Goal: Task Accomplishment & Management: Use online tool/utility

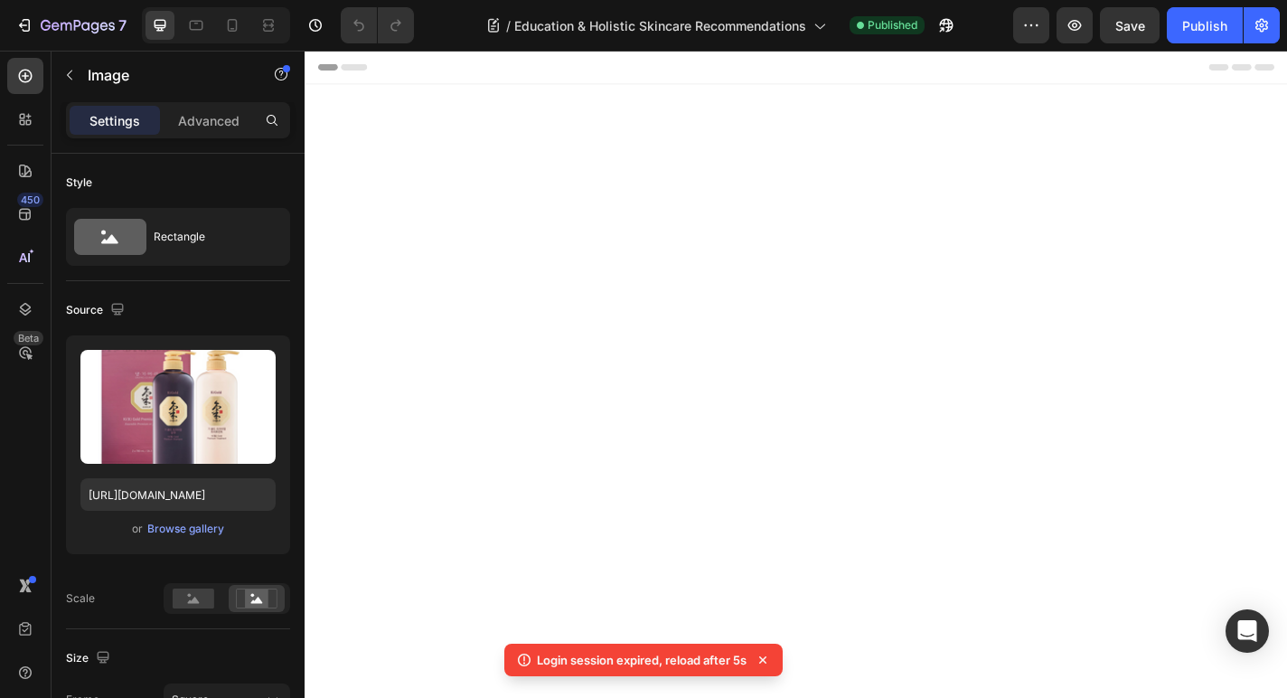
scroll to position [2564, 0]
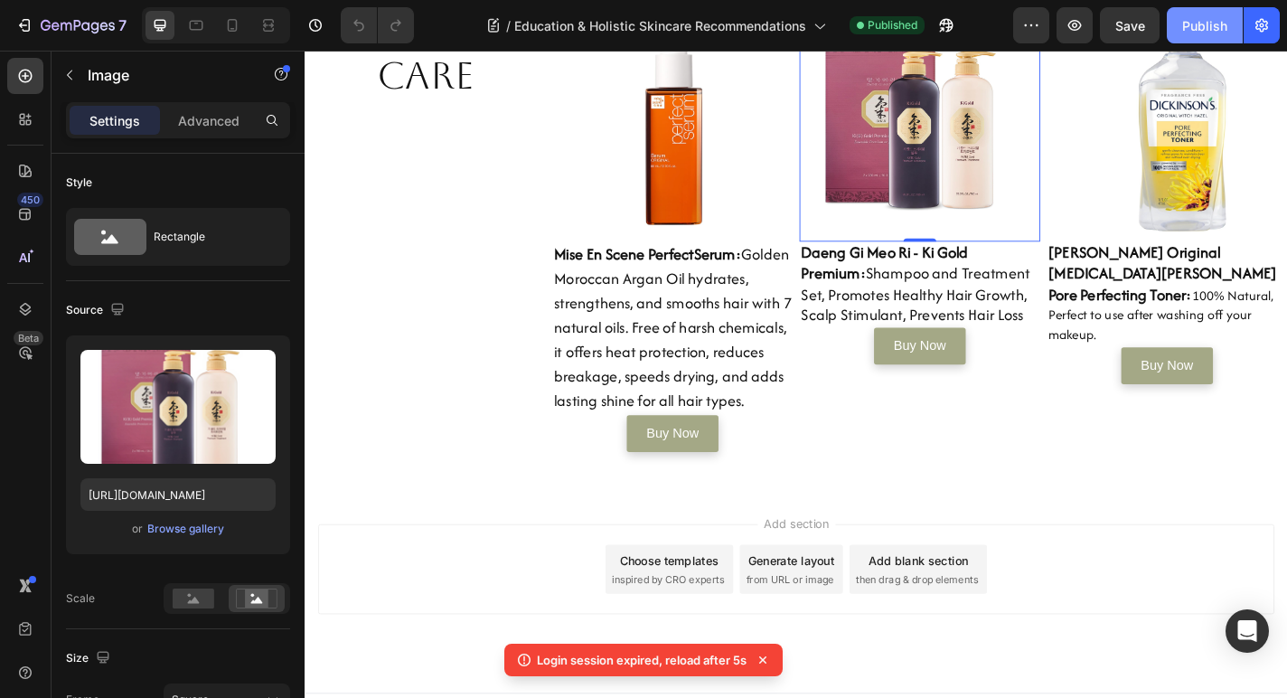
click at [1184, 24] on div "Publish" at bounding box center [1205, 25] width 45 height 19
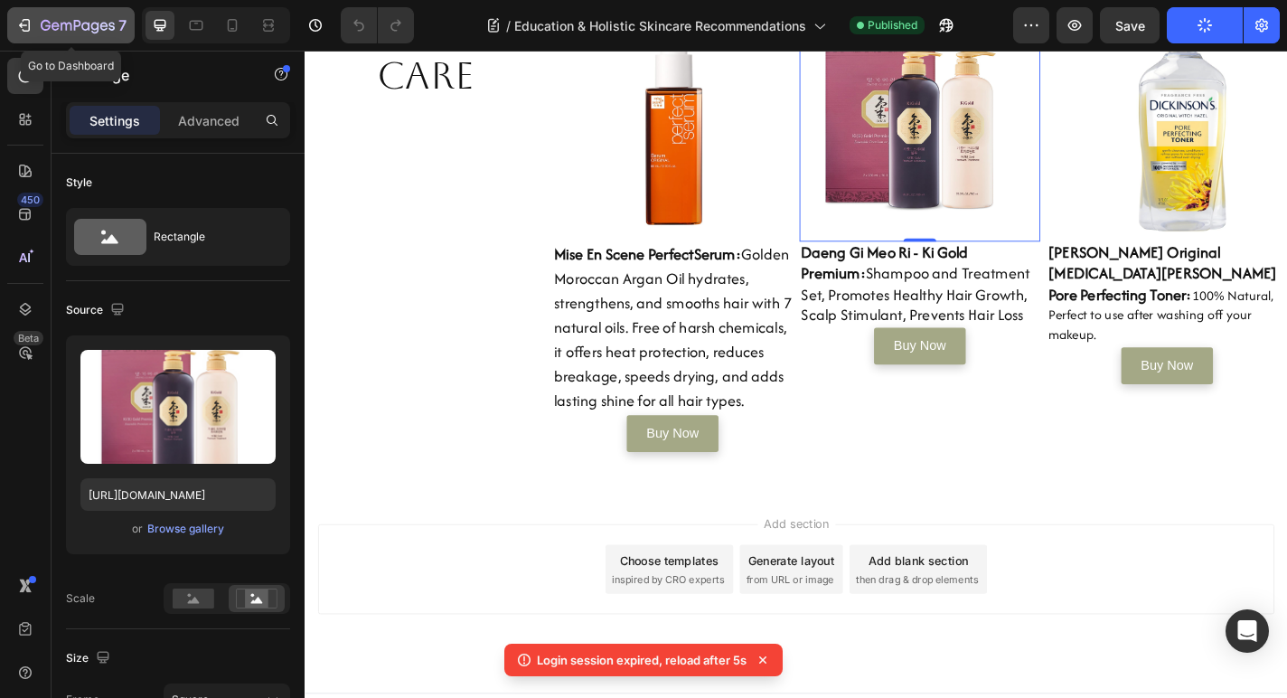
click at [86, 28] on icon "button" at bounding box center [78, 26] width 74 height 15
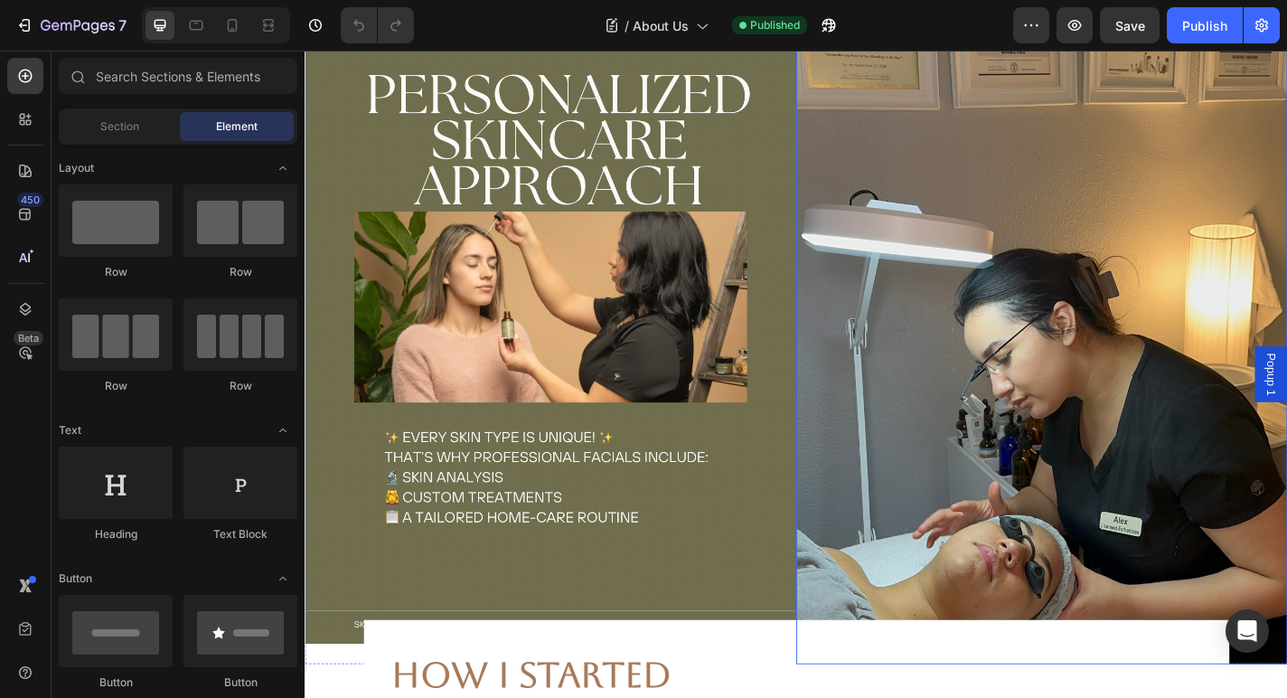
scroll to position [318, 0]
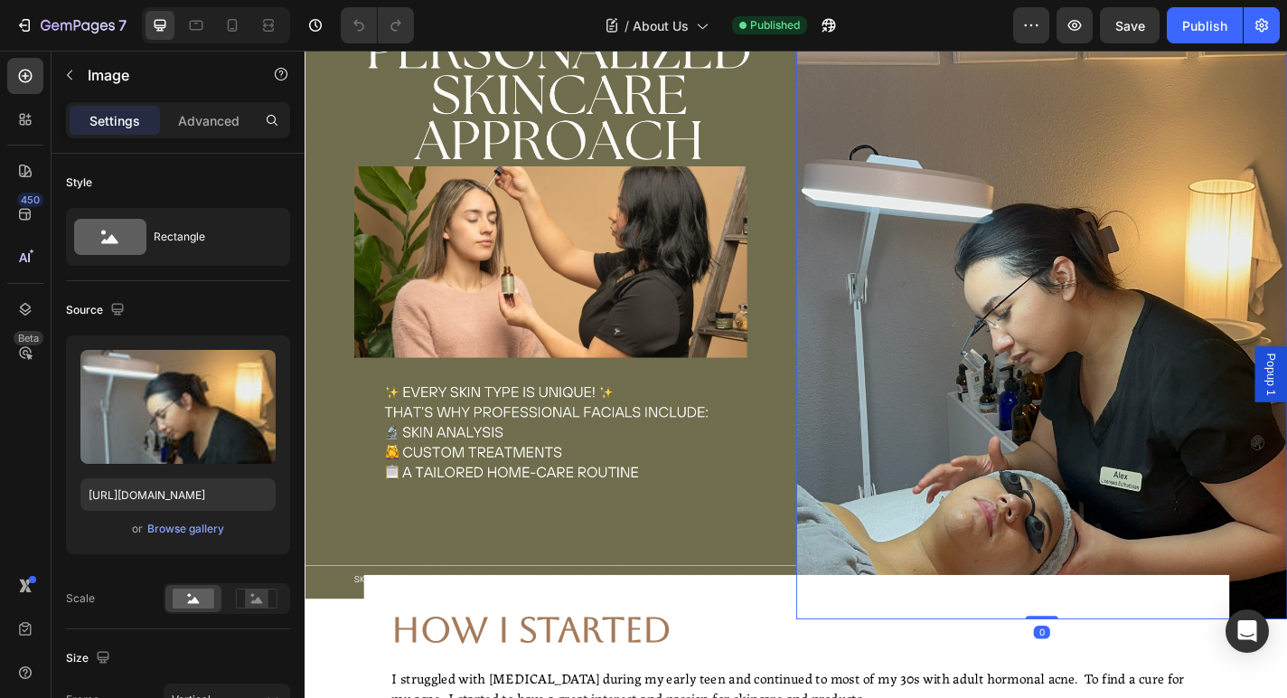
click at [1020, 306] on img at bounding box center [1118, 316] width 542 height 723
click at [194, 532] on div "Browse gallery" at bounding box center [185, 529] width 77 height 16
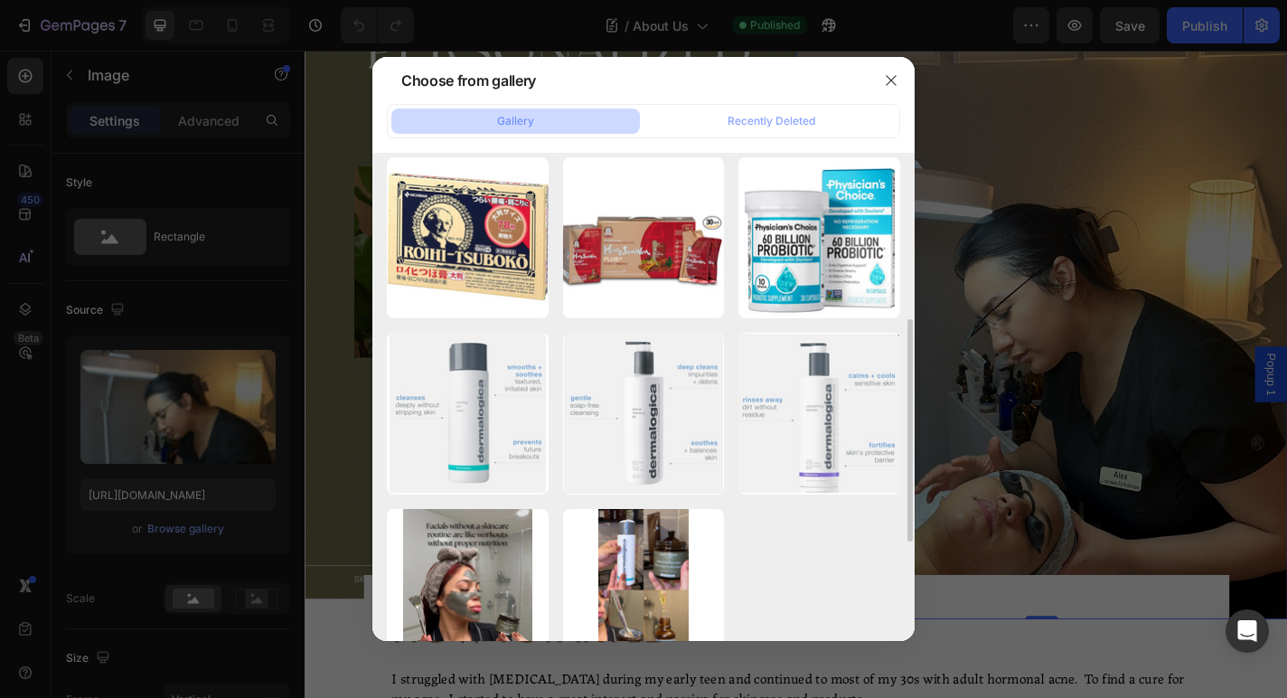
scroll to position [541, 0]
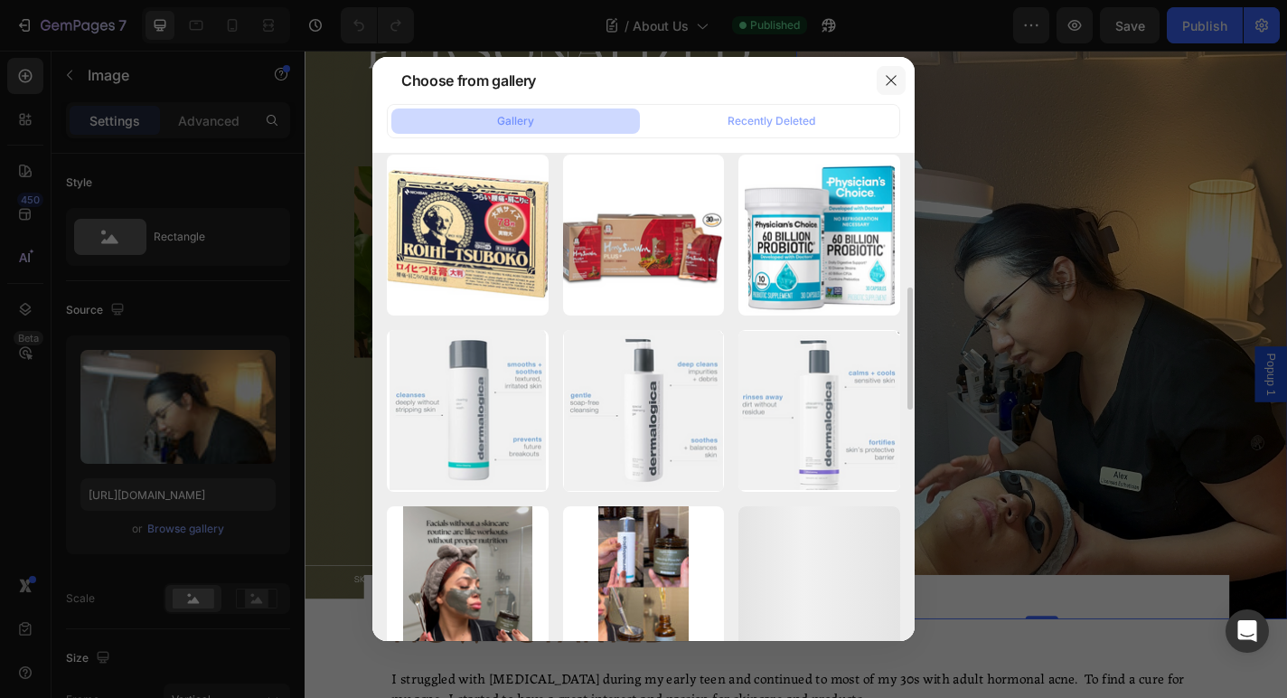
click at [881, 83] on button "button" at bounding box center [891, 80] width 29 height 29
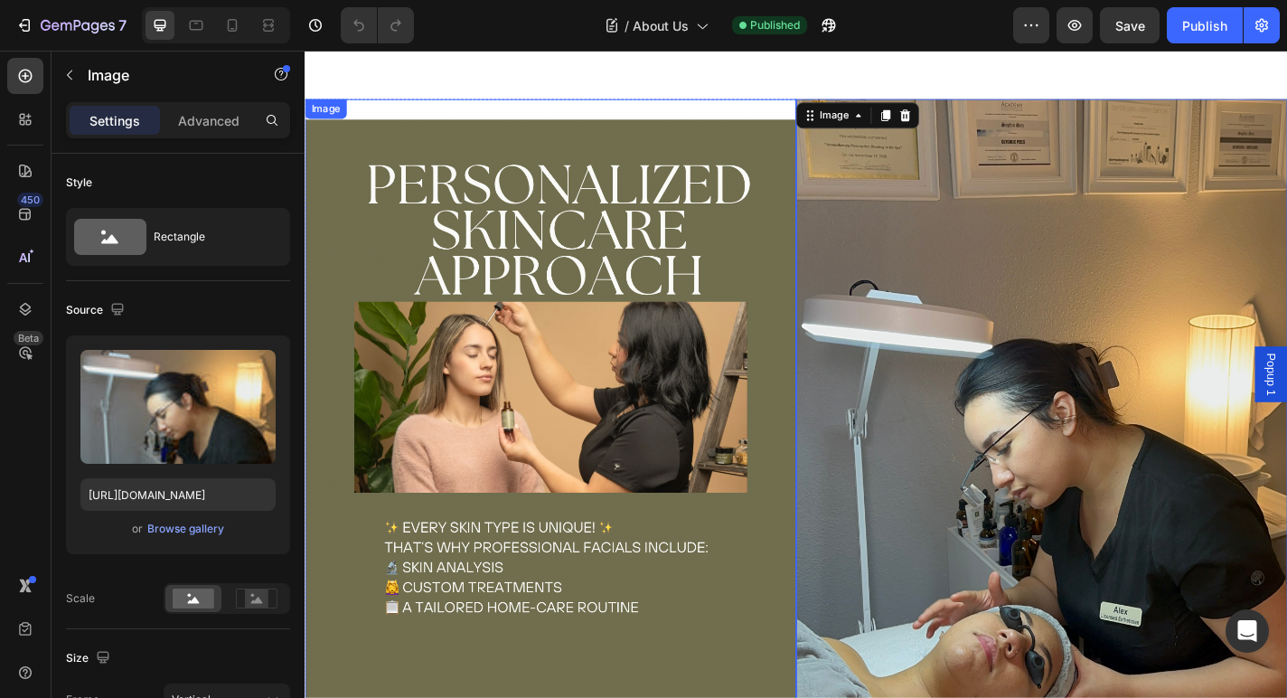
scroll to position [163, 0]
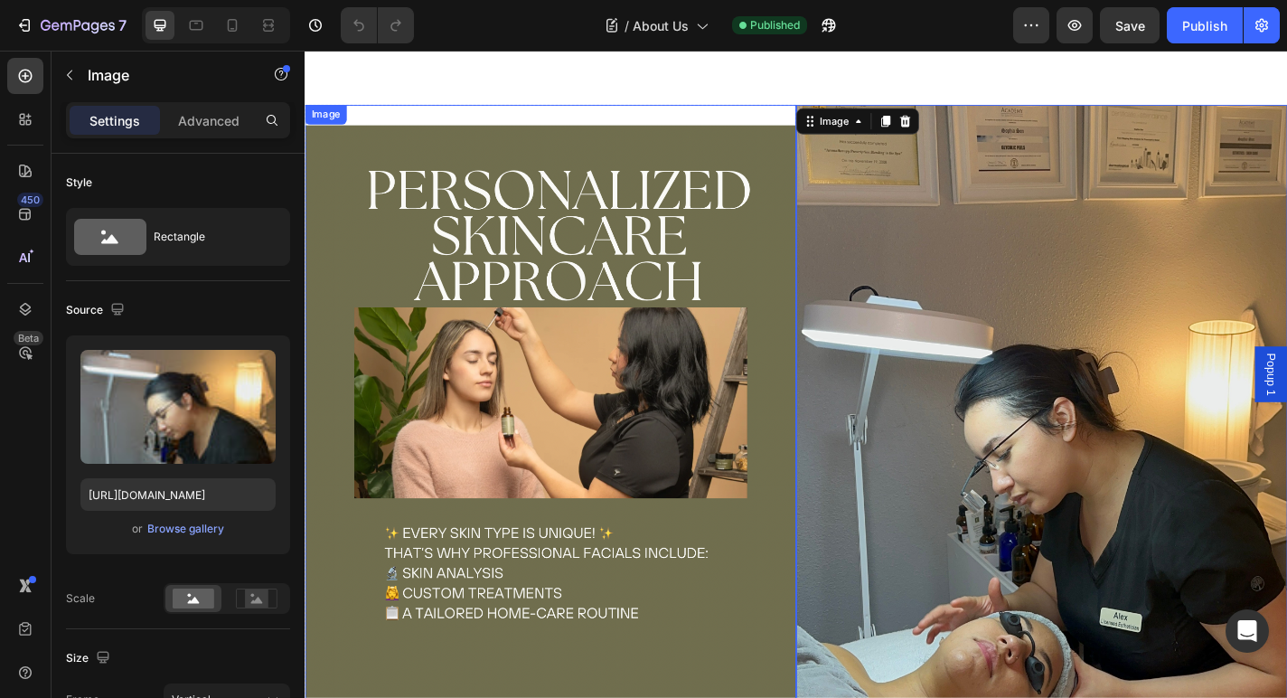
click at [800, 234] on img at bounding box center [576, 471] width 542 height 723
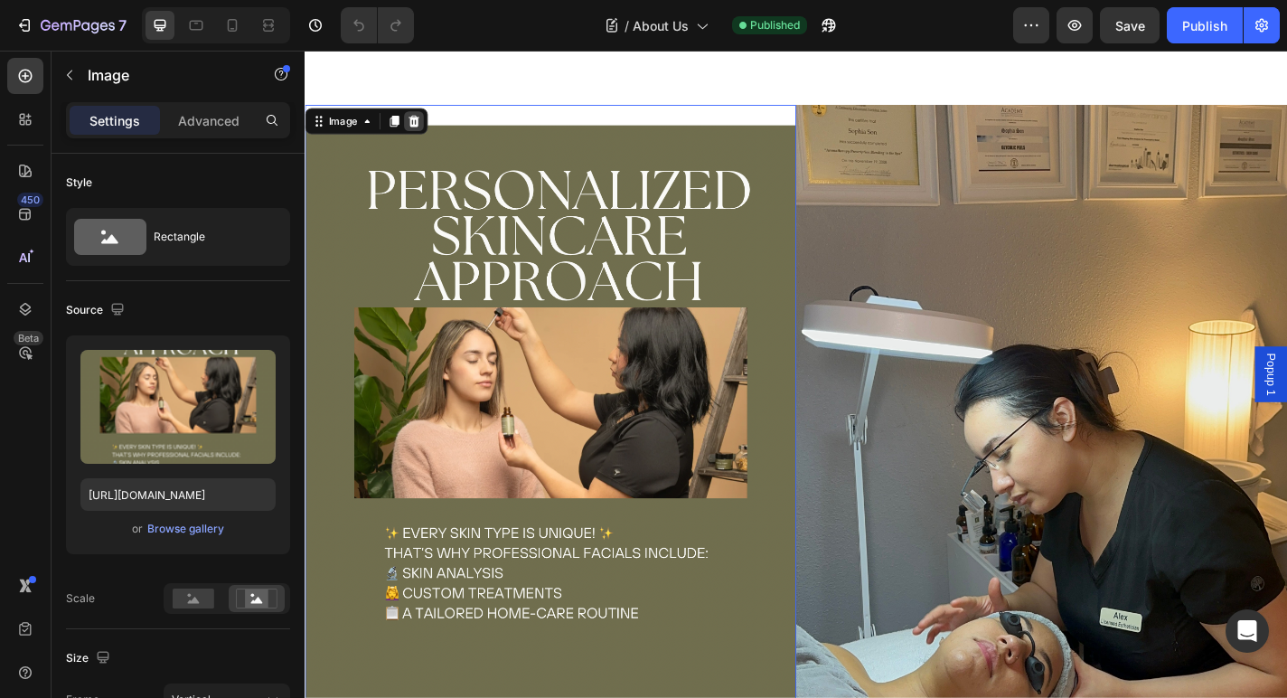
click at [426, 133] on icon at bounding box center [426, 128] width 12 height 13
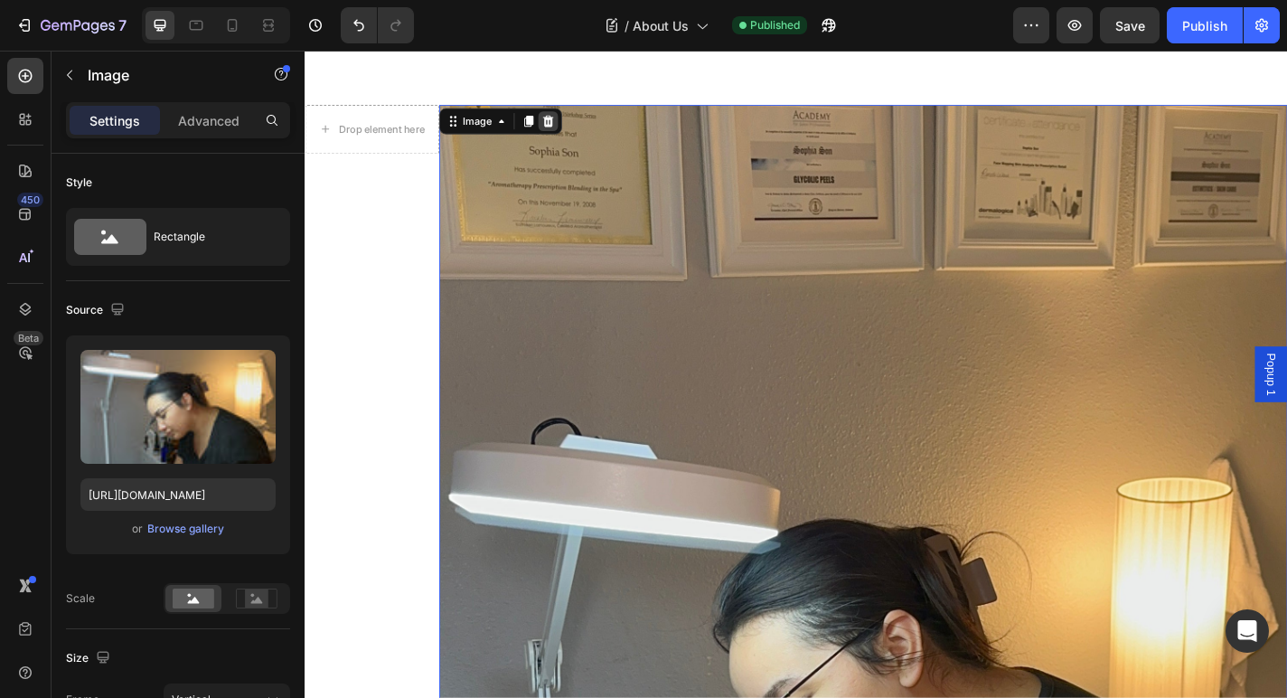
click at [578, 121] on icon at bounding box center [573, 128] width 14 height 14
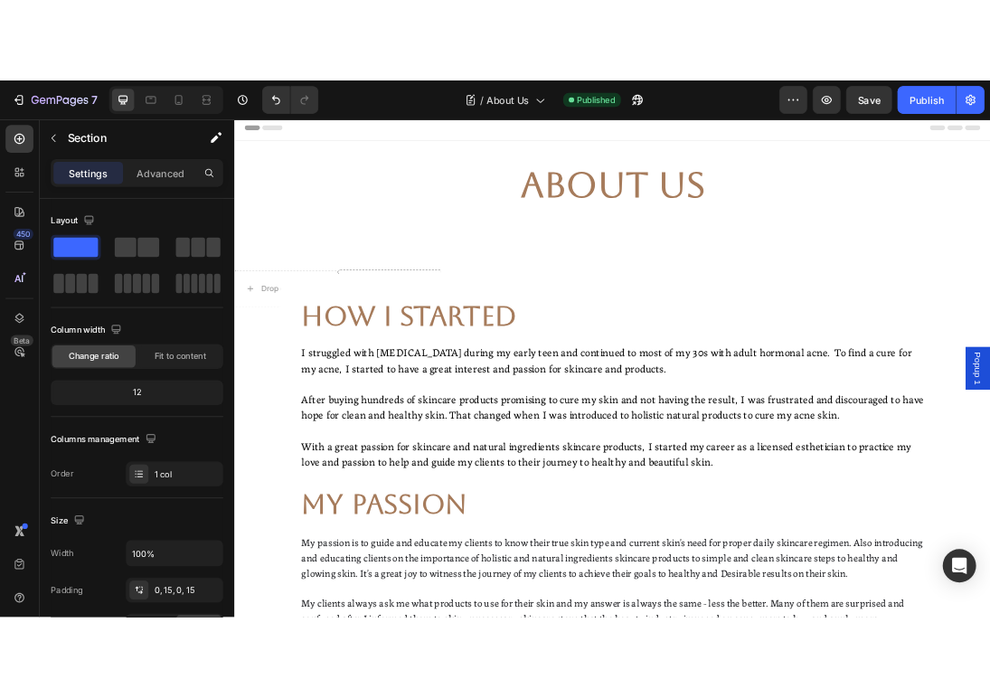
scroll to position [0, 0]
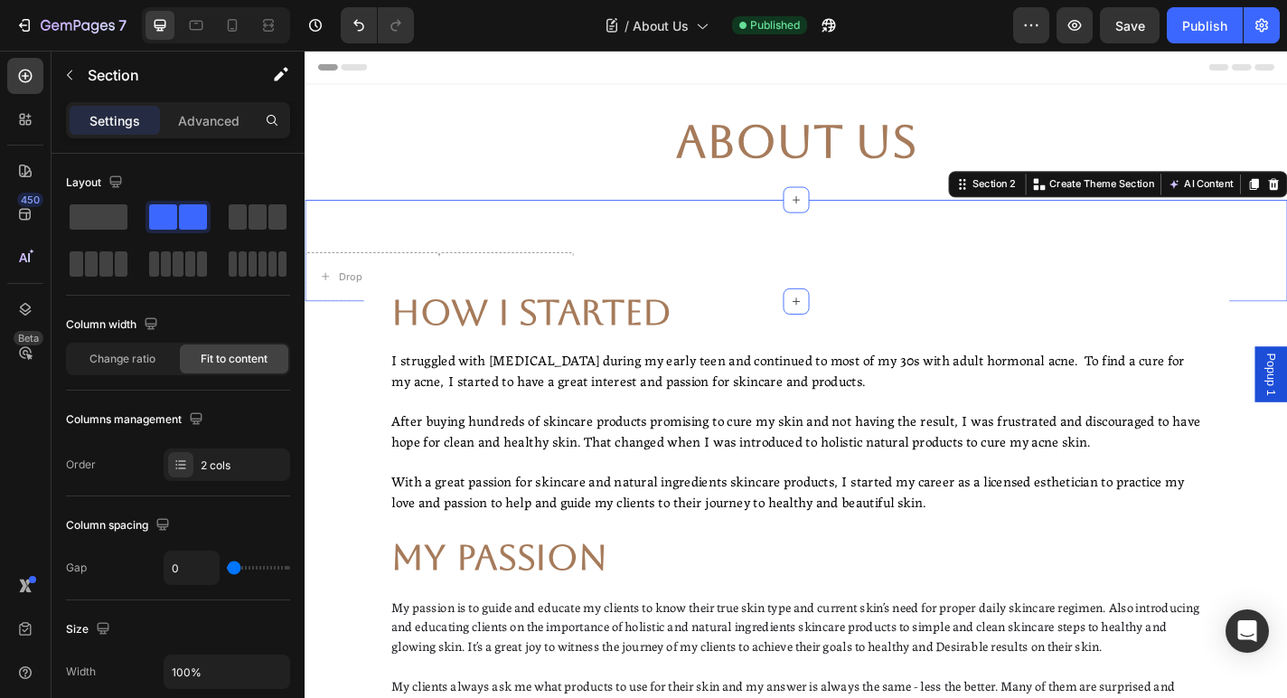
click at [504, 277] on div "Drop element here" at bounding box center [527, 300] width 148 height 54
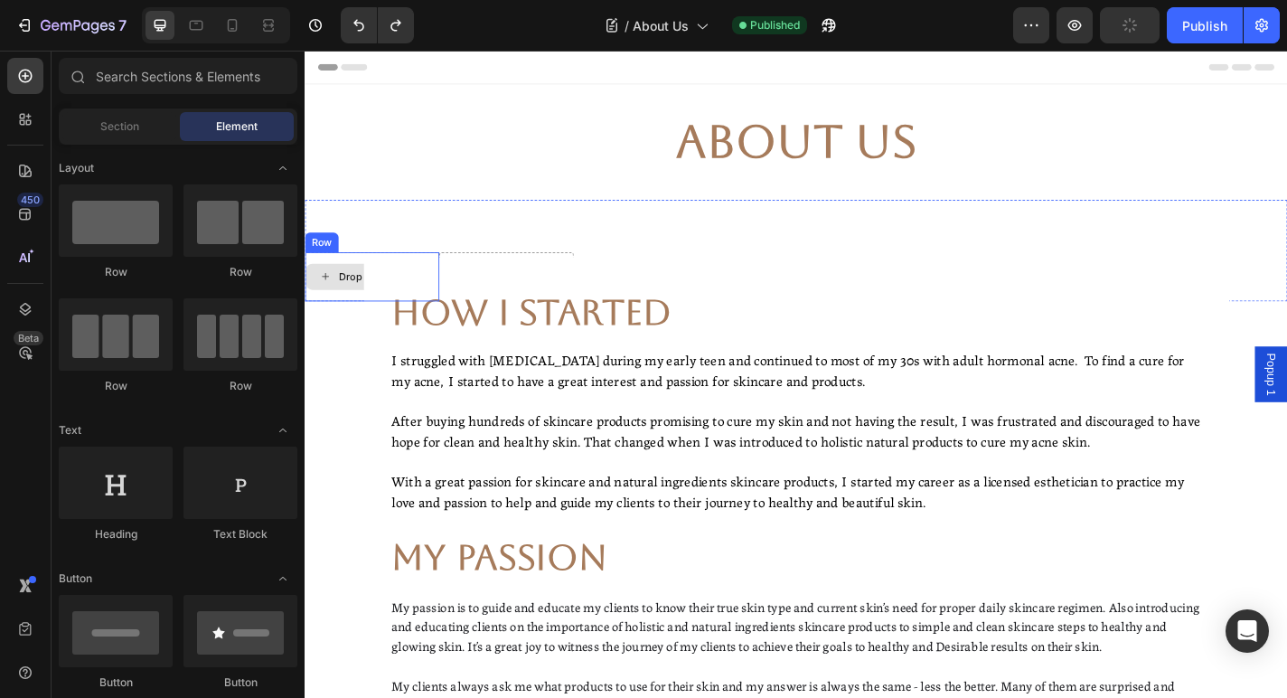
click at [350, 290] on div "Drop element here" at bounding box center [379, 300] width 146 height 29
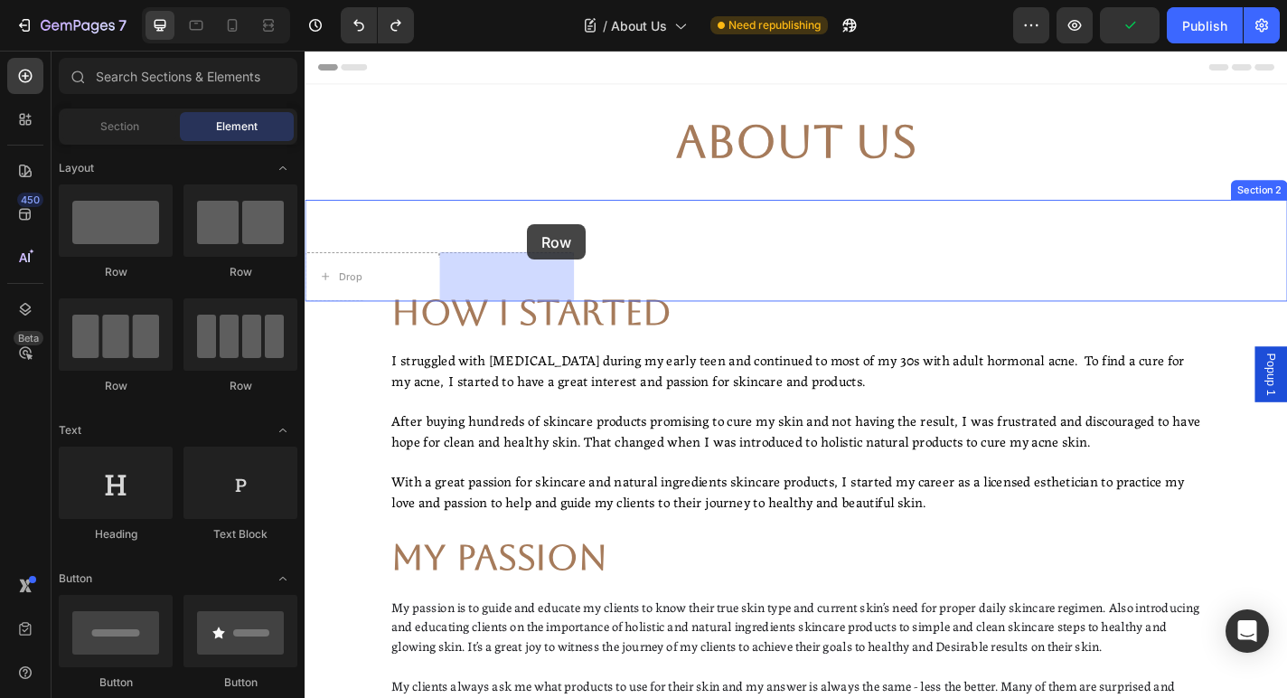
drag, startPoint x: 438, startPoint y: 284, endPoint x: 551, endPoint y: 242, distance: 120.4
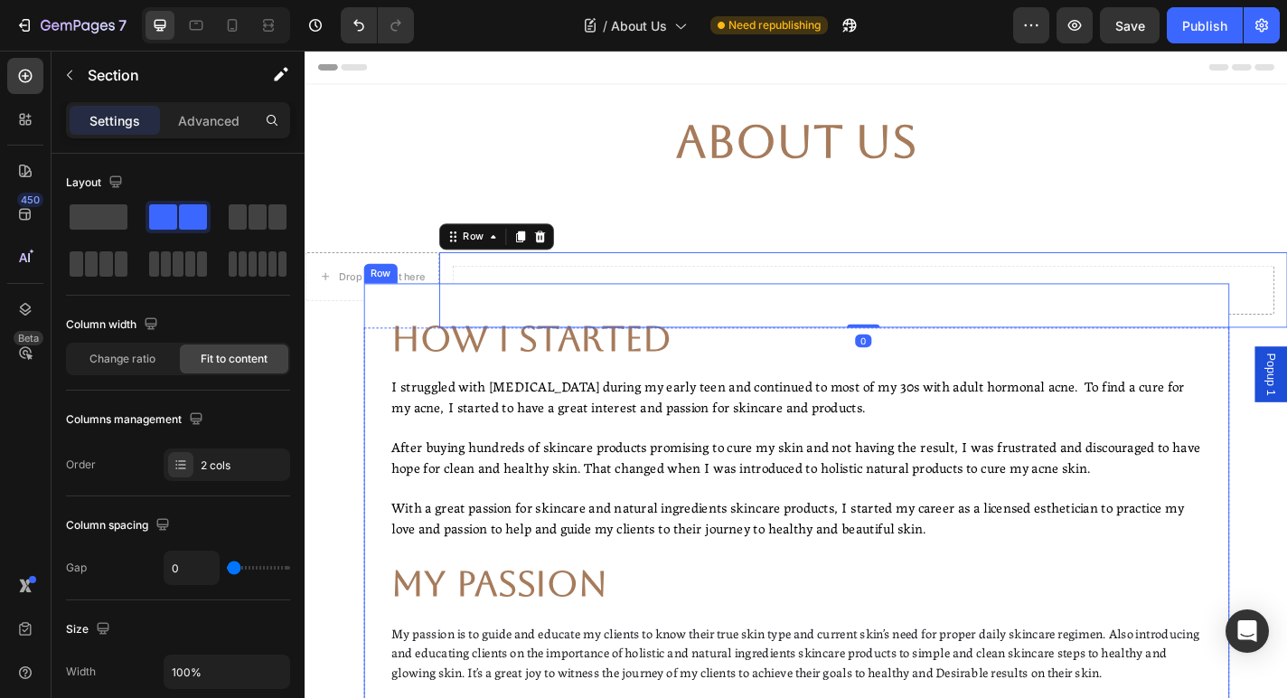
click at [364, 333] on div "Drop element here Row" at bounding box center [379, 314] width 148 height 83
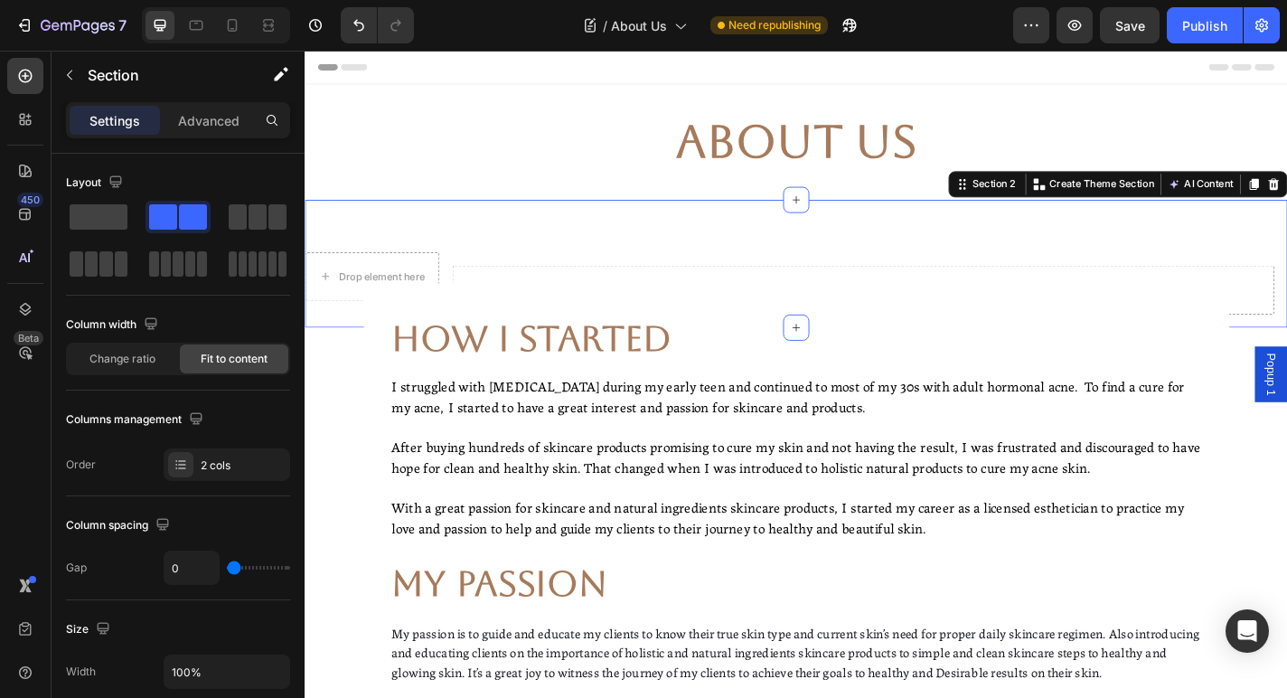
click at [340, 333] on div "Drop element here Row" at bounding box center [379, 314] width 148 height 83
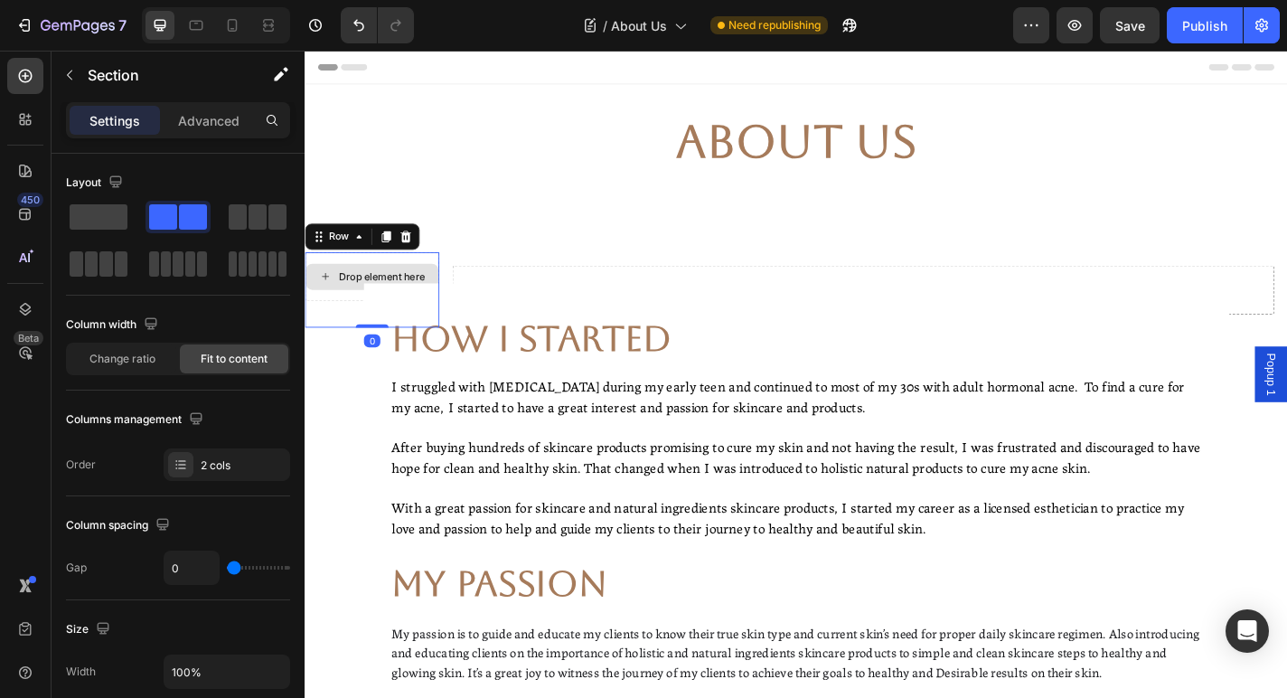
click at [364, 280] on div "Drop element here" at bounding box center [379, 300] width 148 height 54
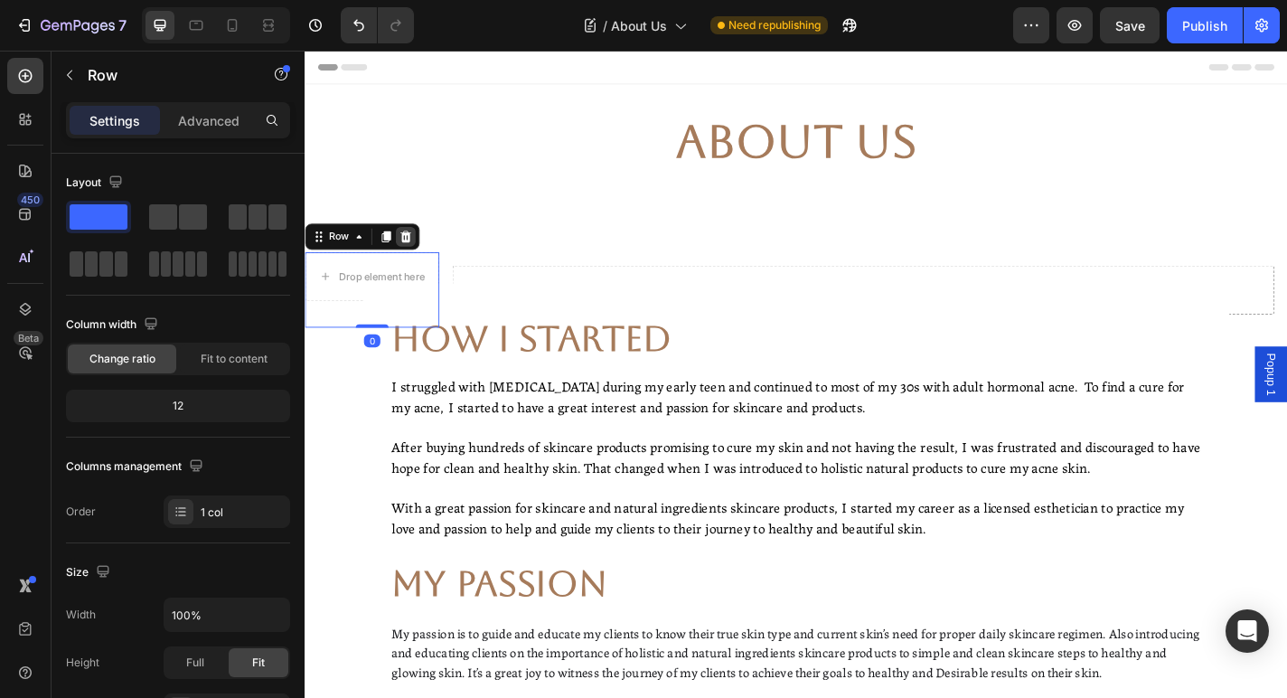
click at [415, 256] on icon at bounding box center [416, 256] width 12 height 13
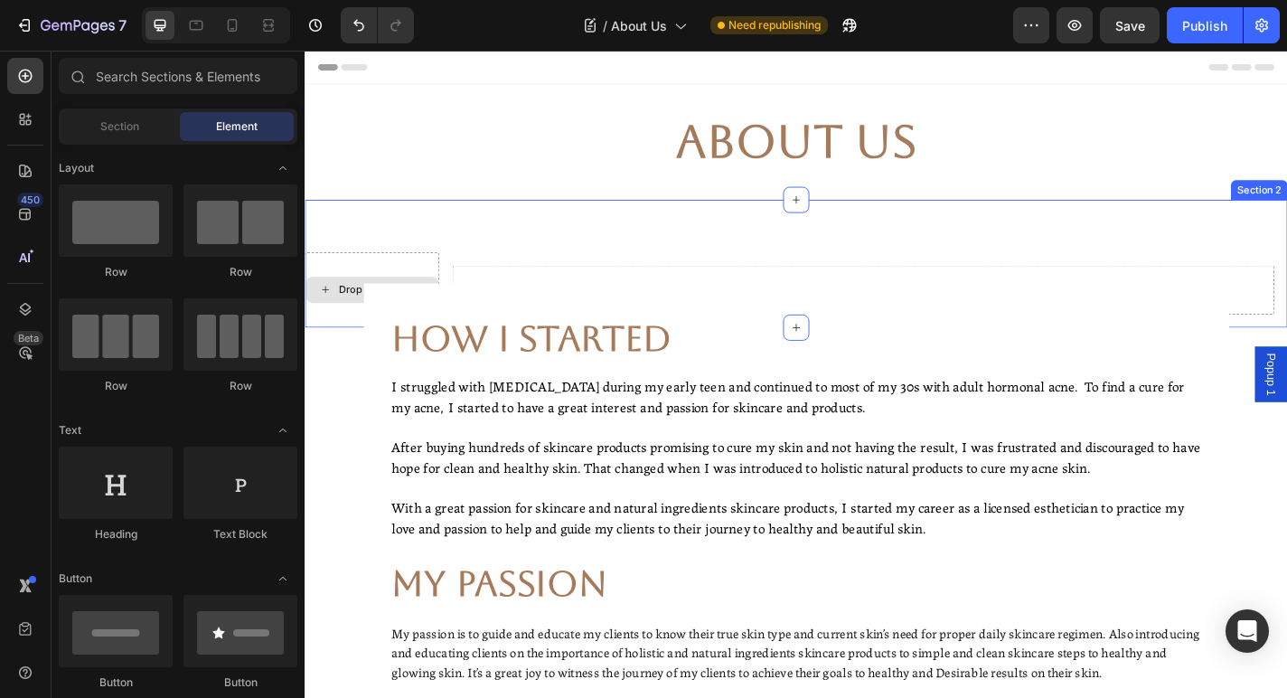
click at [420, 278] on div "Drop element here" at bounding box center [379, 314] width 148 height 83
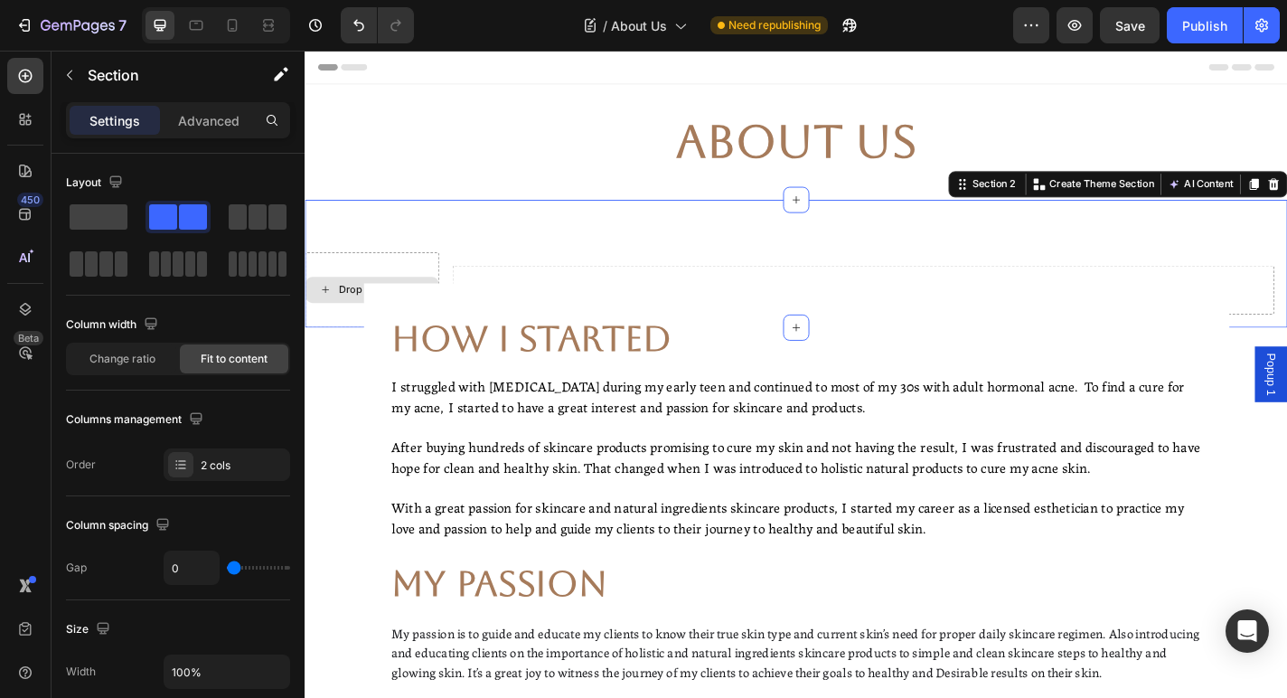
click at [433, 278] on div "Drop element here" at bounding box center [379, 314] width 148 height 83
click at [429, 285] on div "Drop element here" at bounding box center [379, 314] width 148 height 83
click at [90, 221] on span at bounding box center [99, 216] width 58 height 25
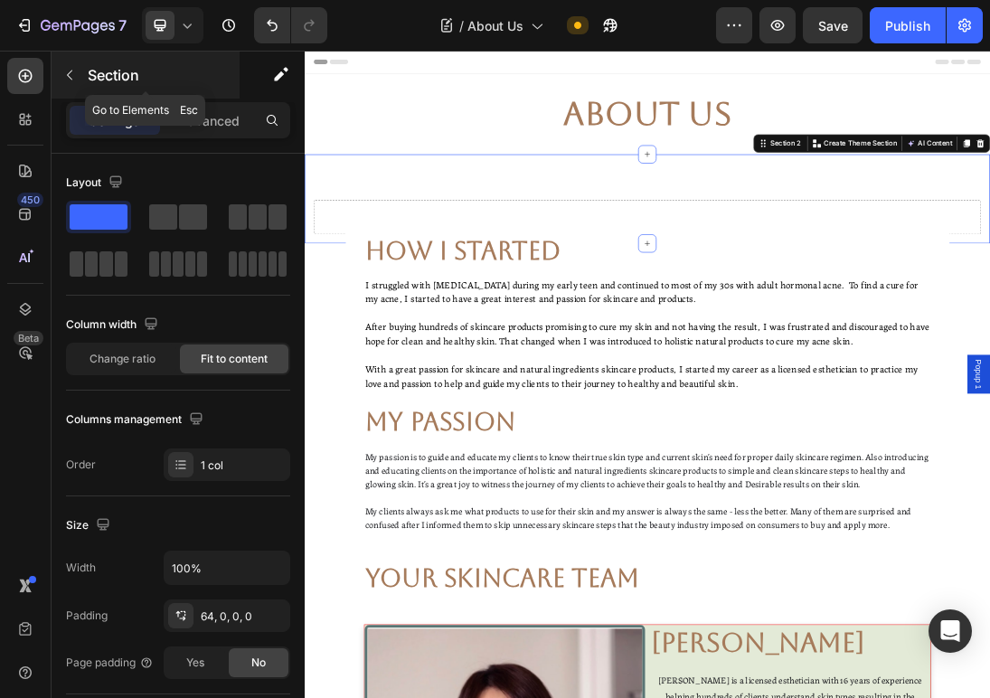
click at [64, 77] on icon "button" at bounding box center [69, 75] width 14 height 14
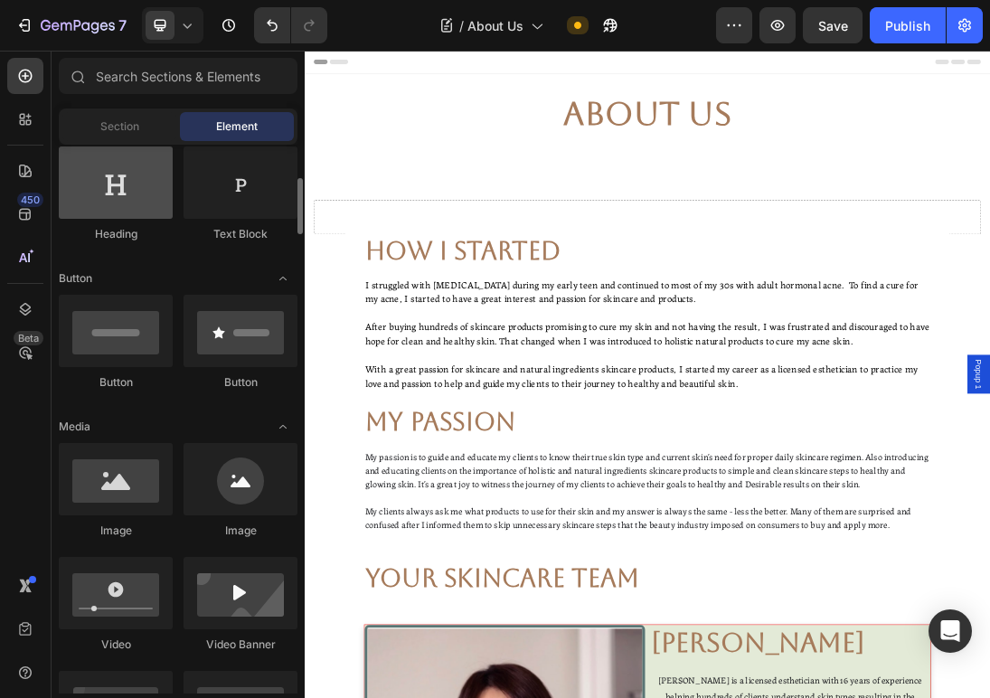
scroll to position [303, 0]
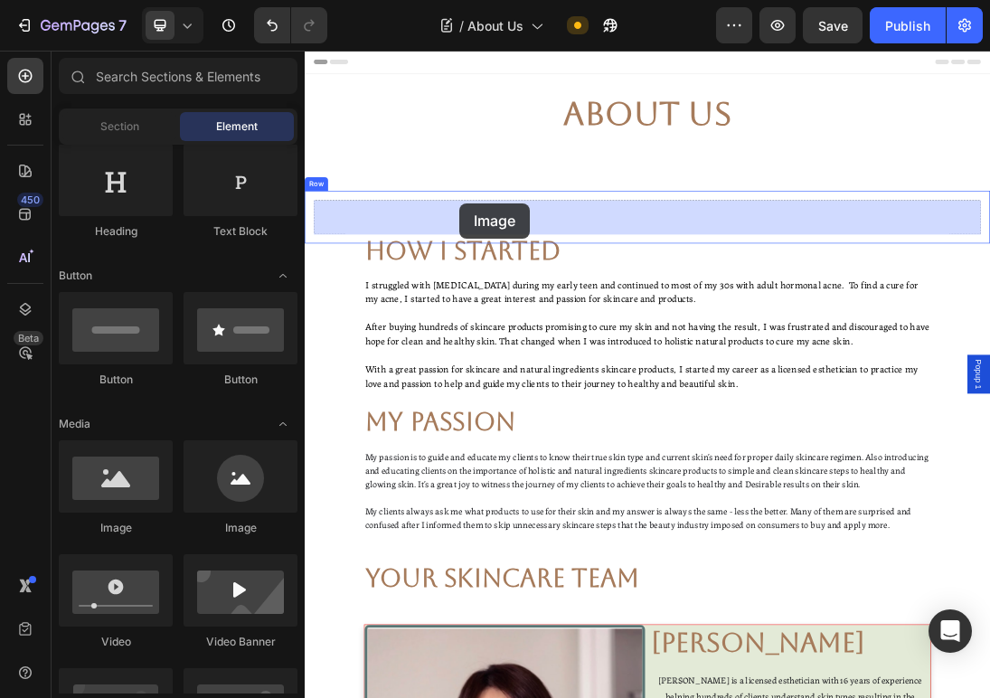
drag, startPoint x: 414, startPoint y: 514, endPoint x: 547, endPoint y: 292, distance: 258.3
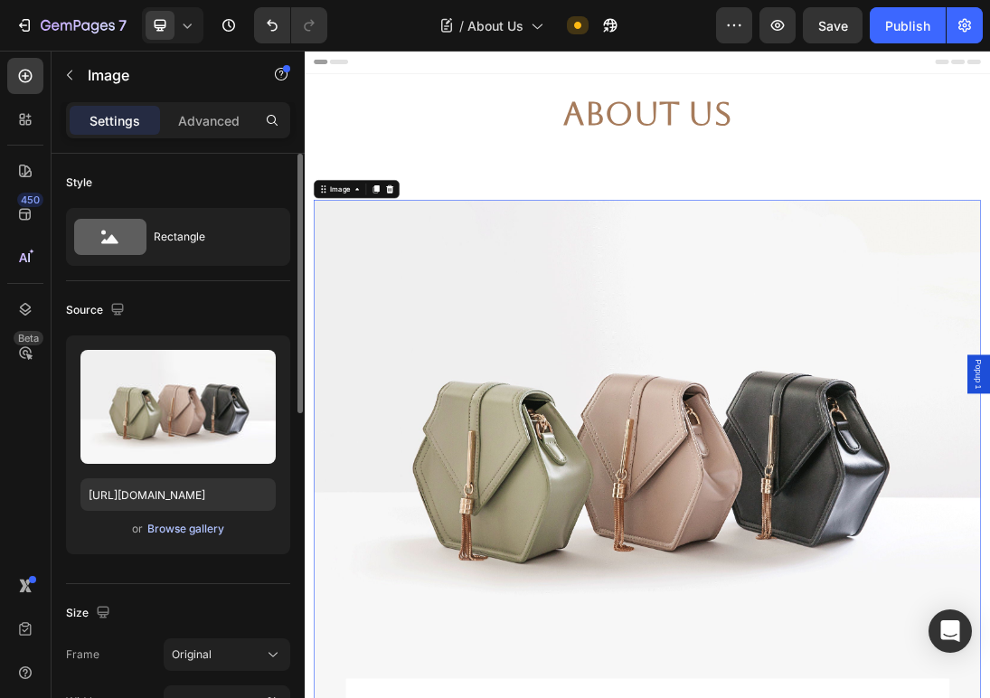
click at [190, 532] on div "Browse gallery" at bounding box center [185, 529] width 77 height 16
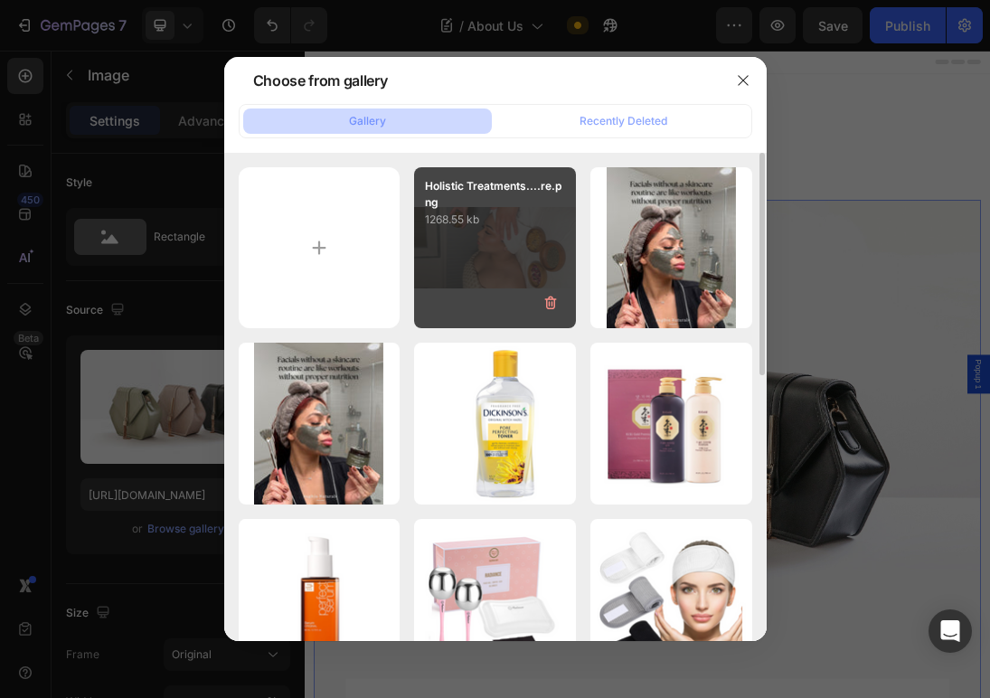
click at [523, 250] on div "Holistic Treatments....re.png 1268.55 kb" at bounding box center [495, 248] width 162 height 162
type input "[URL][DOMAIN_NAME]"
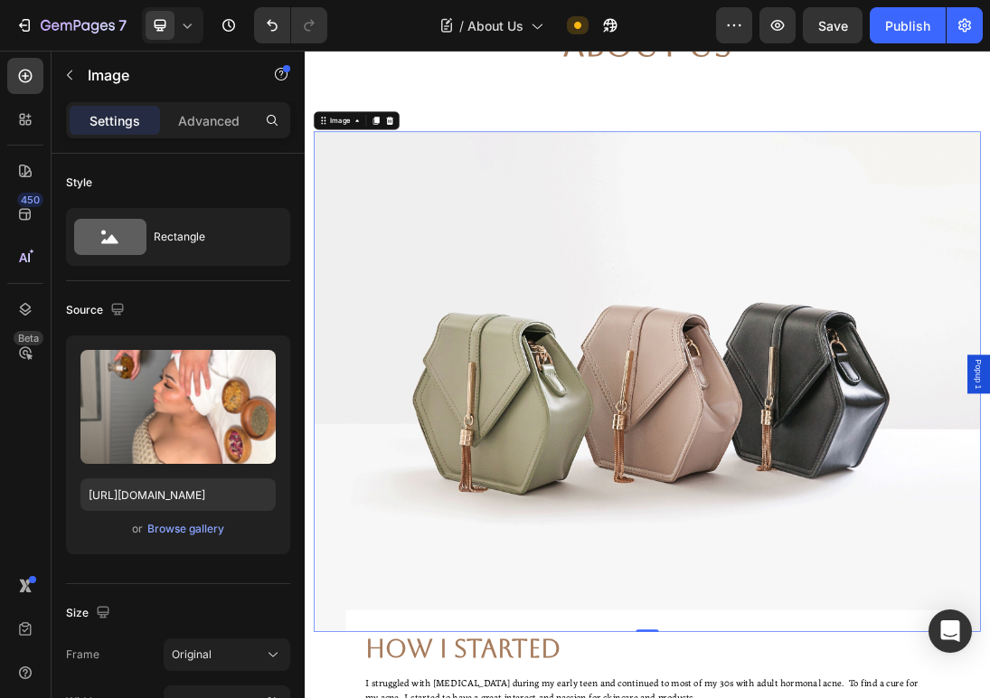
scroll to position [144, 0]
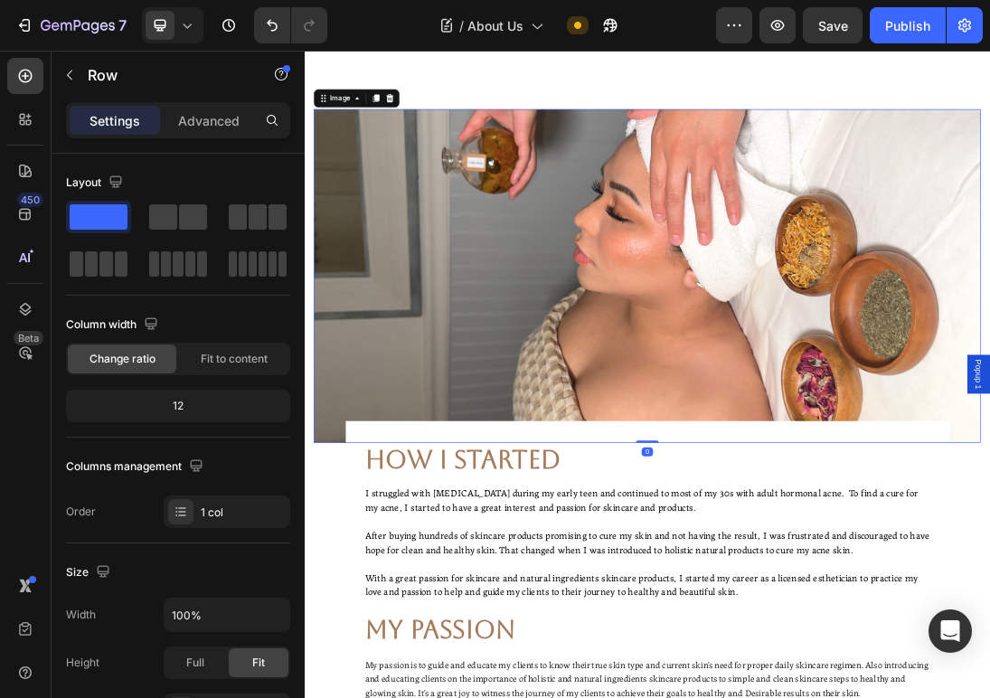
click at [751, 395] on img at bounding box center [847, 408] width 1056 height 528
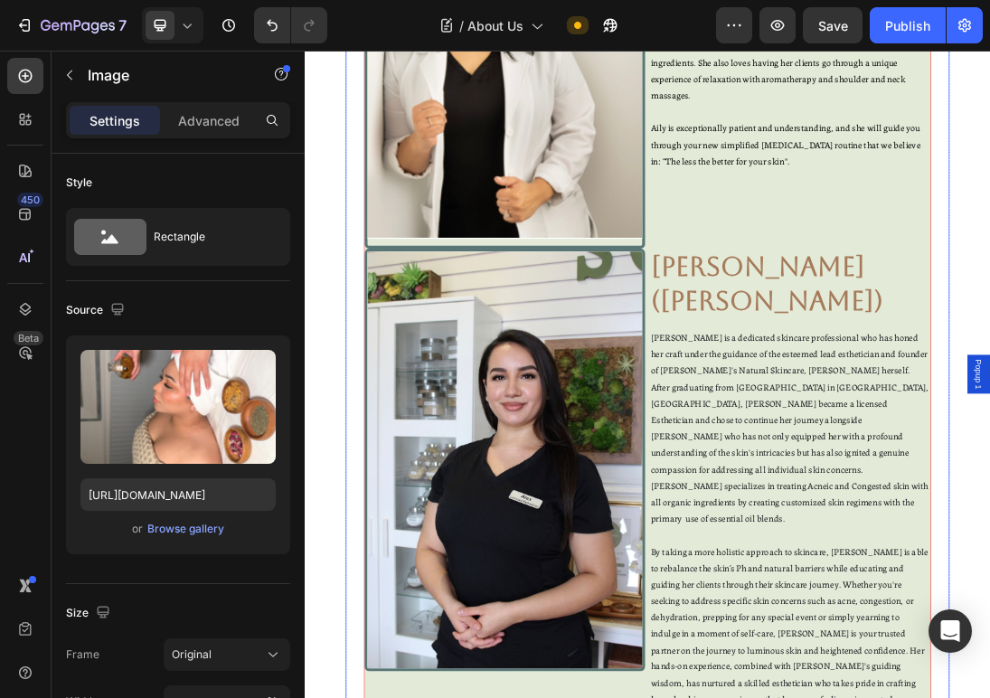
scroll to position [2519, 0]
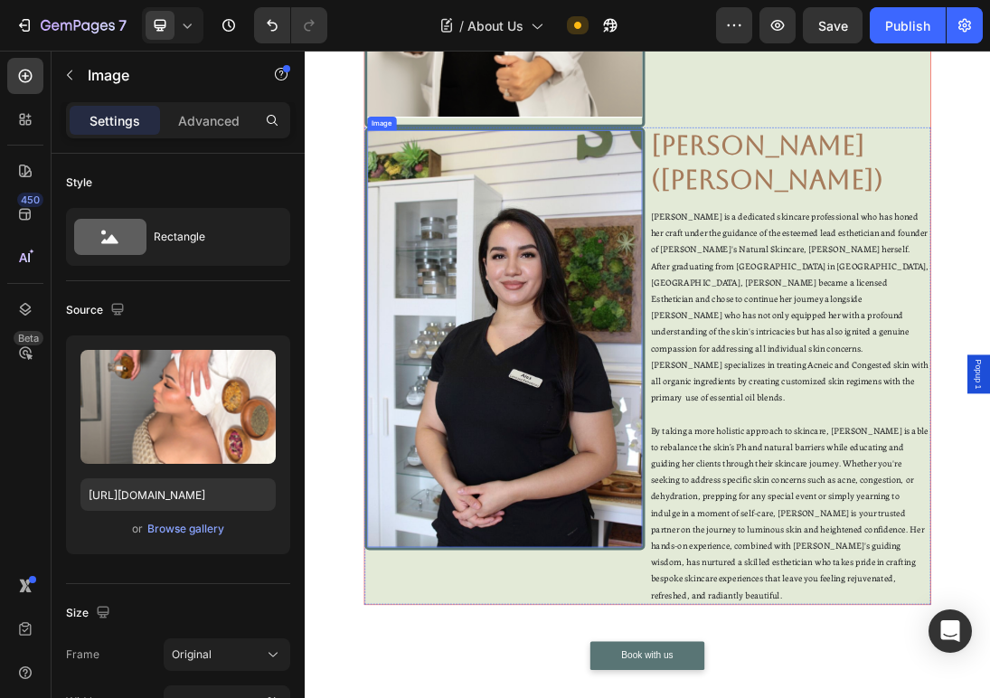
click at [675, 457] on img at bounding box center [622, 507] width 436 height 660
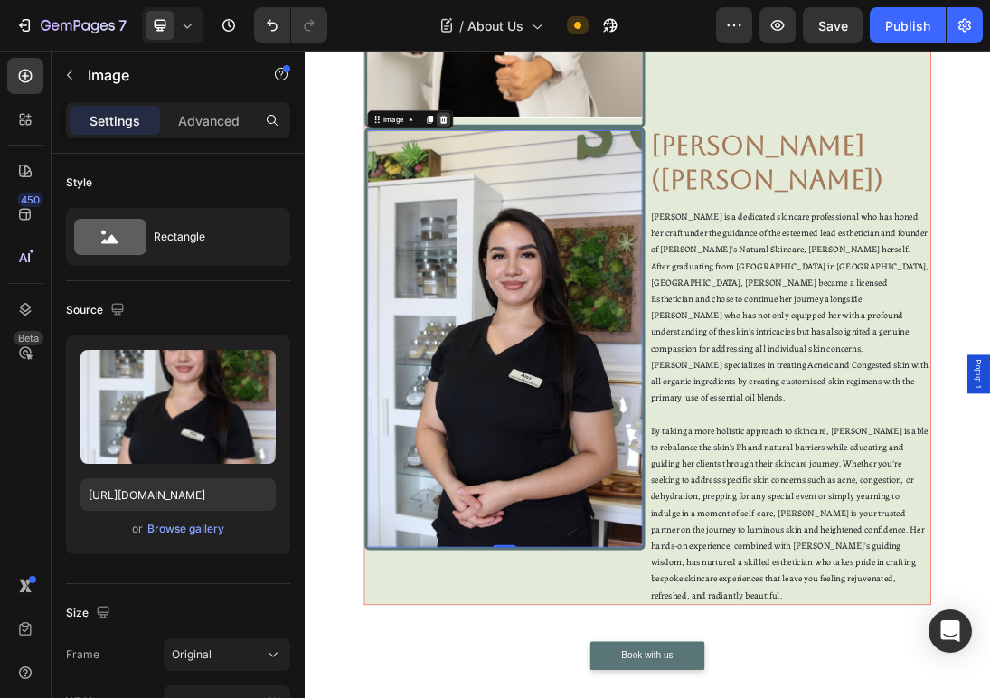
click at [523, 164] on icon at bounding box center [524, 160] width 14 height 14
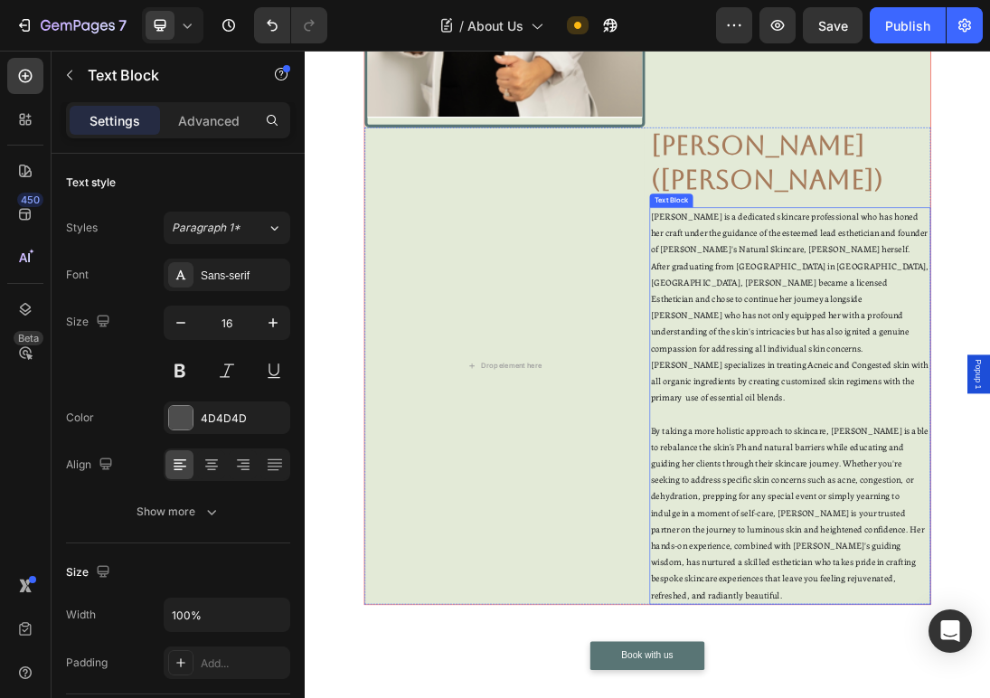
click at [998, 278] on icon at bounding box center [993, 282] width 14 height 14
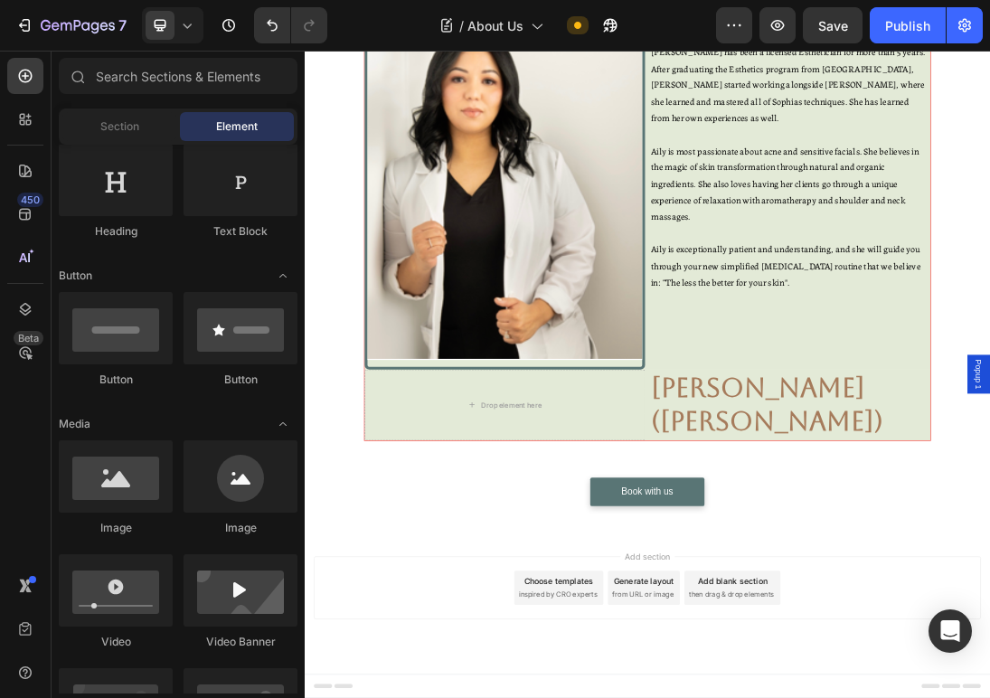
scroll to position [2133, 0]
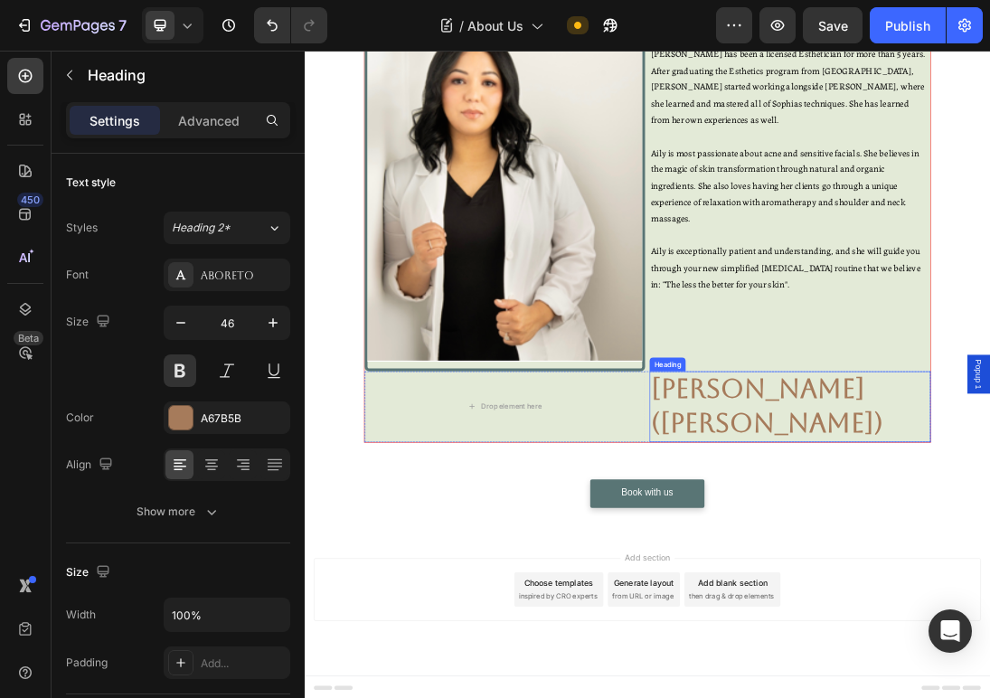
click at [982, 534] on icon at bounding box center [982, 541] width 14 height 14
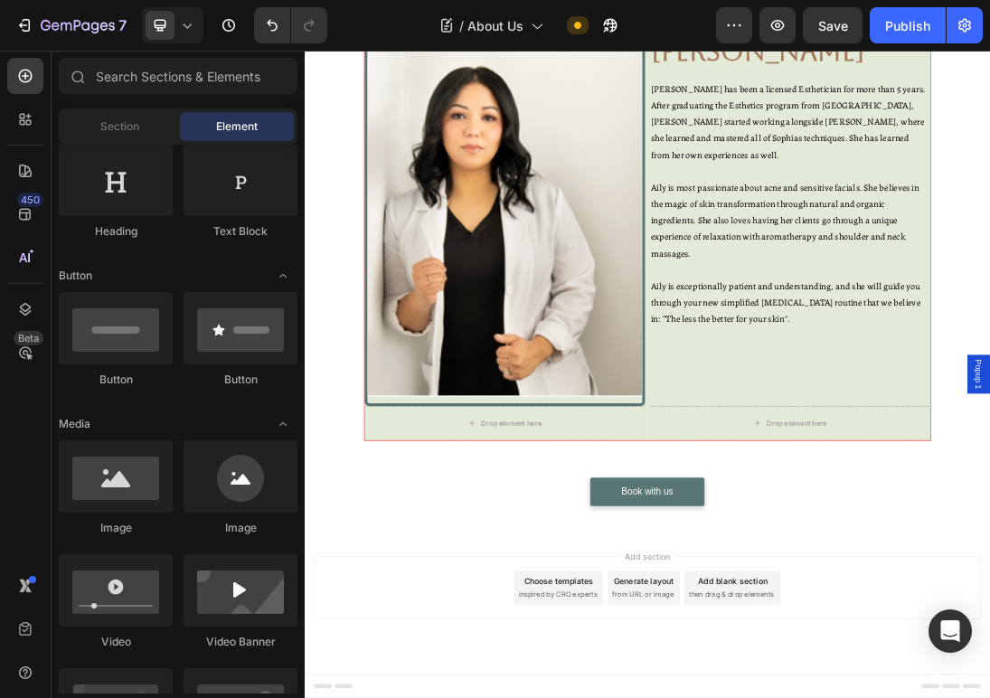
scroll to position [2075, 0]
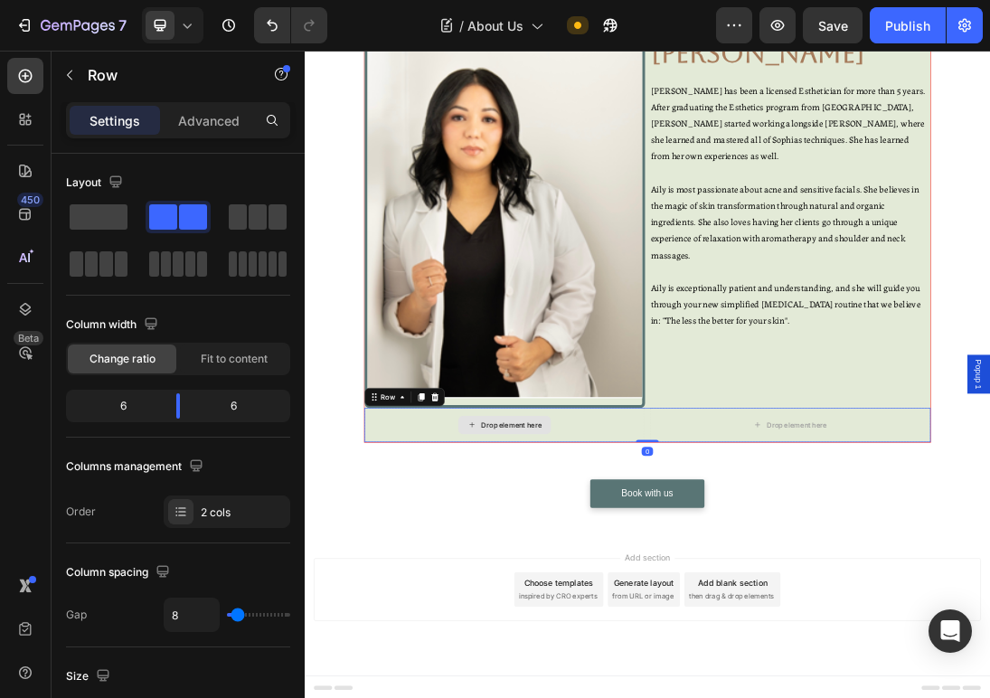
click at [805, 643] on div "Drop element here" at bounding box center [622, 644] width 445 height 54
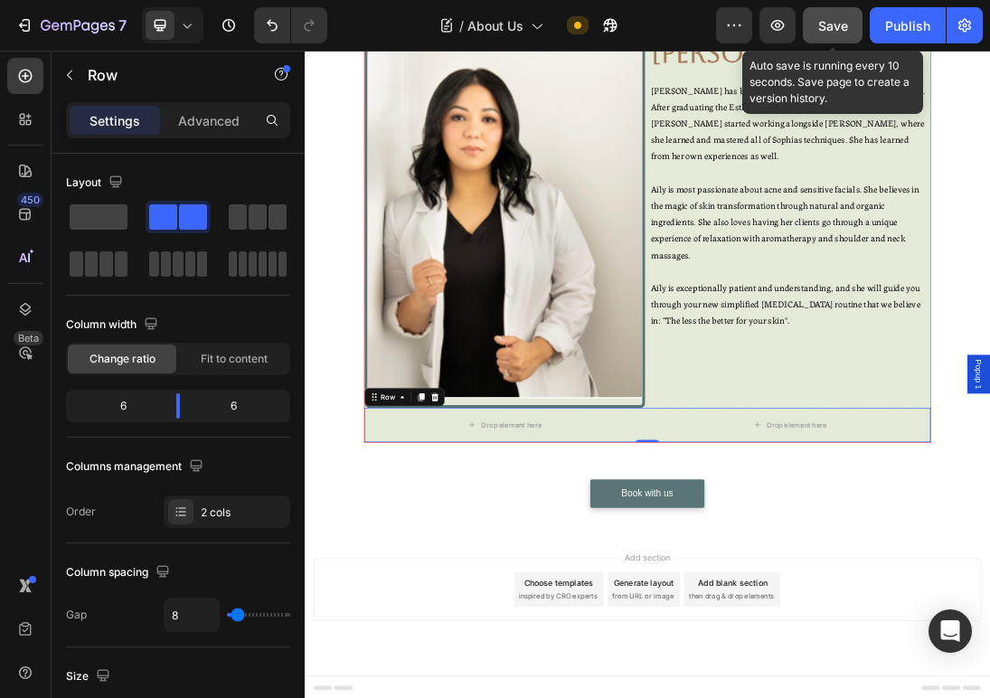
click at [846, 33] on div "Save" at bounding box center [833, 25] width 30 height 19
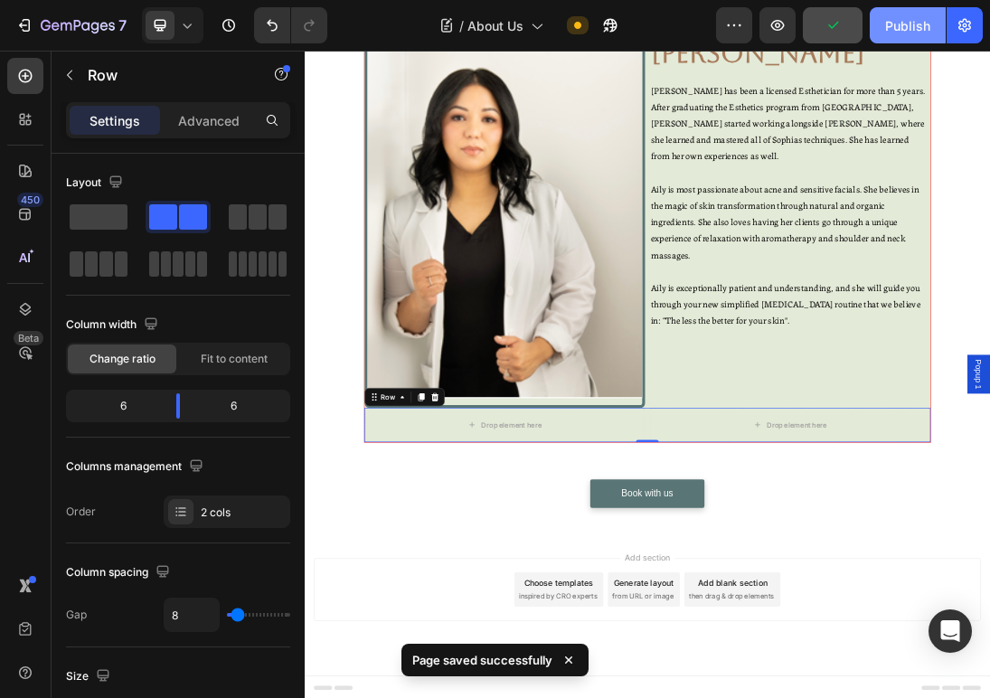
click at [900, 33] on div "Publish" at bounding box center [907, 25] width 45 height 19
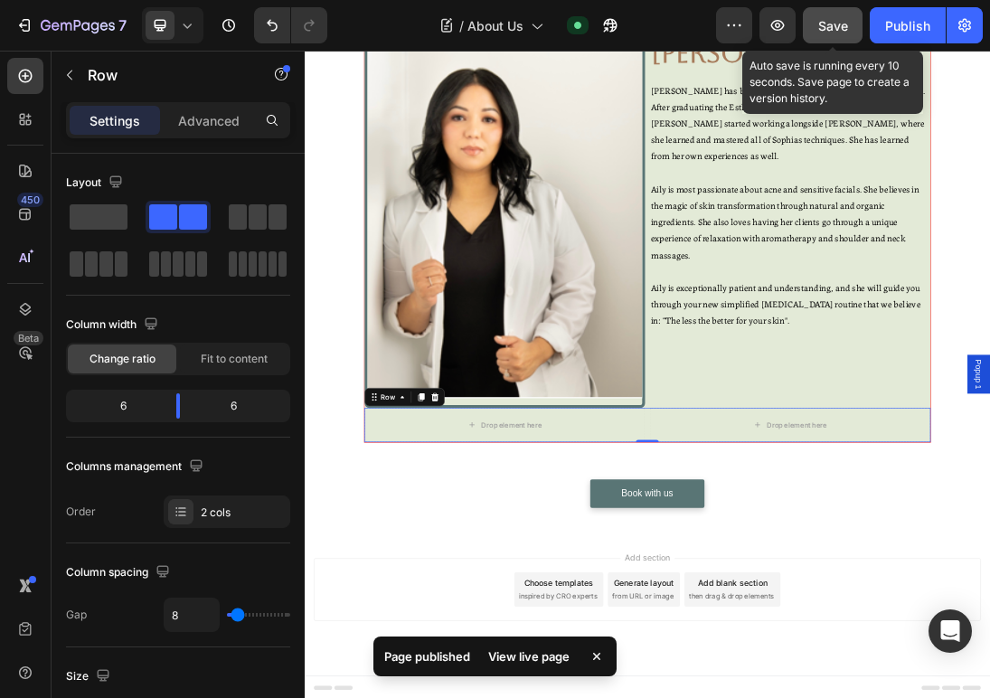
click at [844, 21] on span "Save" at bounding box center [833, 25] width 30 height 15
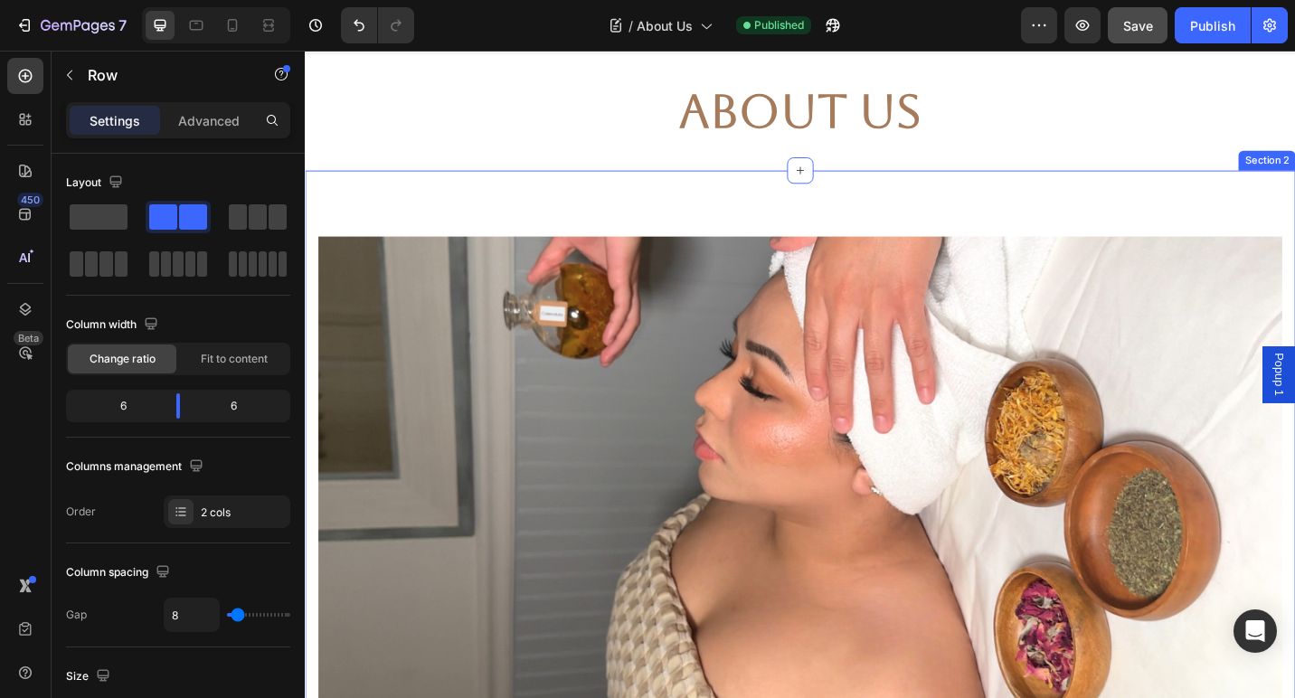
scroll to position [34, 0]
click at [513, 212] on div "Image Row Section 2" at bounding box center [847, 488] width 1085 height 615
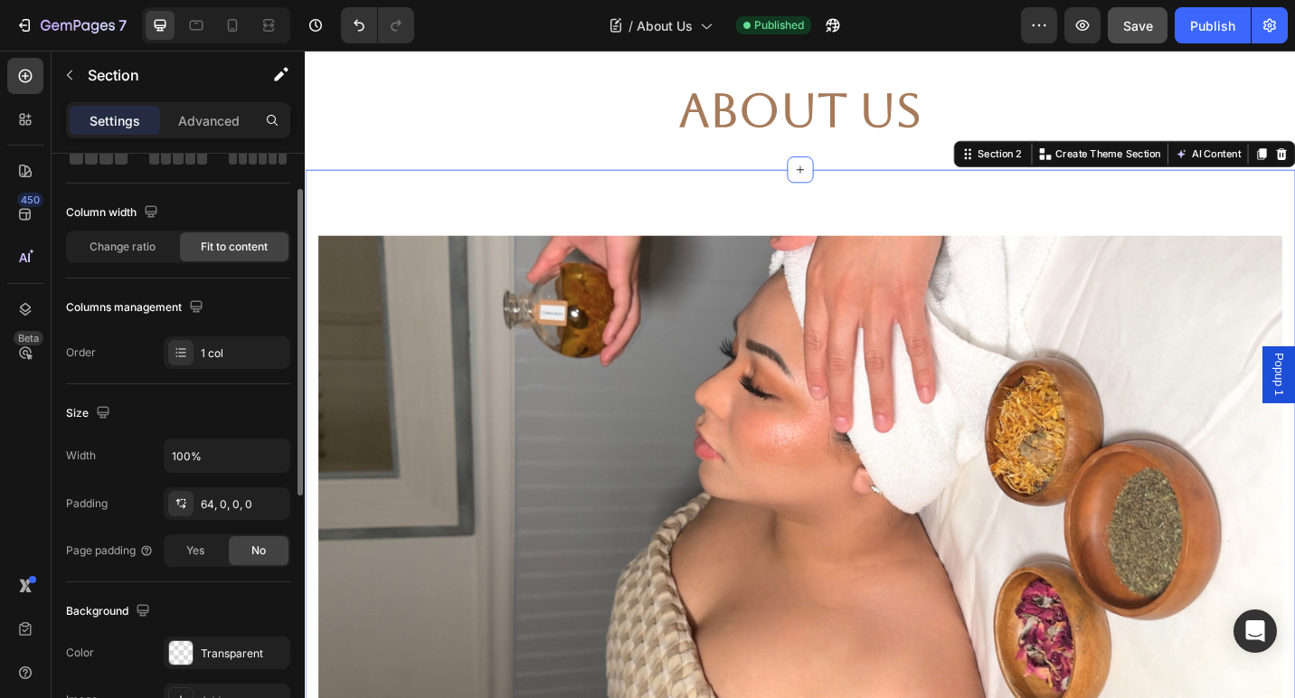
scroll to position [117, 0]
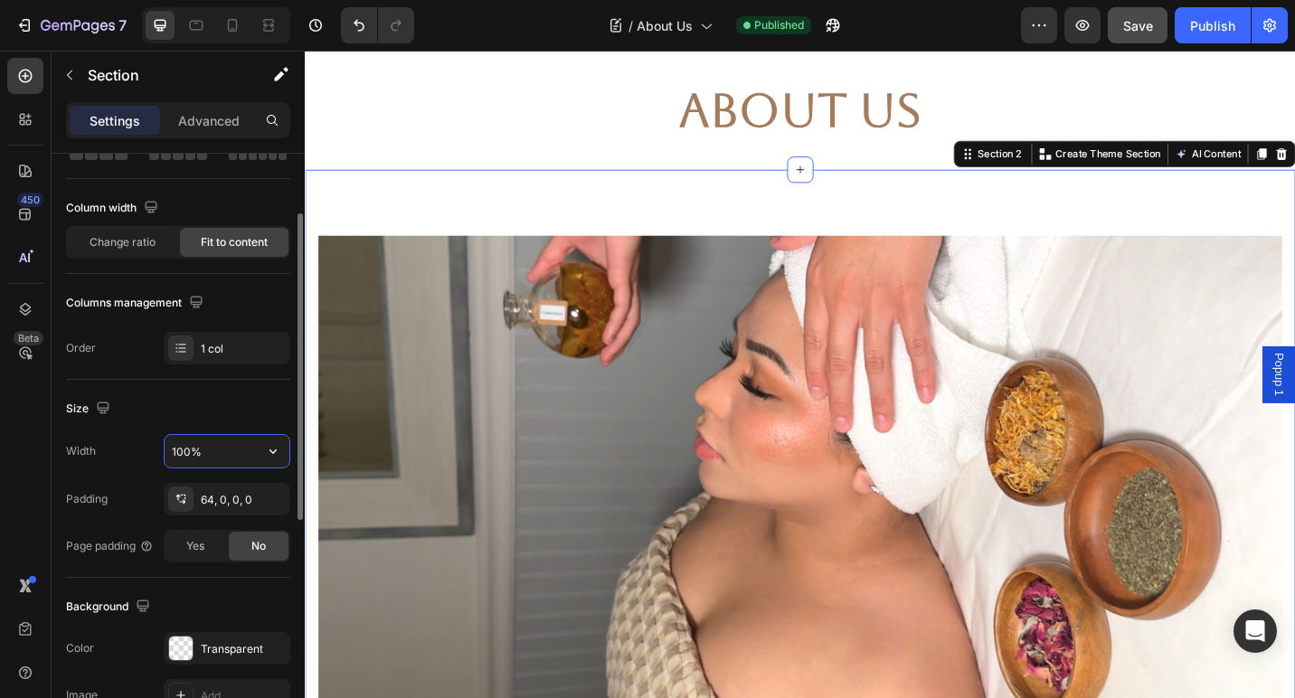
click at [210, 464] on input "100%" at bounding box center [227, 451] width 125 height 33
click at [215, 403] on div "Size" at bounding box center [178, 408] width 224 height 29
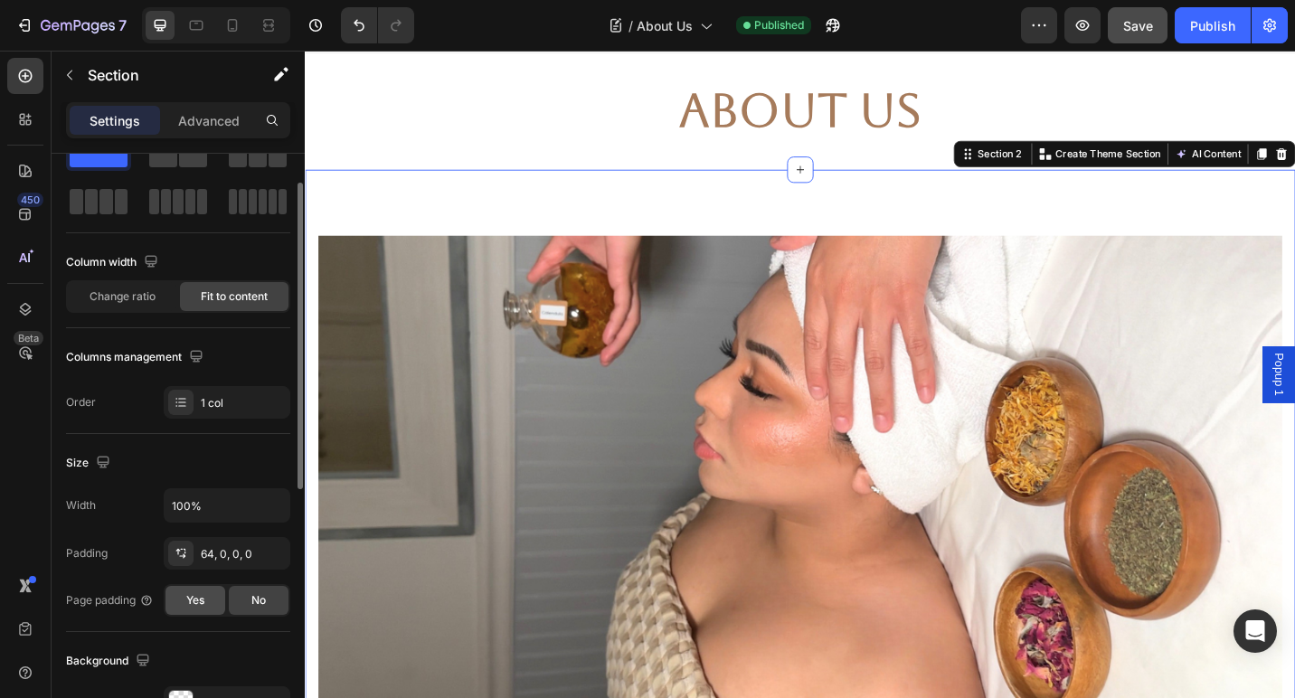
scroll to position [50, 0]
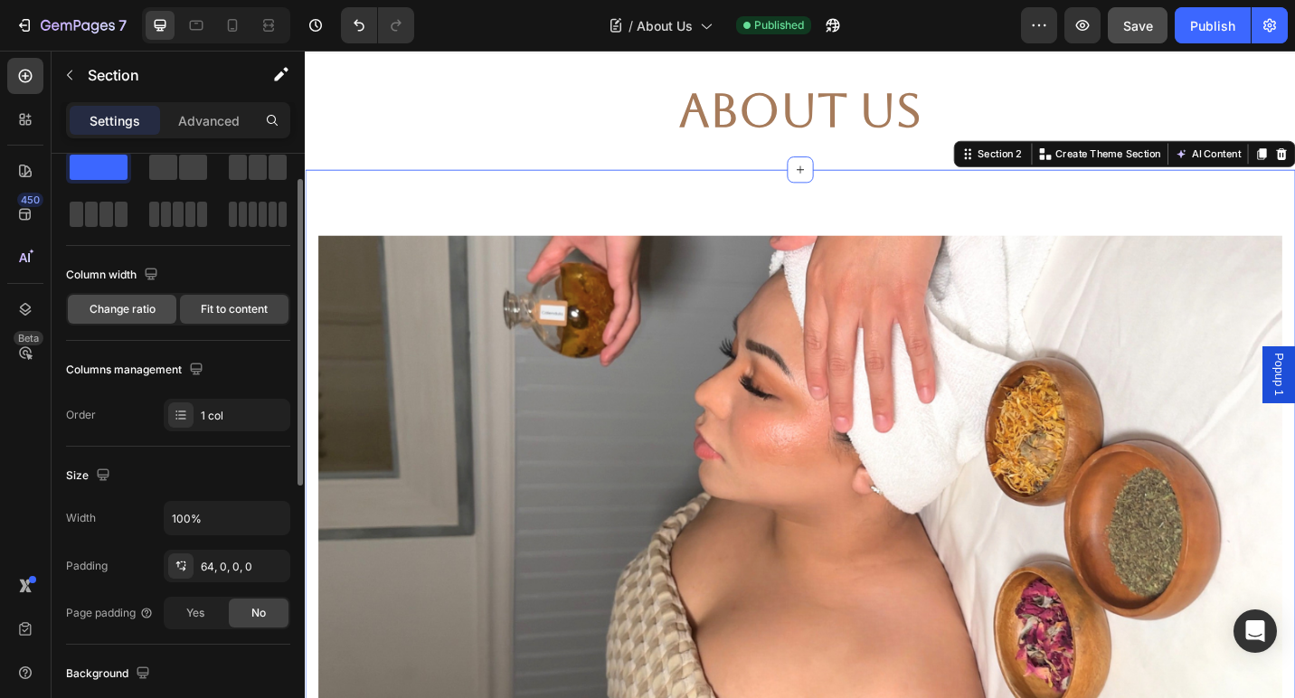
click at [137, 313] on span "Change ratio" at bounding box center [123, 309] width 66 height 16
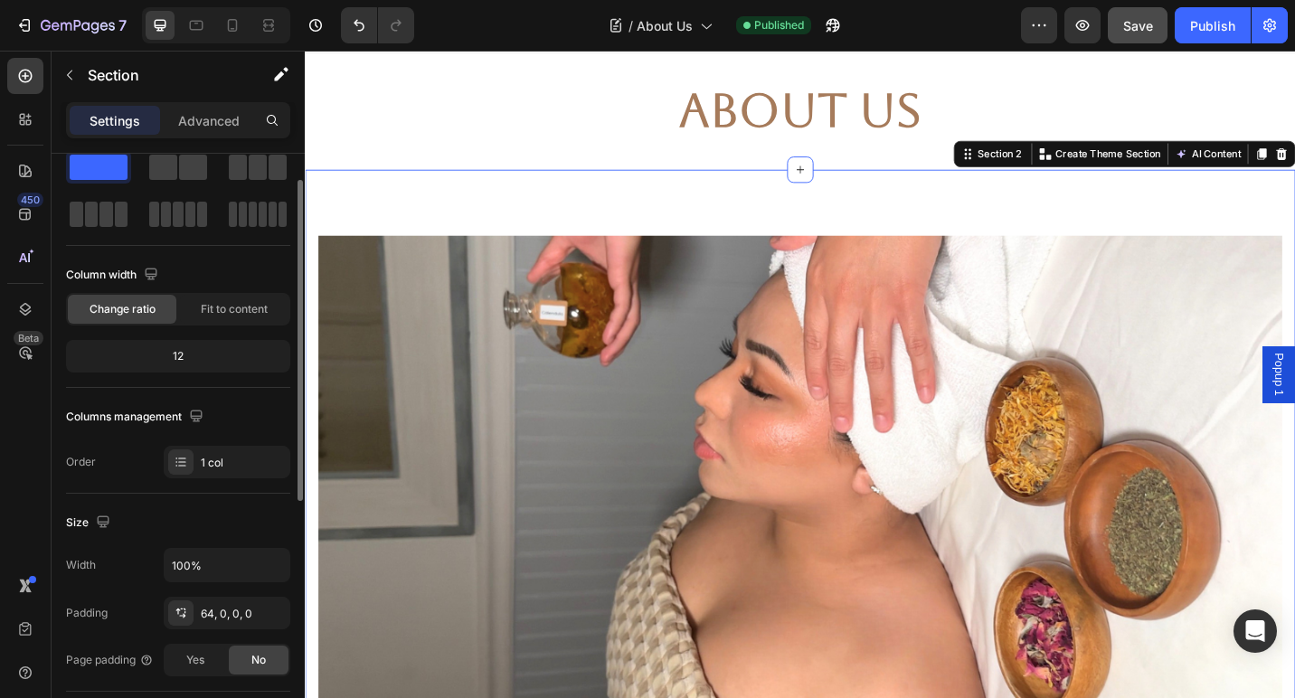
click at [173, 360] on div "12" at bounding box center [178, 356] width 217 height 25
click at [202, 360] on div "12" at bounding box center [178, 356] width 217 height 25
click at [202, 352] on div "12" at bounding box center [178, 356] width 217 height 25
click at [181, 352] on div "12" at bounding box center [178, 356] width 217 height 25
click at [163, 305] on div "Change ratio" at bounding box center [122, 309] width 108 height 29
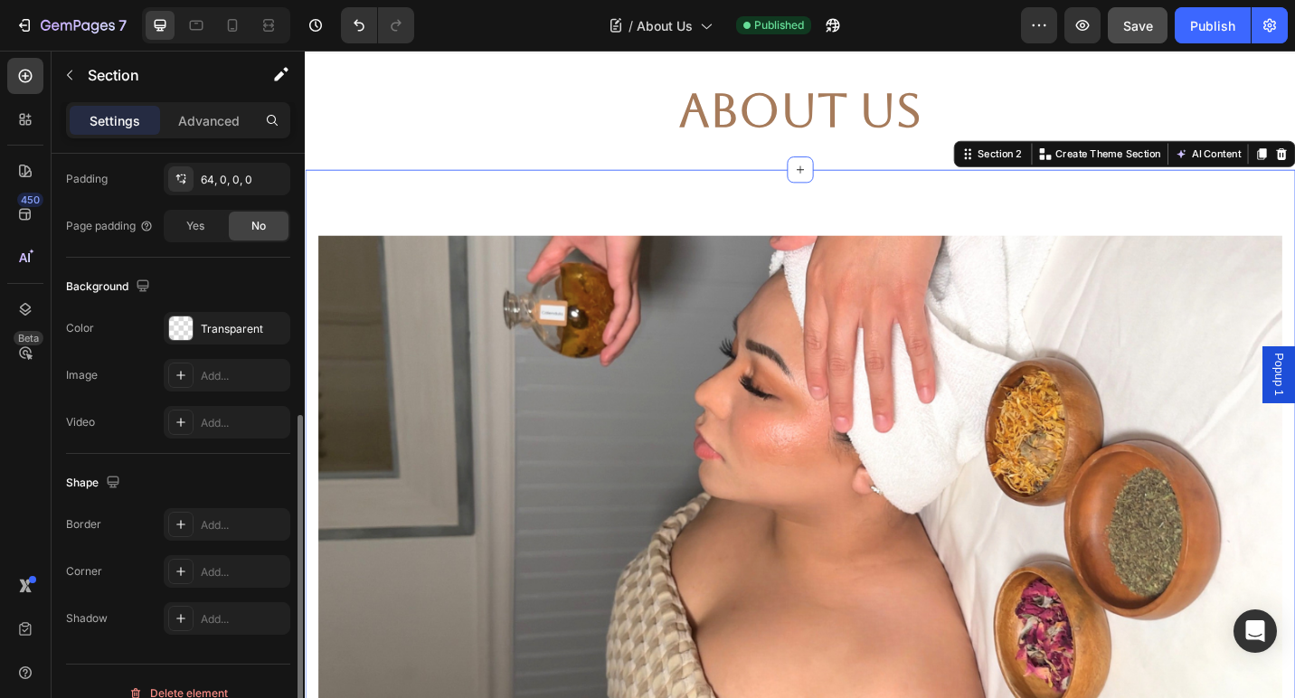
scroll to position [507, 0]
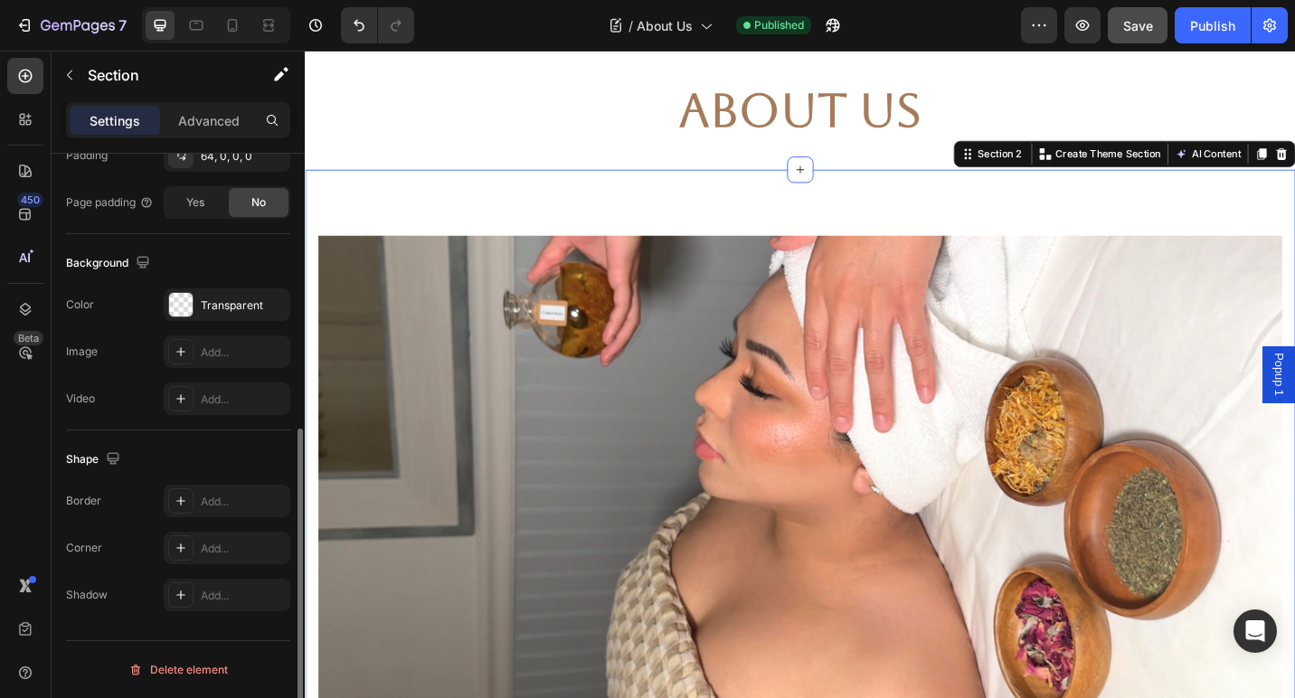
click at [465, 232] on div "Image Row Section 2 Create Theme Section AI Content Write with GemAI What would…" at bounding box center [847, 488] width 1085 height 615
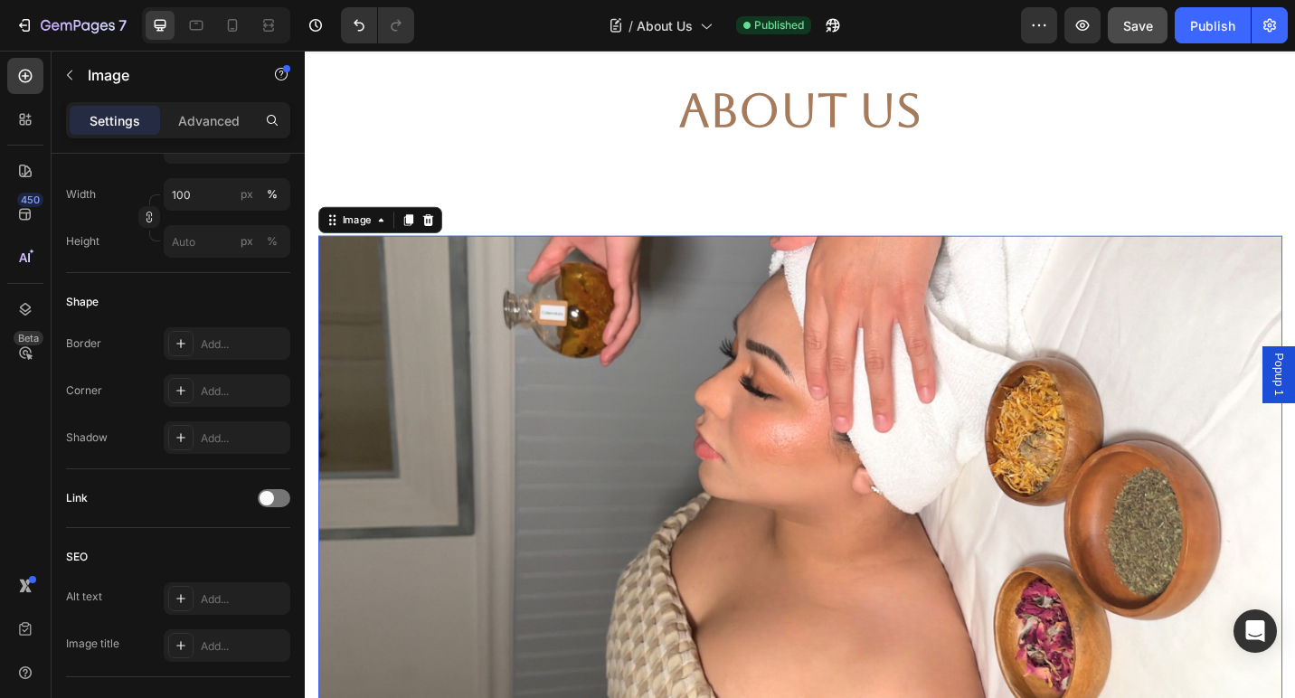
click at [447, 286] on img at bounding box center [847, 517] width 1056 height 528
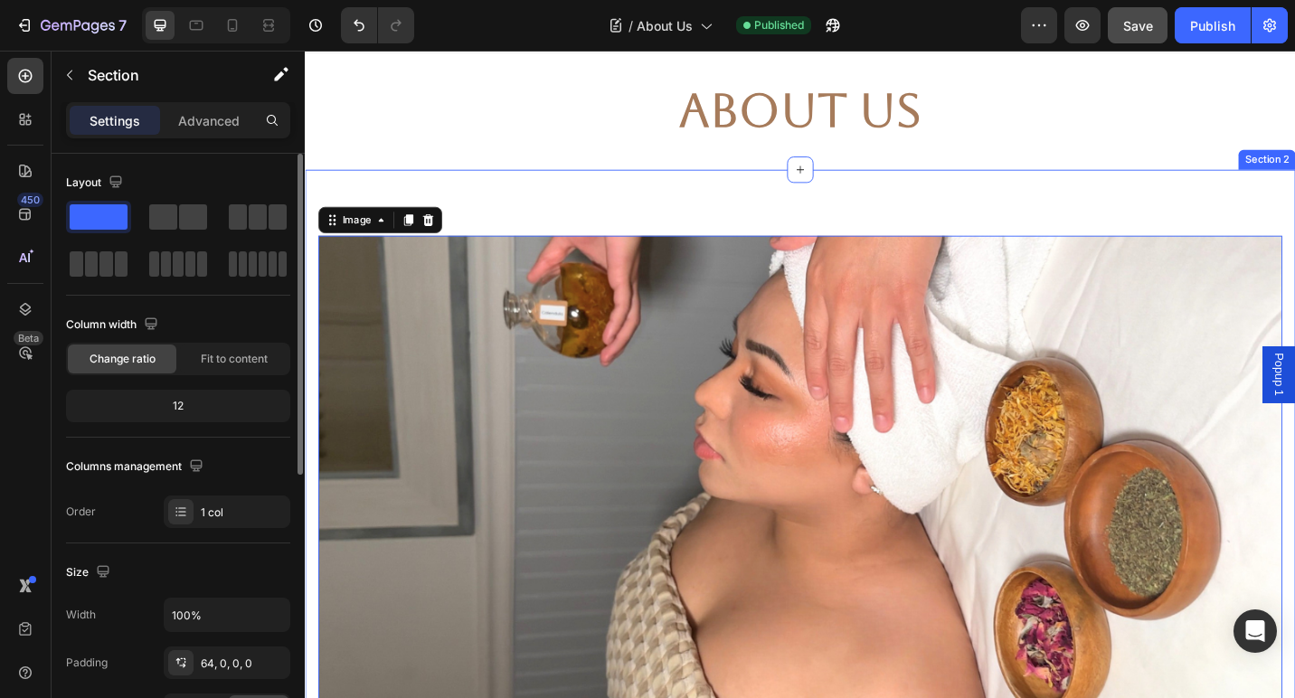
click at [476, 216] on div "Image 0 Row Section 2" at bounding box center [847, 488] width 1085 height 615
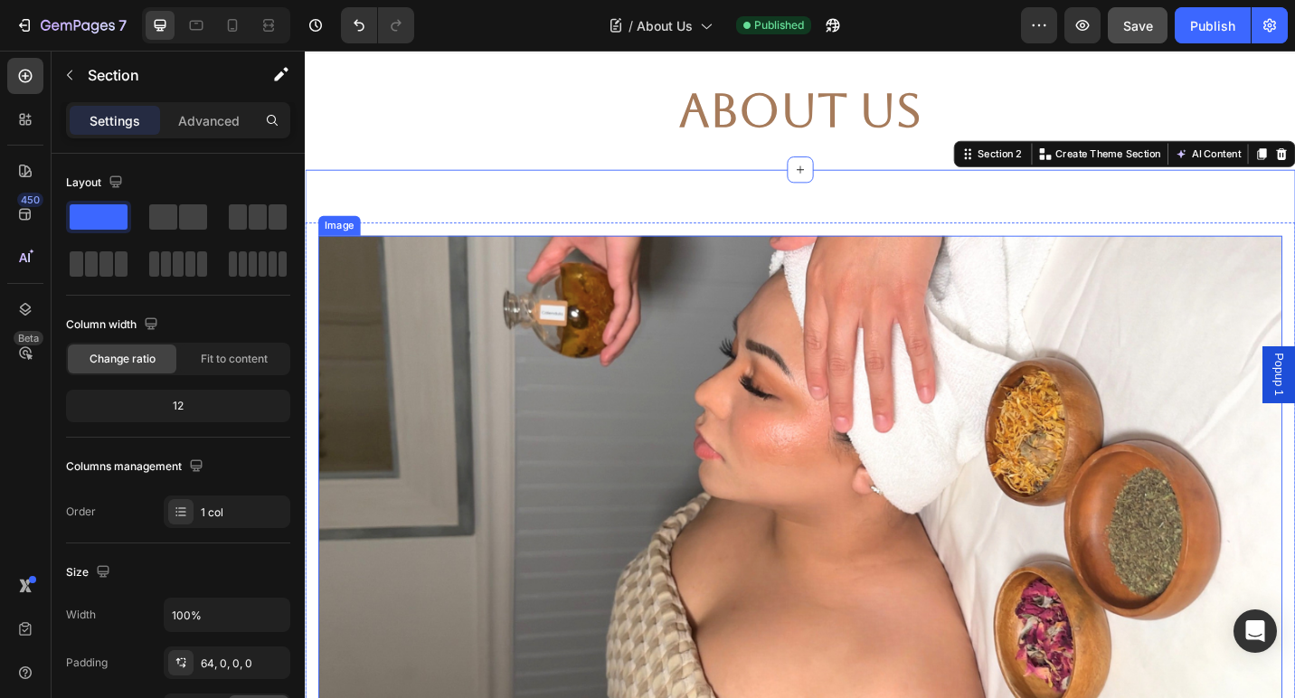
click at [397, 291] on img at bounding box center [847, 517] width 1056 height 528
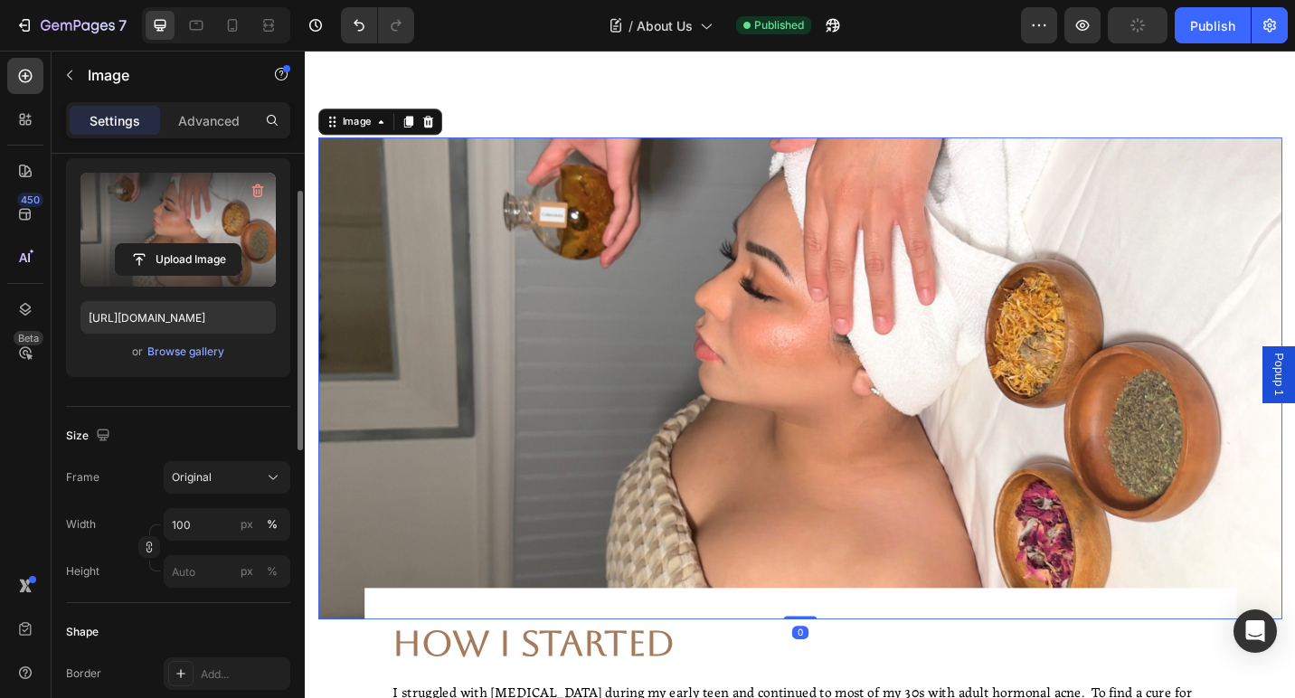
scroll to position [250, 0]
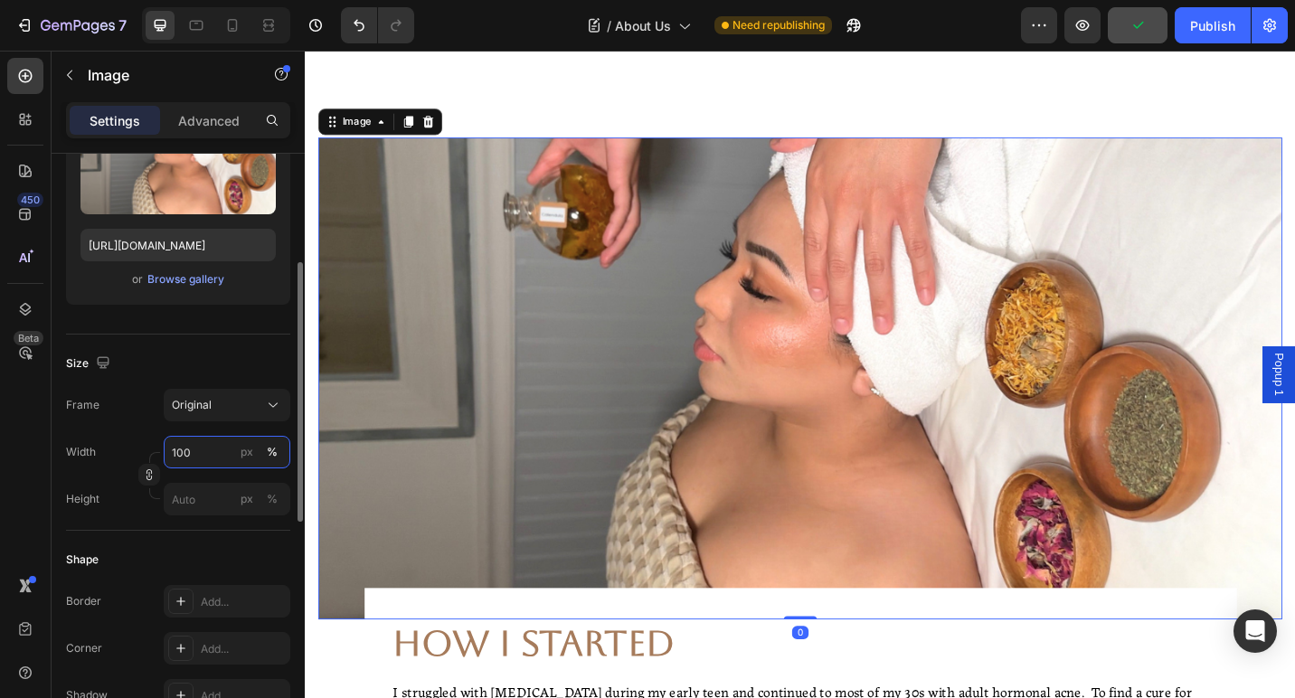
click at [208, 449] on input "100" at bounding box center [227, 452] width 127 height 33
click at [201, 385] on div "Size Frame Original Width 100 px % Height px %" at bounding box center [178, 433] width 224 height 196
click at [201, 400] on span "Original" at bounding box center [192, 405] width 40 height 16
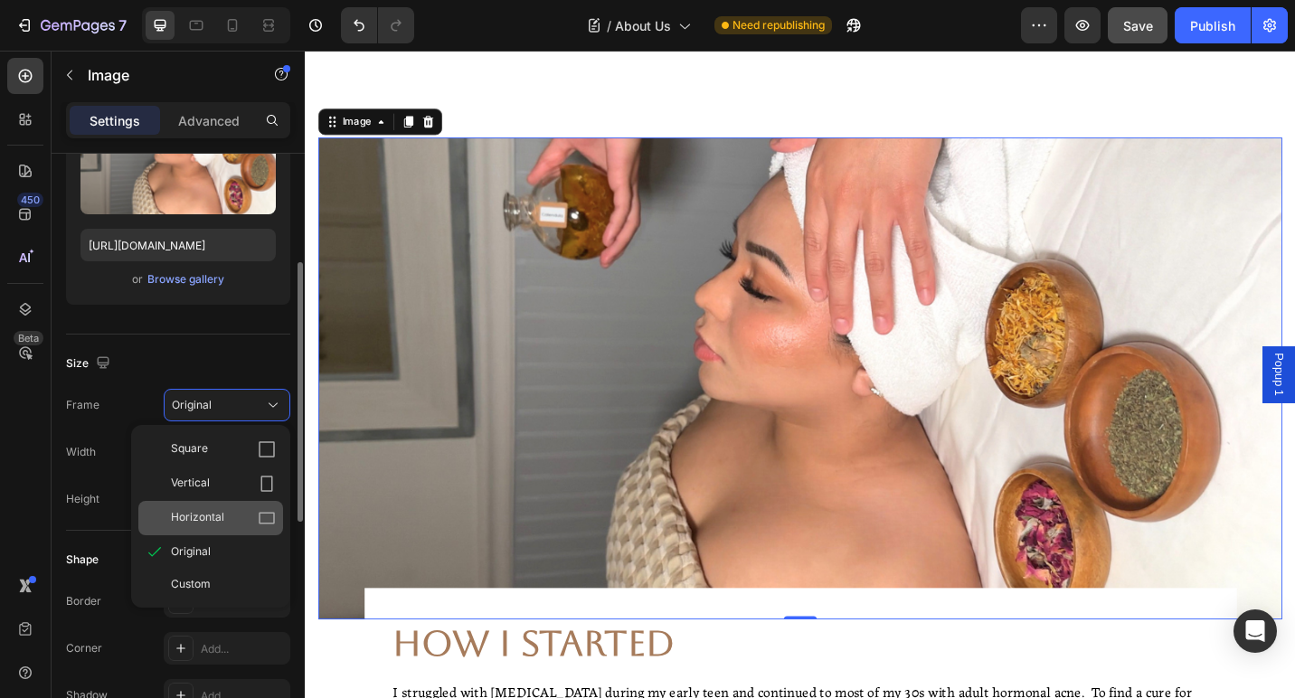
click at [241, 514] on div "Horizontal" at bounding box center [223, 518] width 105 height 18
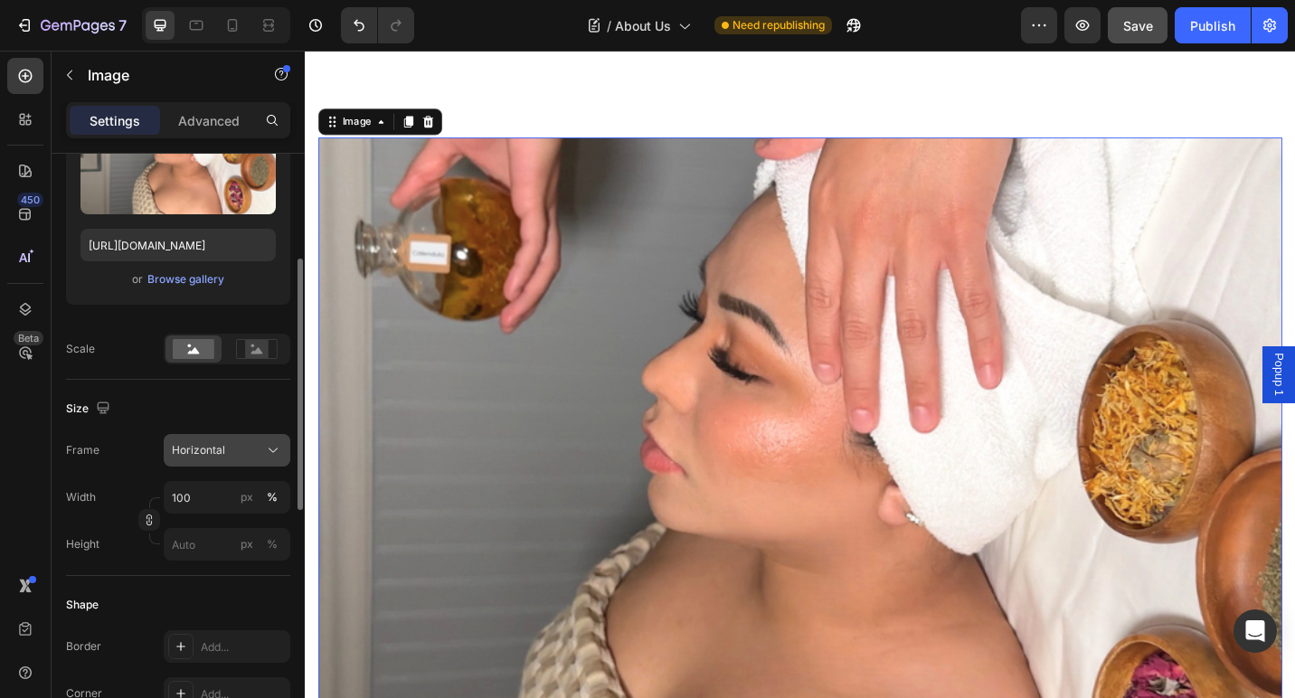
click at [229, 455] on div "Horizontal" at bounding box center [216, 450] width 89 height 16
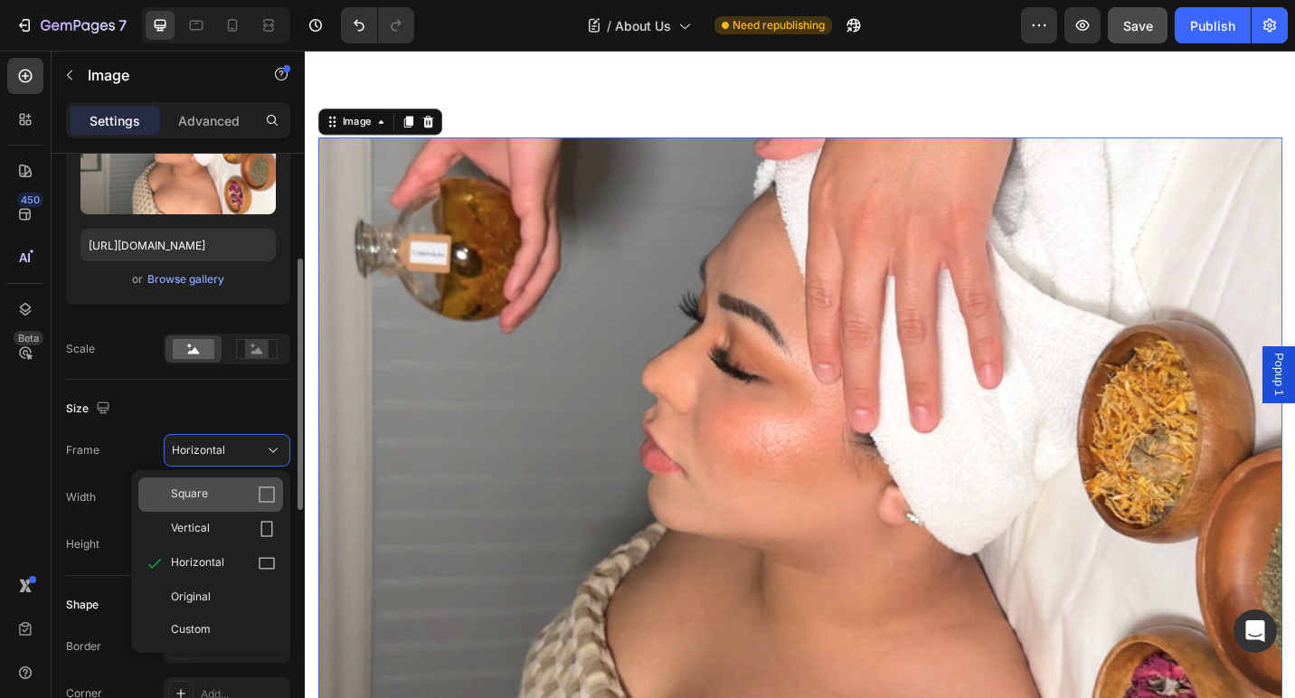
click at [241, 508] on div "Square" at bounding box center [210, 494] width 145 height 34
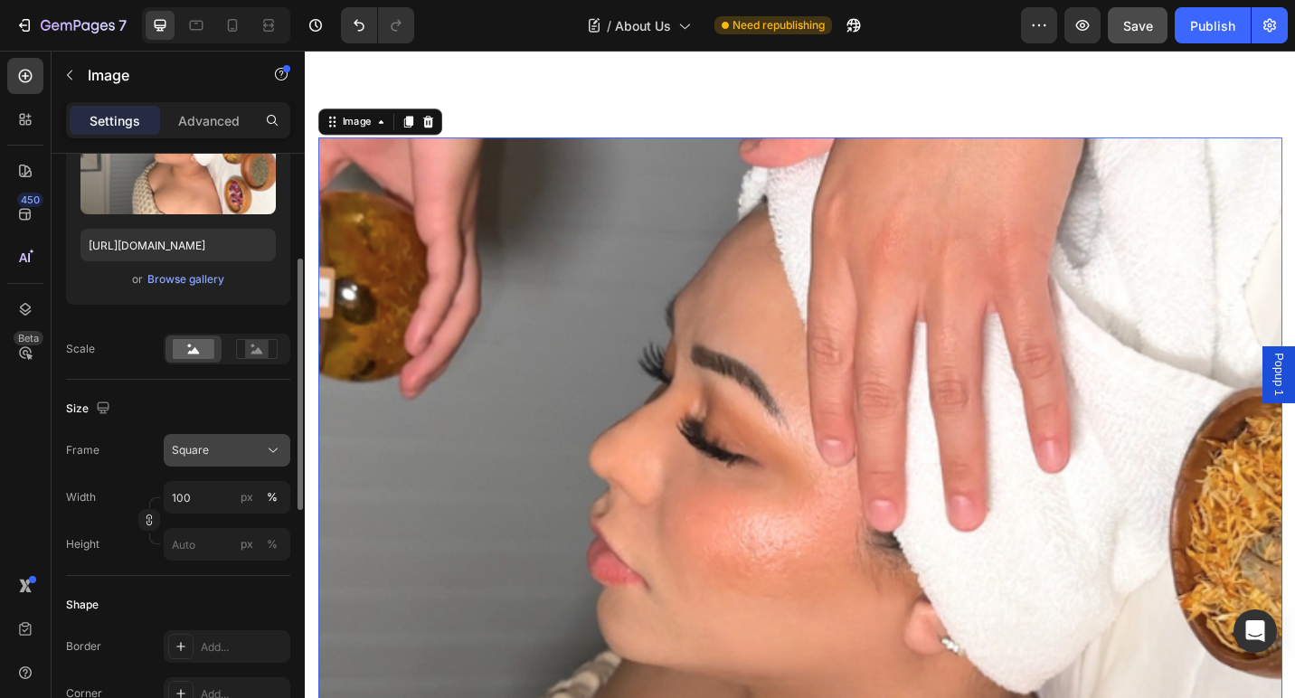
click at [243, 448] on div "Square" at bounding box center [216, 450] width 89 height 16
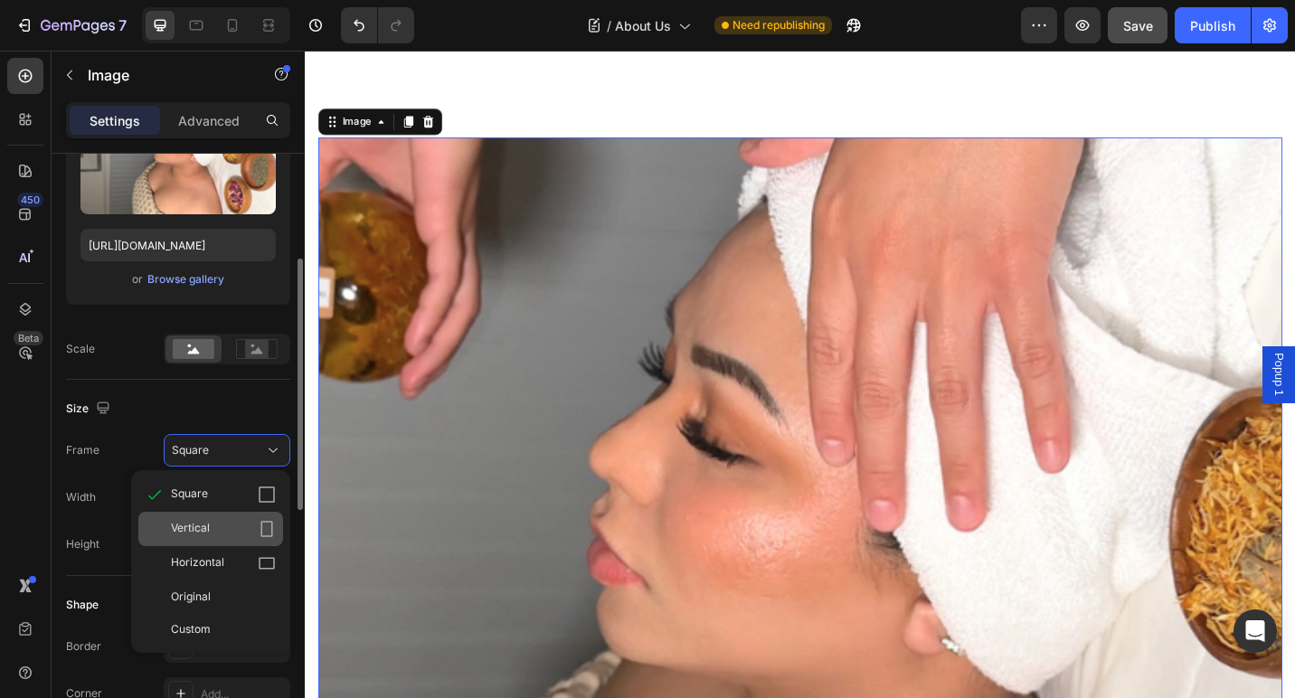
click at [242, 524] on div "Vertical" at bounding box center [223, 529] width 105 height 18
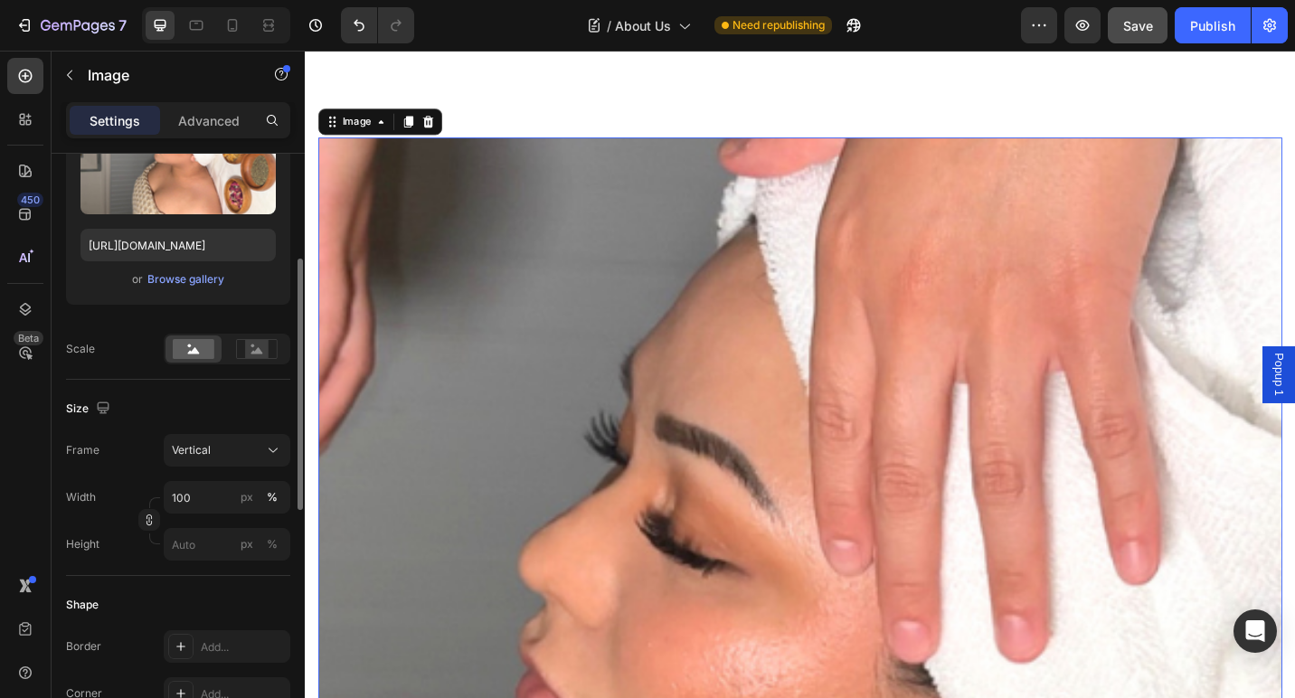
click at [241, 473] on div "Frame Vertical Width 100 px % Height px %" at bounding box center [178, 497] width 224 height 127
click at [241, 455] on div "Vertical" at bounding box center [216, 450] width 89 height 16
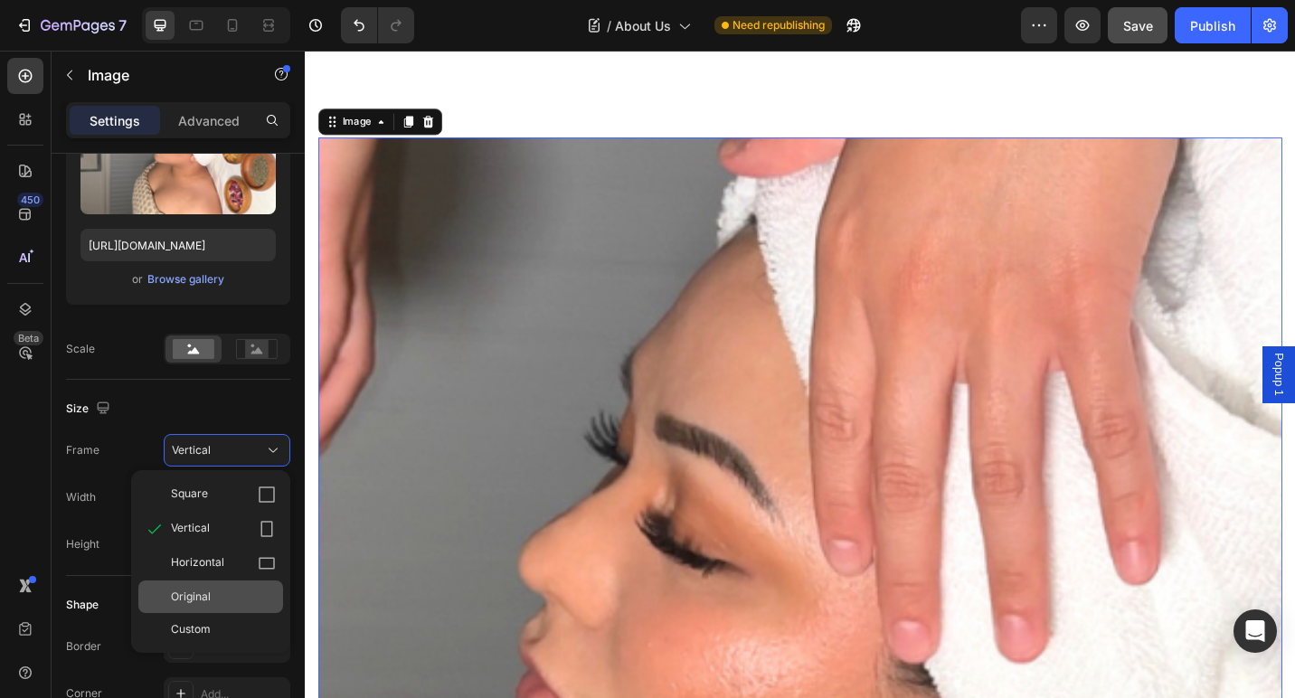
click at [235, 589] on div "Original" at bounding box center [223, 597] width 105 height 16
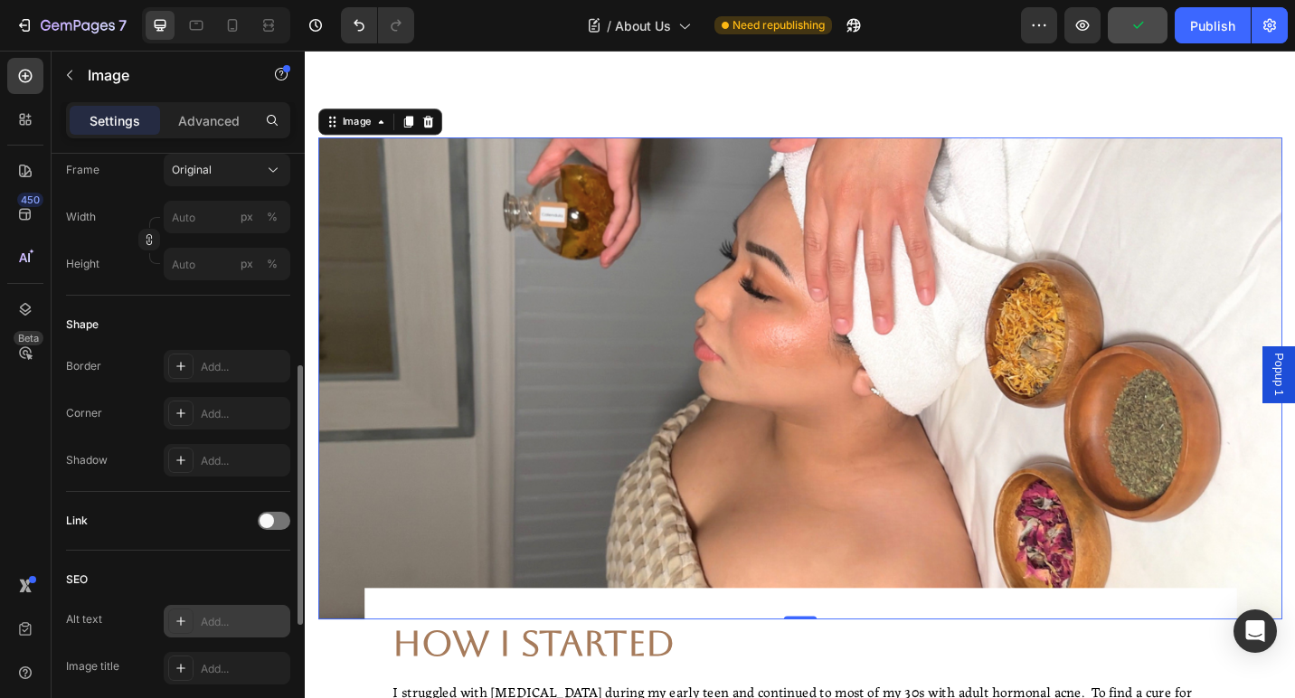
scroll to position [135, 0]
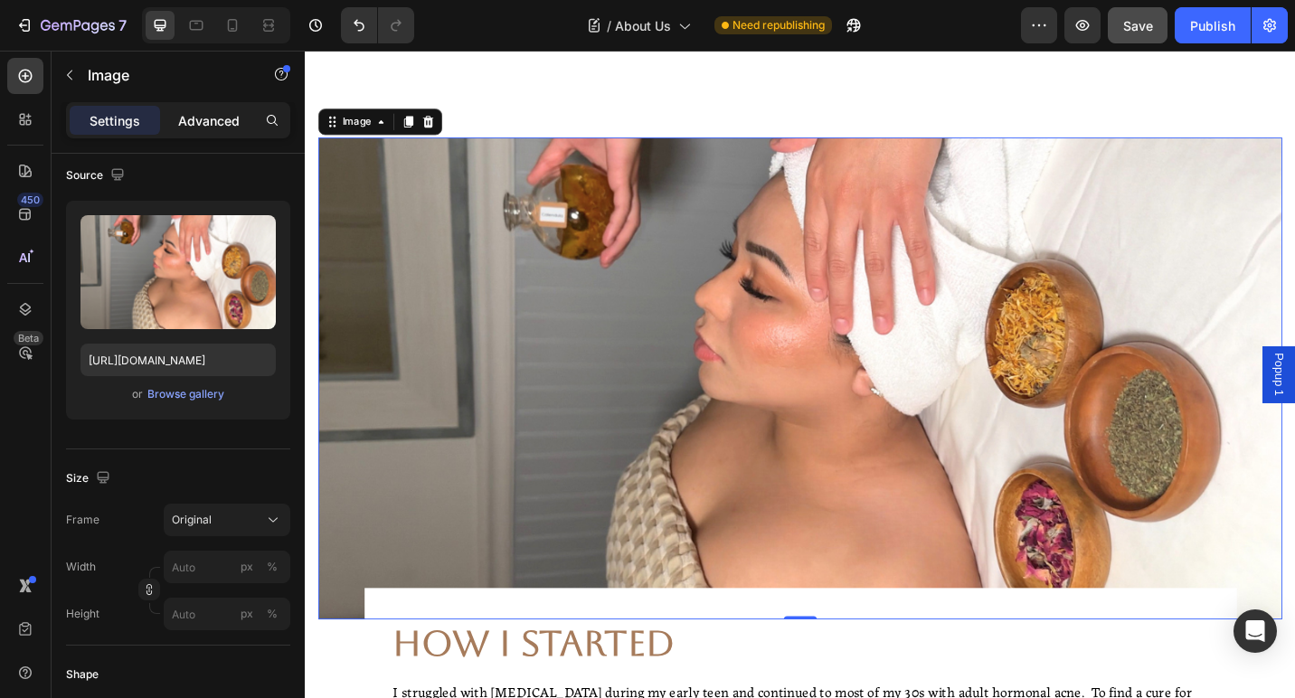
click at [204, 115] on p "Advanced" at bounding box center [208, 120] width 61 height 19
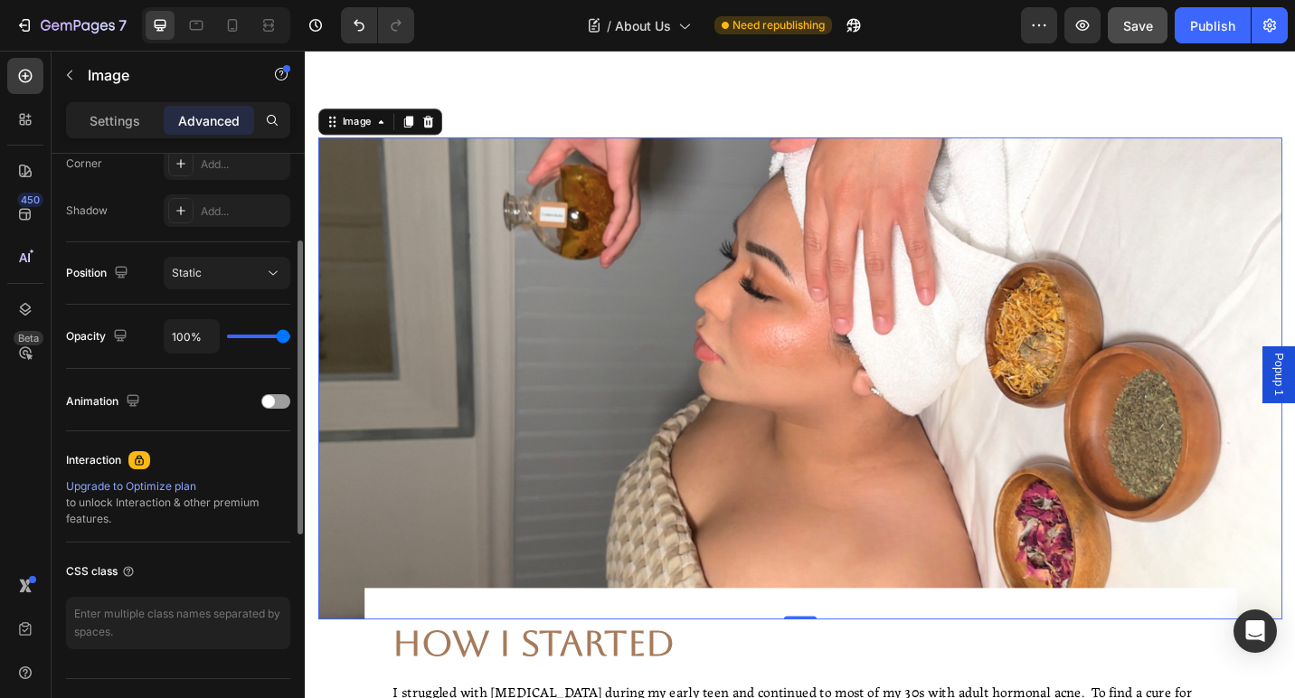
scroll to position [610, 0]
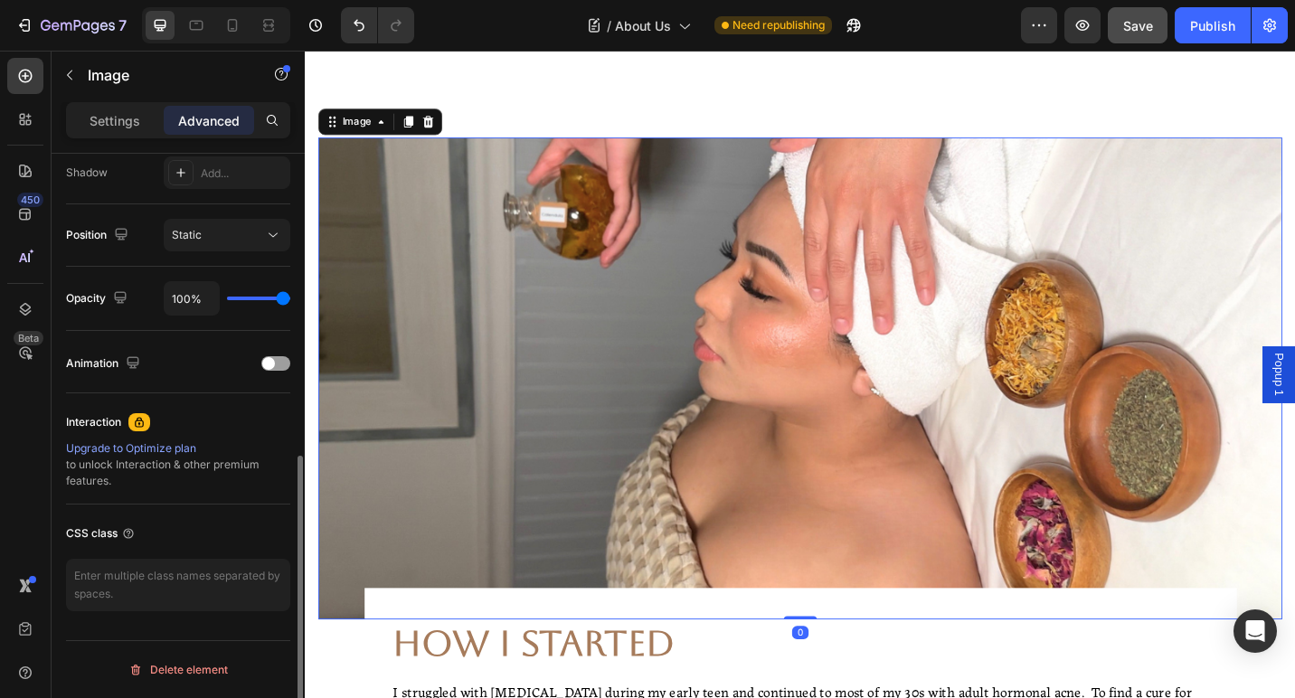
type input "97%"
type input "97"
type input "95%"
type input "95"
type input "94%"
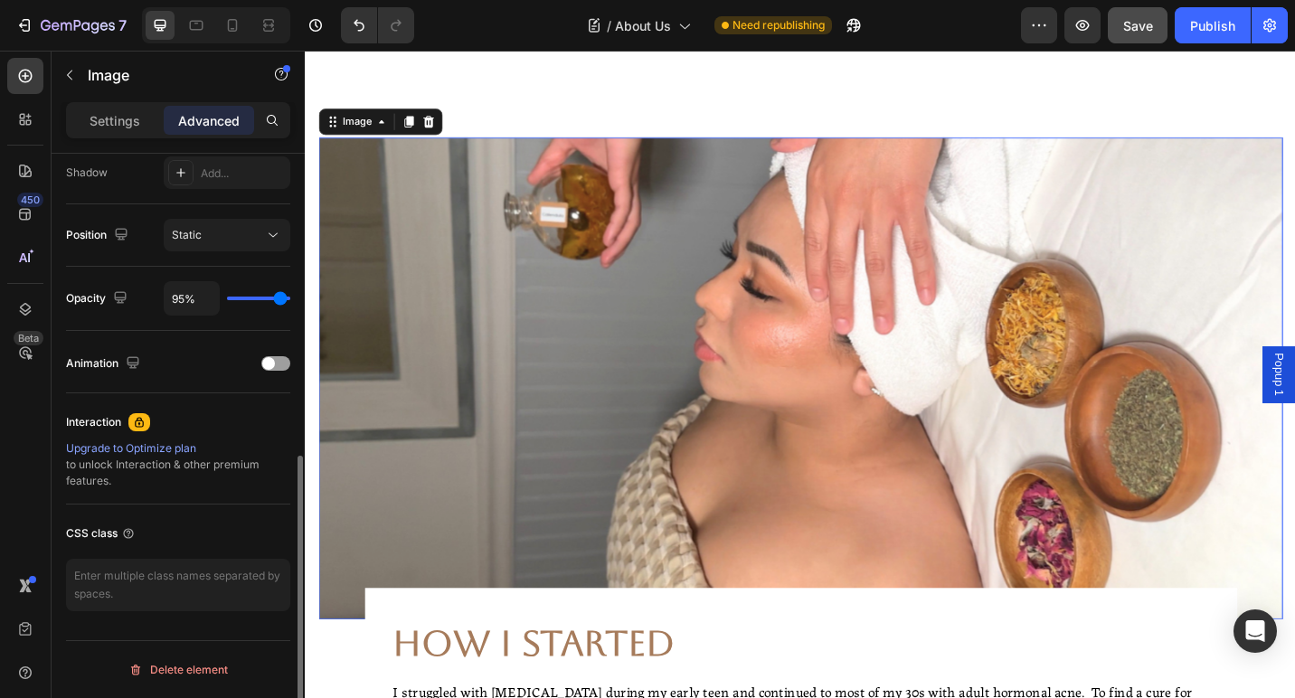
type input "94"
type input "91%"
type input "91"
type input "88%"
type input "88"
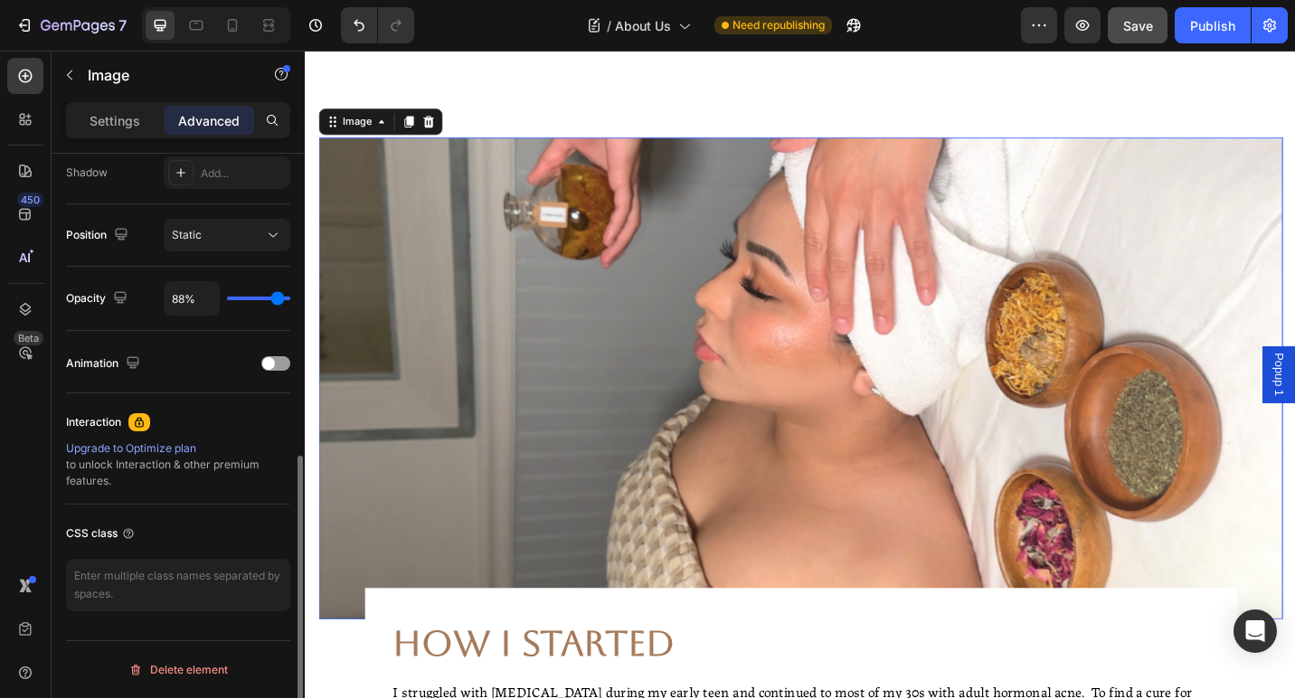
type input "85%"
type input "85"
type input "83%"
type input "83"
type input "81%"
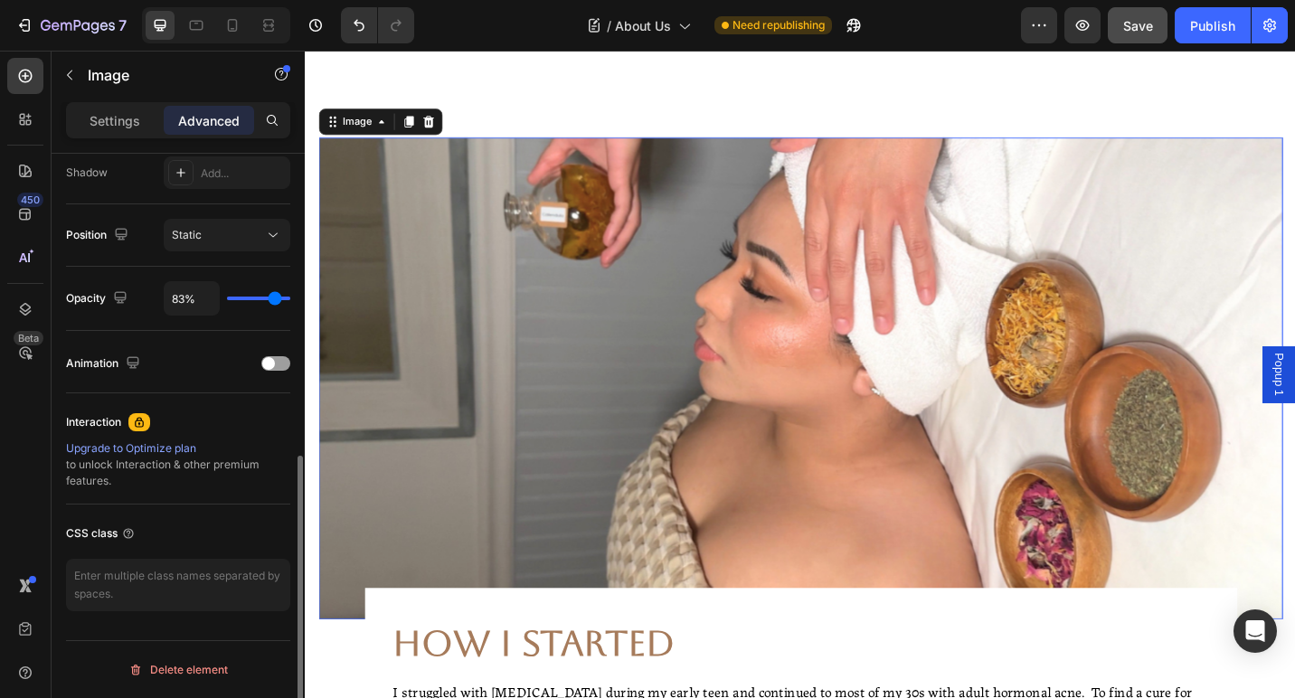
type input "81"
type input "79%"
type input "79"
type input "78%"
type input "78"
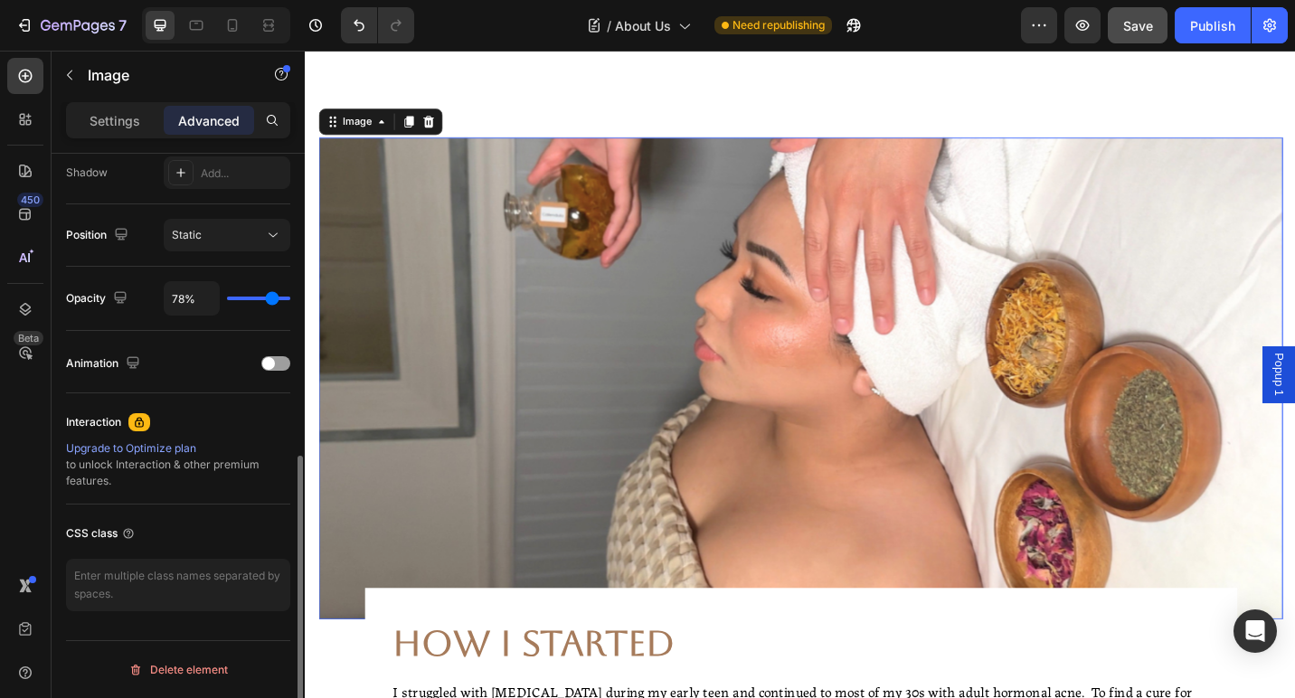
type input "77%"
type input "77"
type input "75%"
type input "75"
type input "73%"
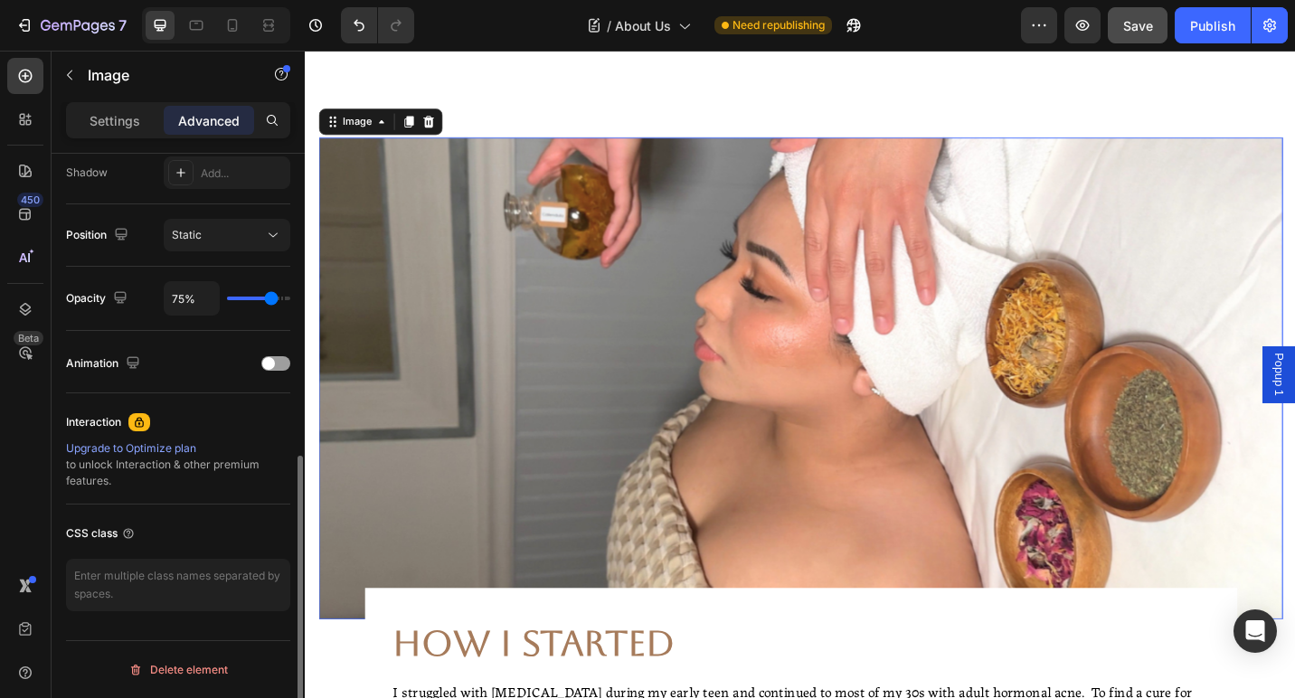
type input "73"
type input "72%"
type input "72"
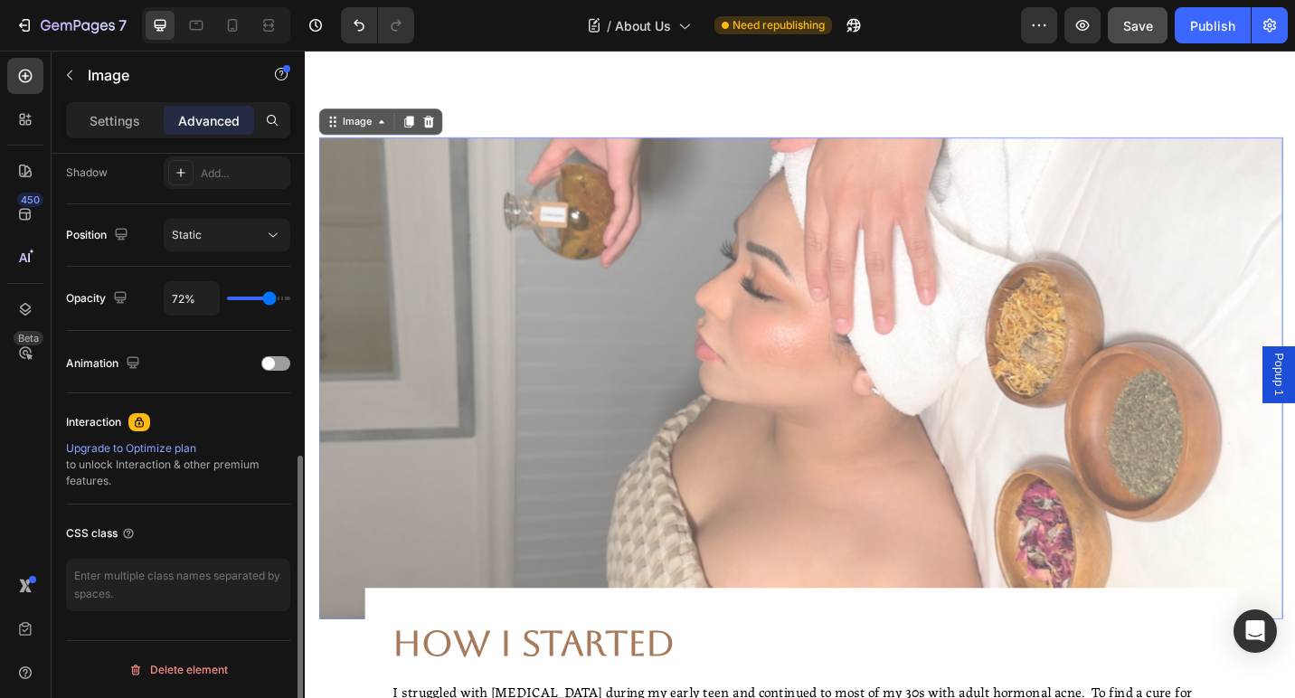
type input "70%"
type input "70"
type input "69%"
type input "69"
type input "70%"
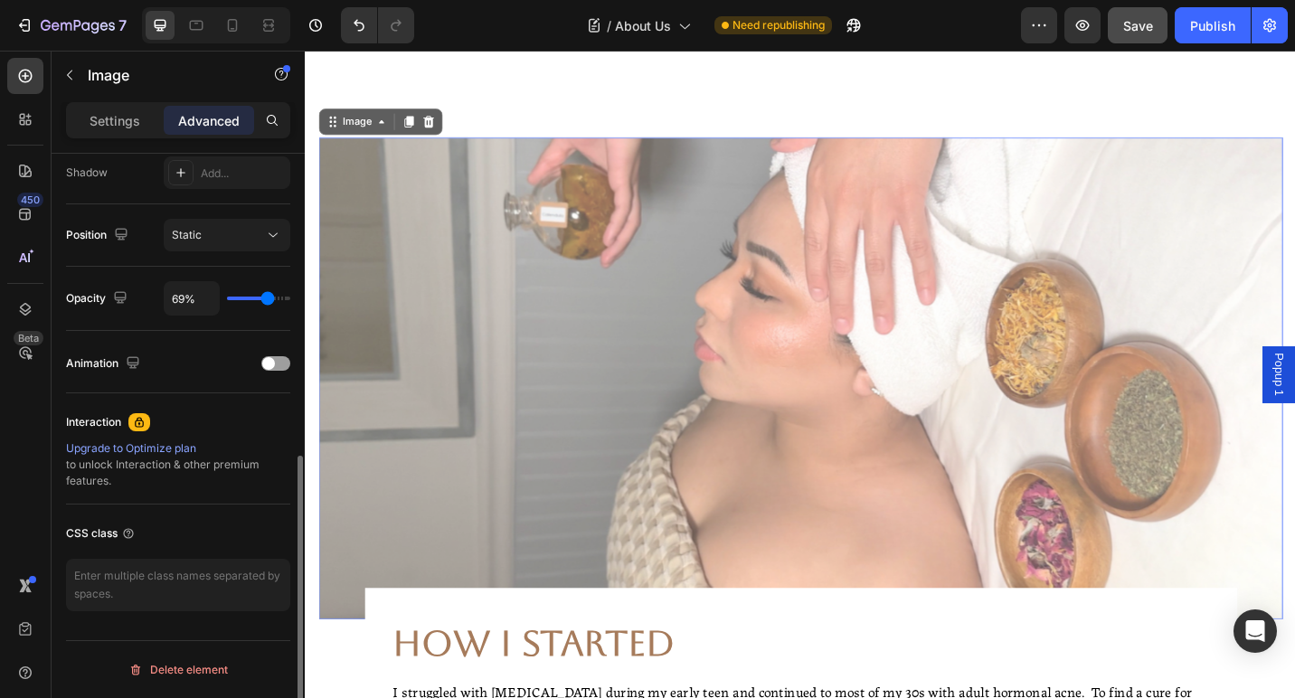
type input "70"
type input "71%"
type input "71"
type input "72%"
type input "72"
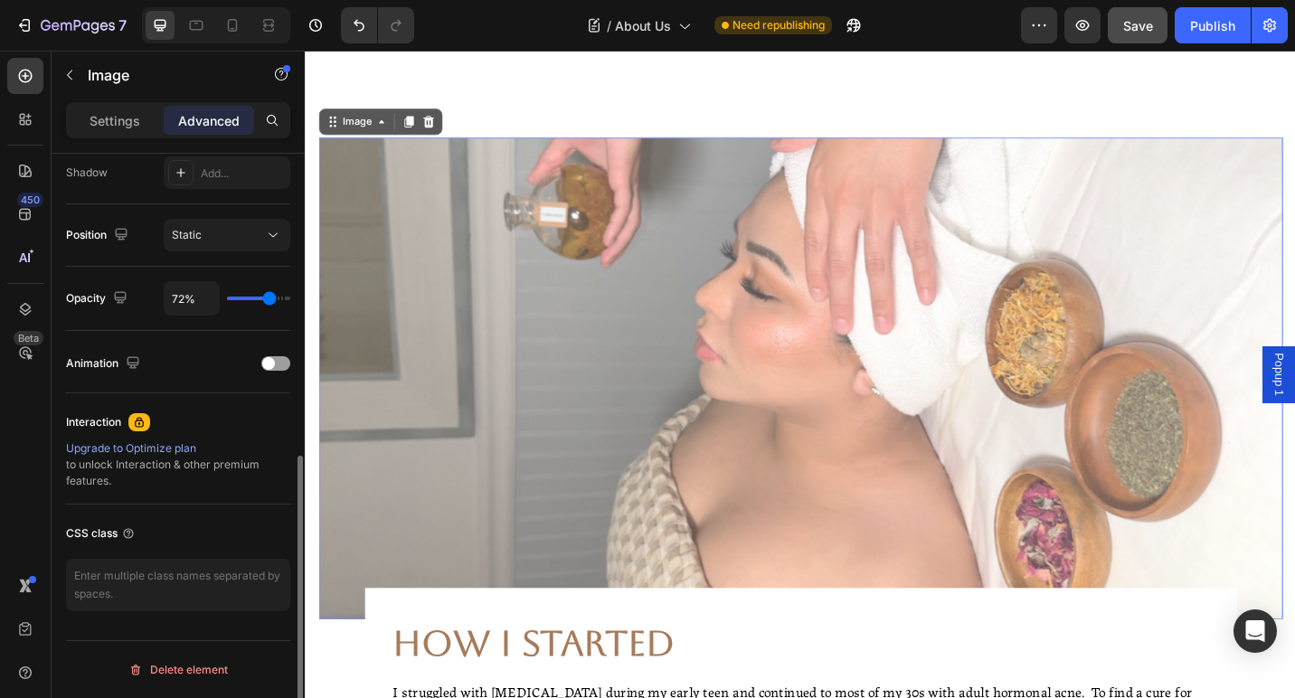
type input "73%"
type input "73"
type input "74%"
type input "74"
type input "76%"
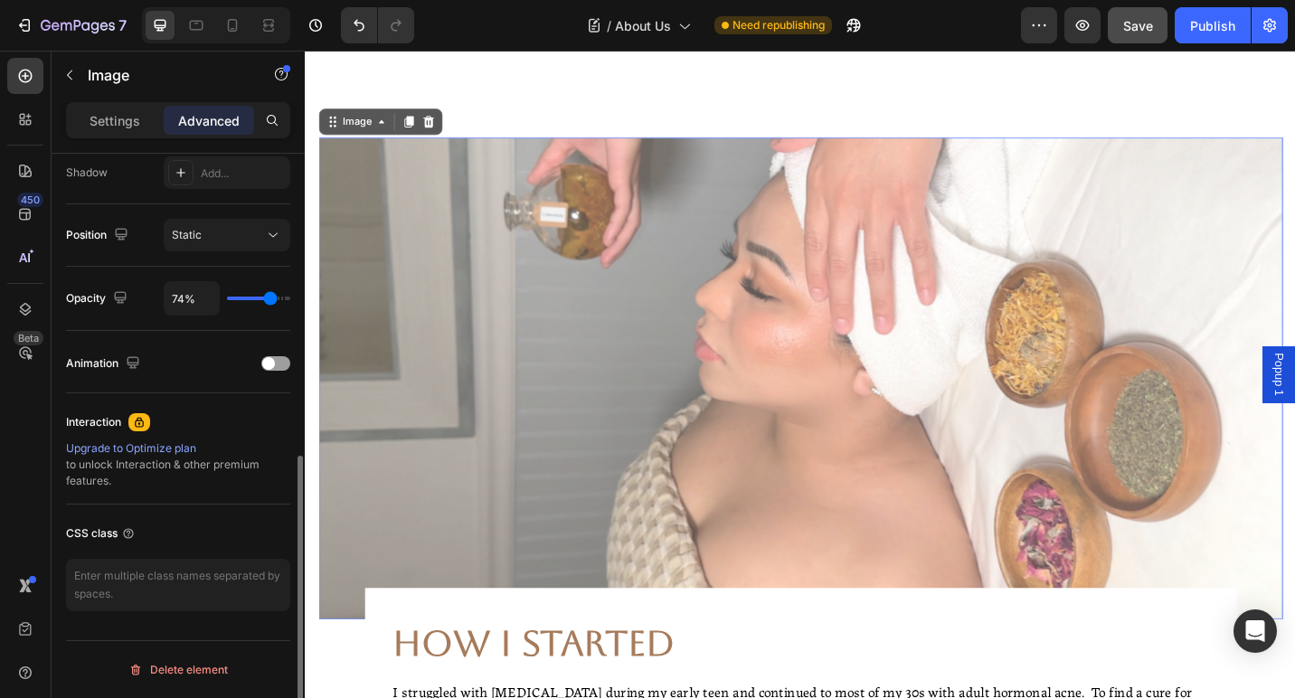
type input "76"
type input "77%"
type input "77"
type input "79%"
type input "79"
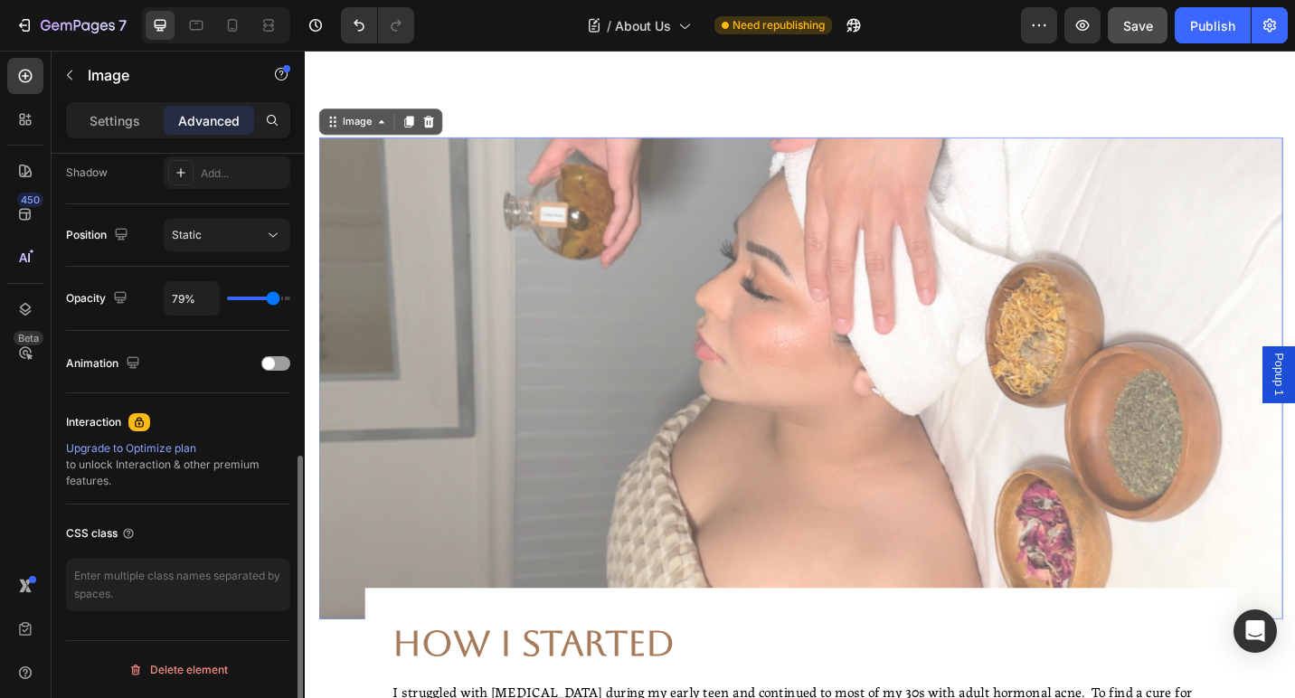
type input "80%"
type input "80"
type input "81%"
type input "81"
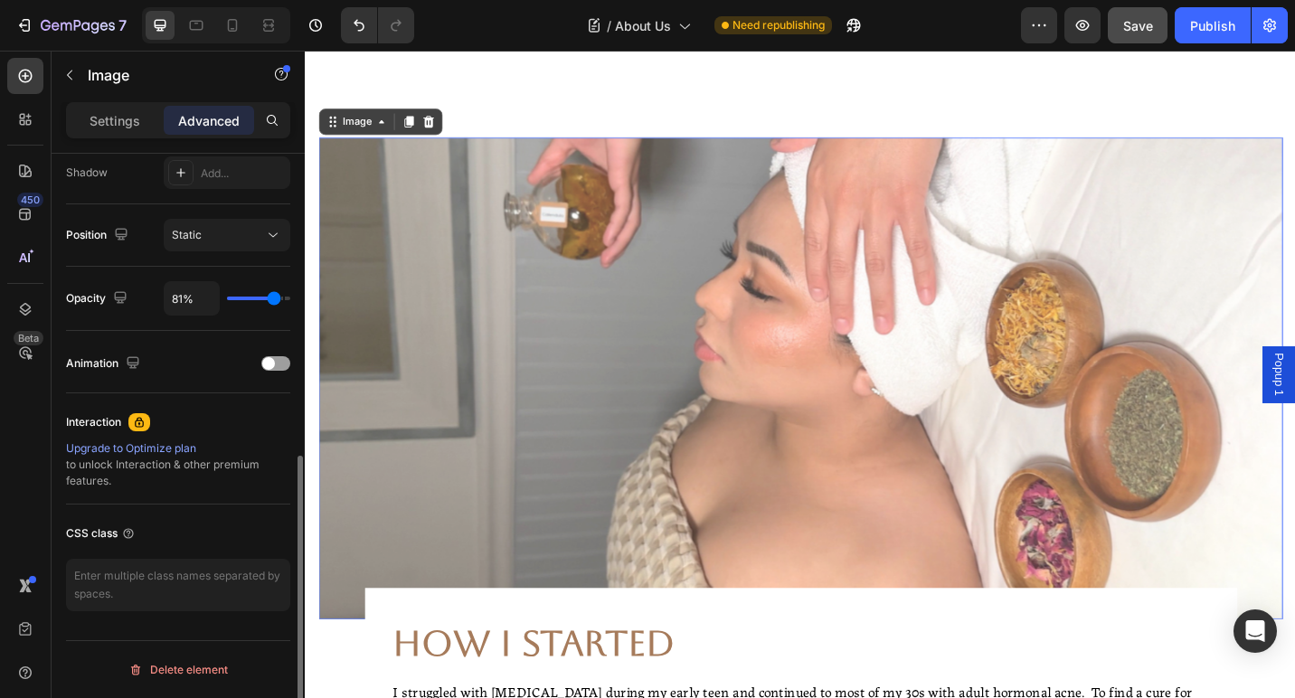
type input "82%"
type input "82"
type input "83%"
type input "83"
type input "86%"
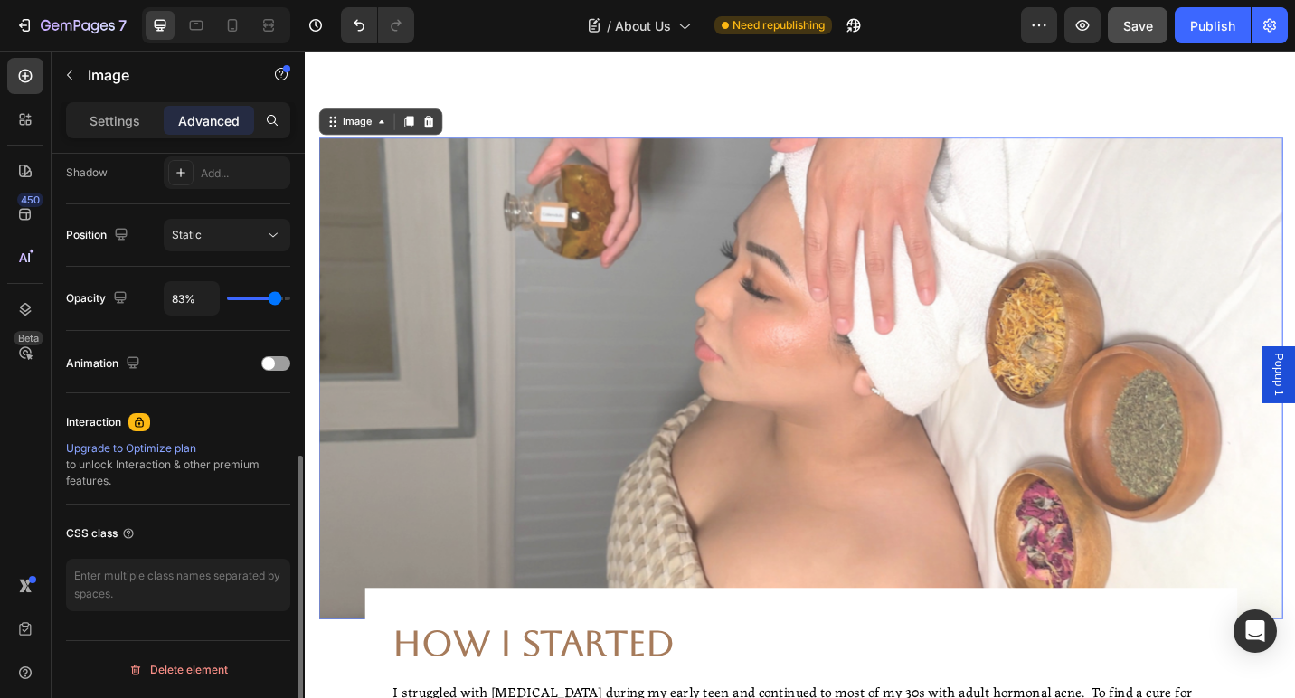
type input "86"
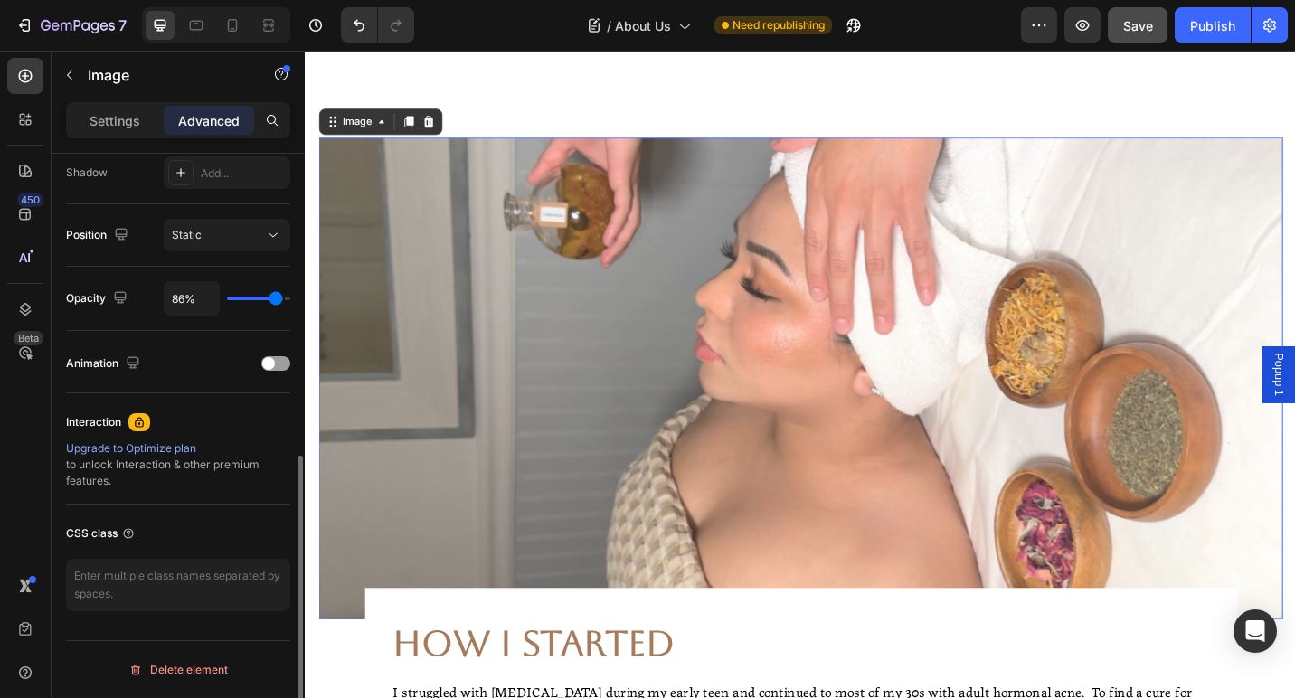
type input "90%"
type input "90"
type input "91%"
type input "91"
type input "92%"
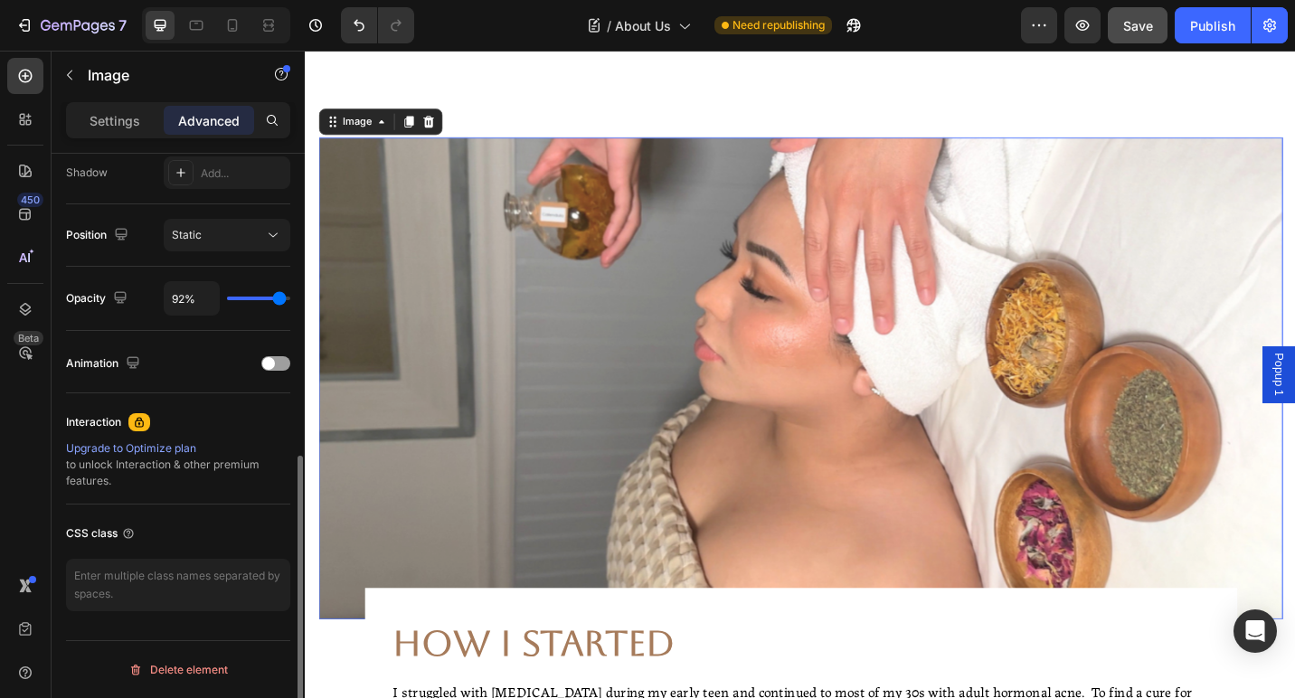
type input "92"
click at [278, 300] on input "range" at bounding box center [258, 299] width 63 height 4
click at [137, 118] on p "Settings" at bounding box center [115, 120] width 51 height 19
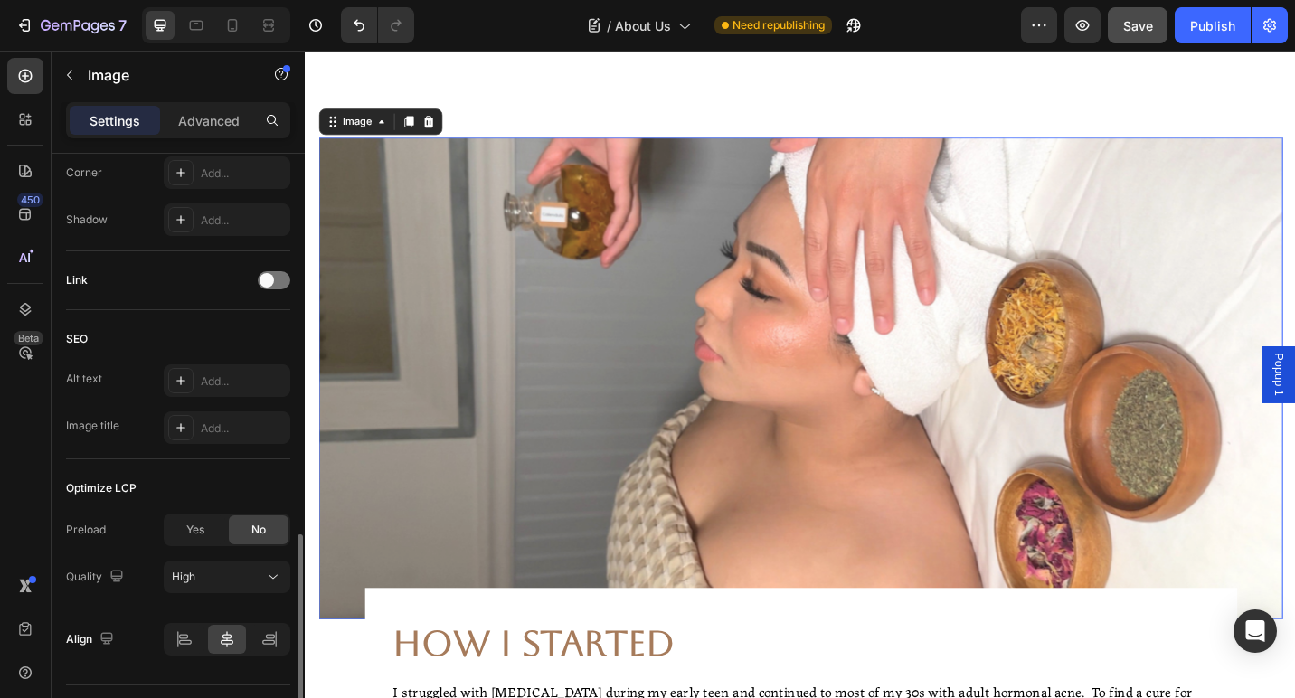
scroll to position [769, 0]
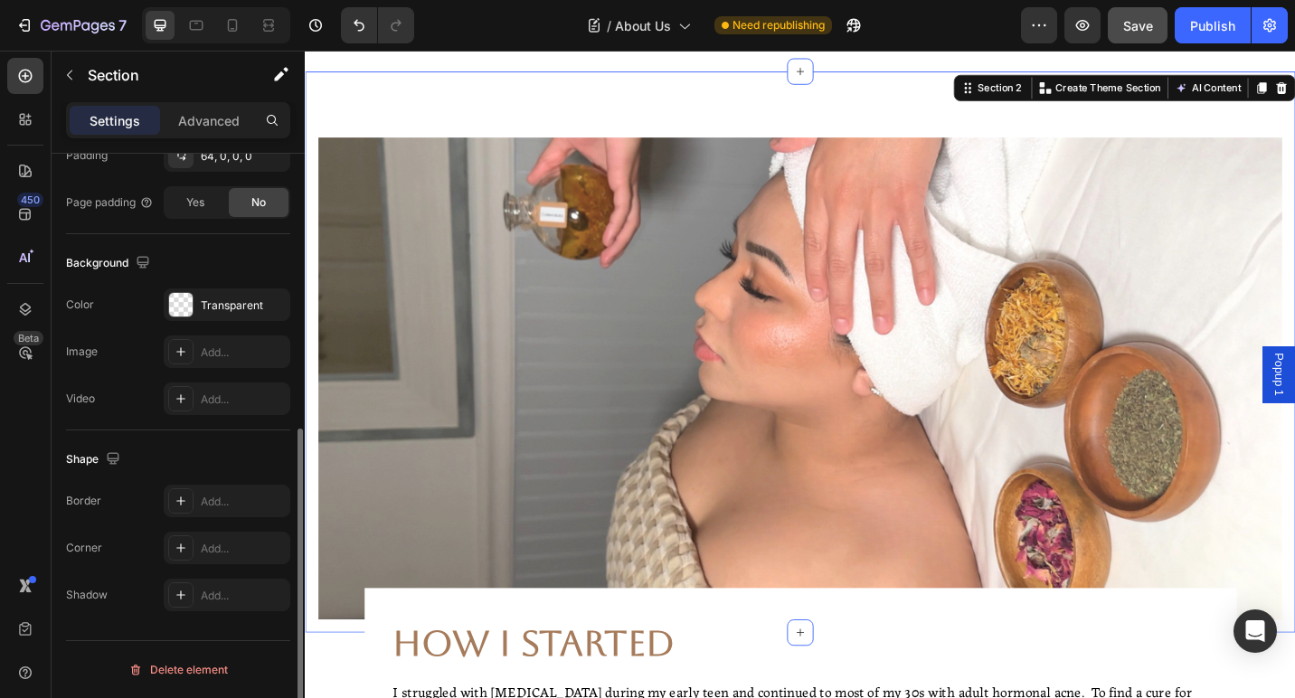
click at [484, 111] on div "Image Row Section 2 Create Theme Section AI Content Write with GemAI What would…" at bounding box center [847, 380] width 1085 height 615
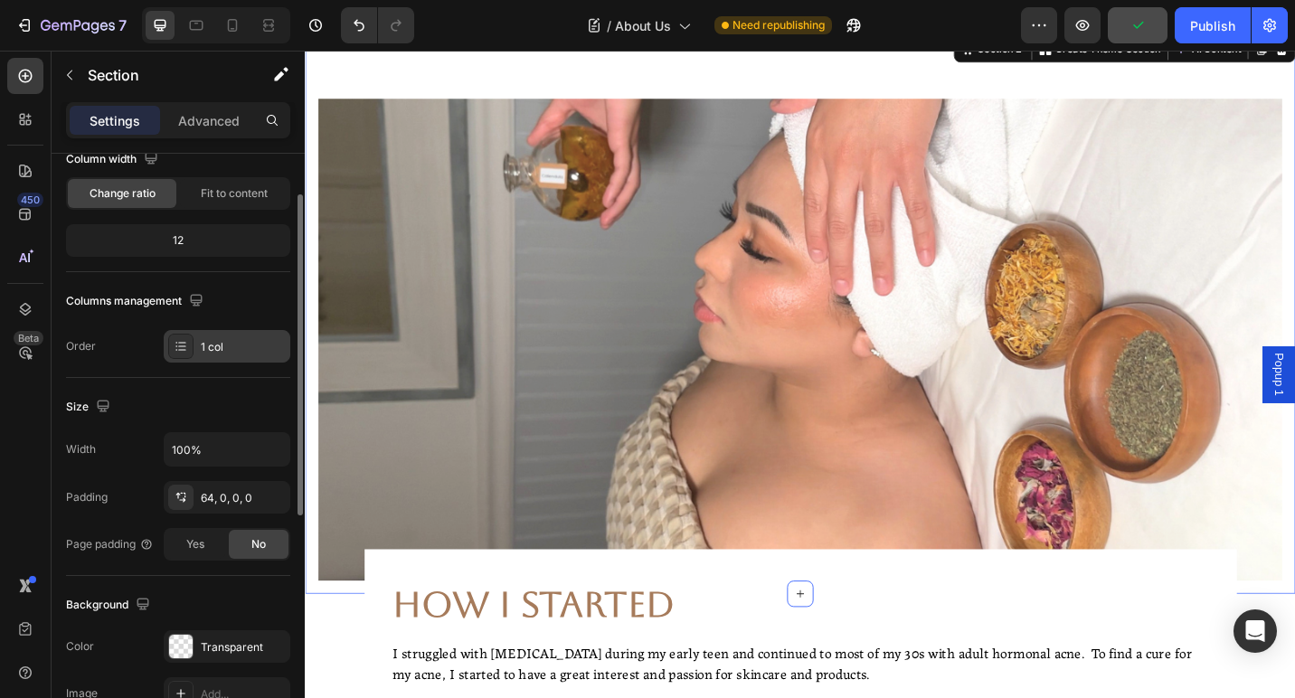
scroll to position [173, 0]
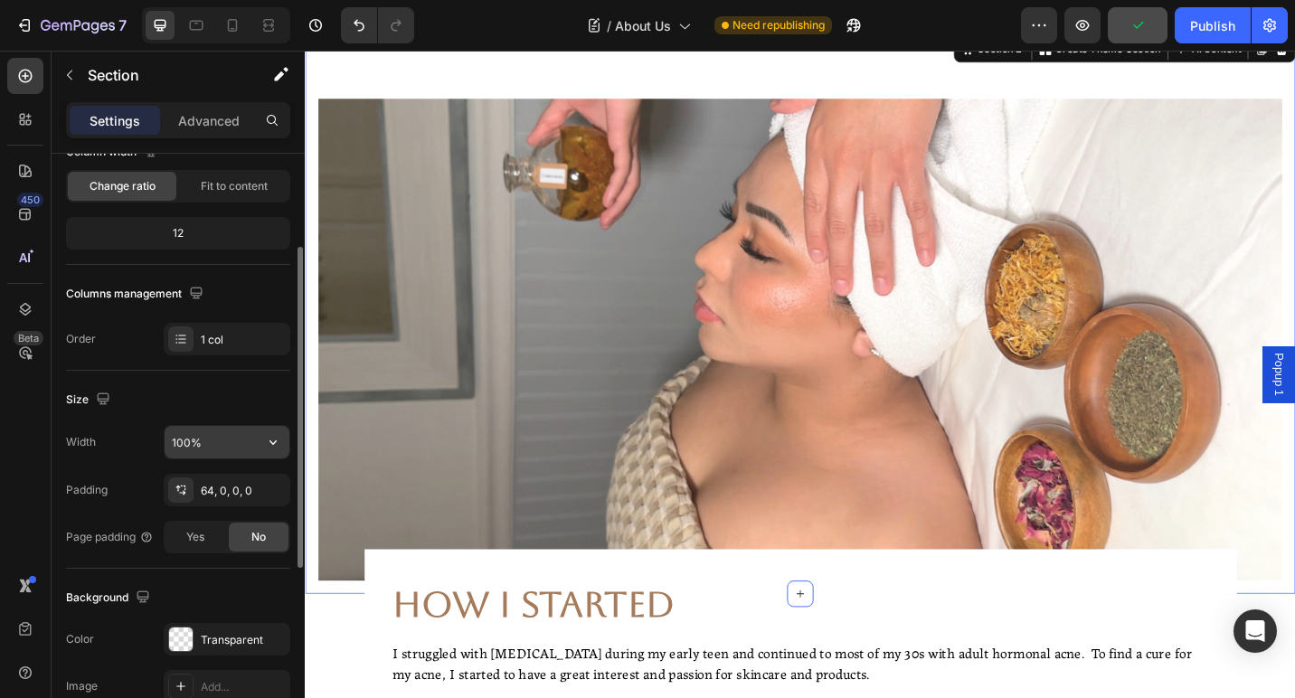
click at [250, 439] on input "100%" at bounding box center [227, 442] width 125 height 33
click at [272, 448] on icon "button" at bounding box center [273, 442] width 18 height 18
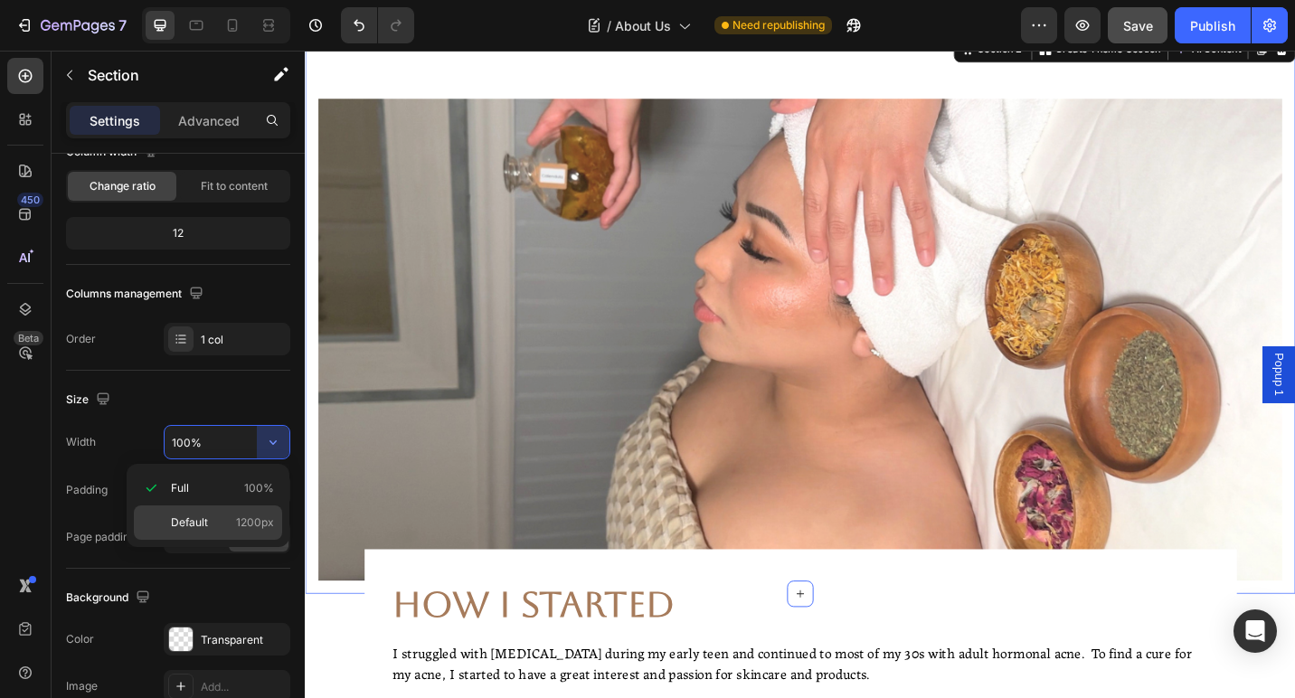
click at [231, 522] on p "Default 1200px" at bounding box center [222, 522] width 103 height 16
type input "1200"
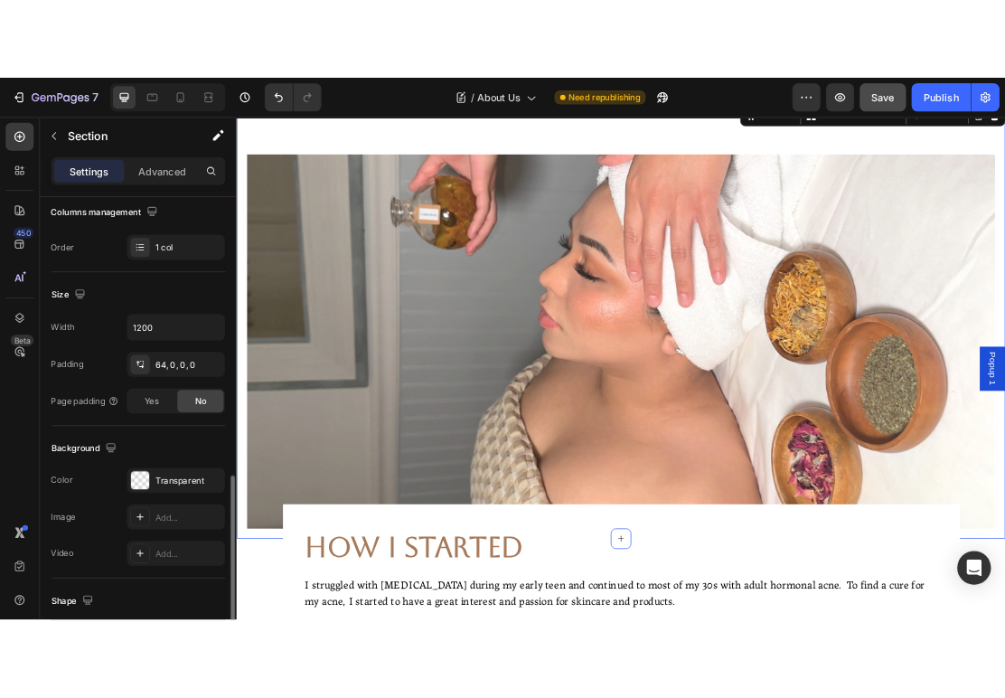
scroll to position [507, 0]
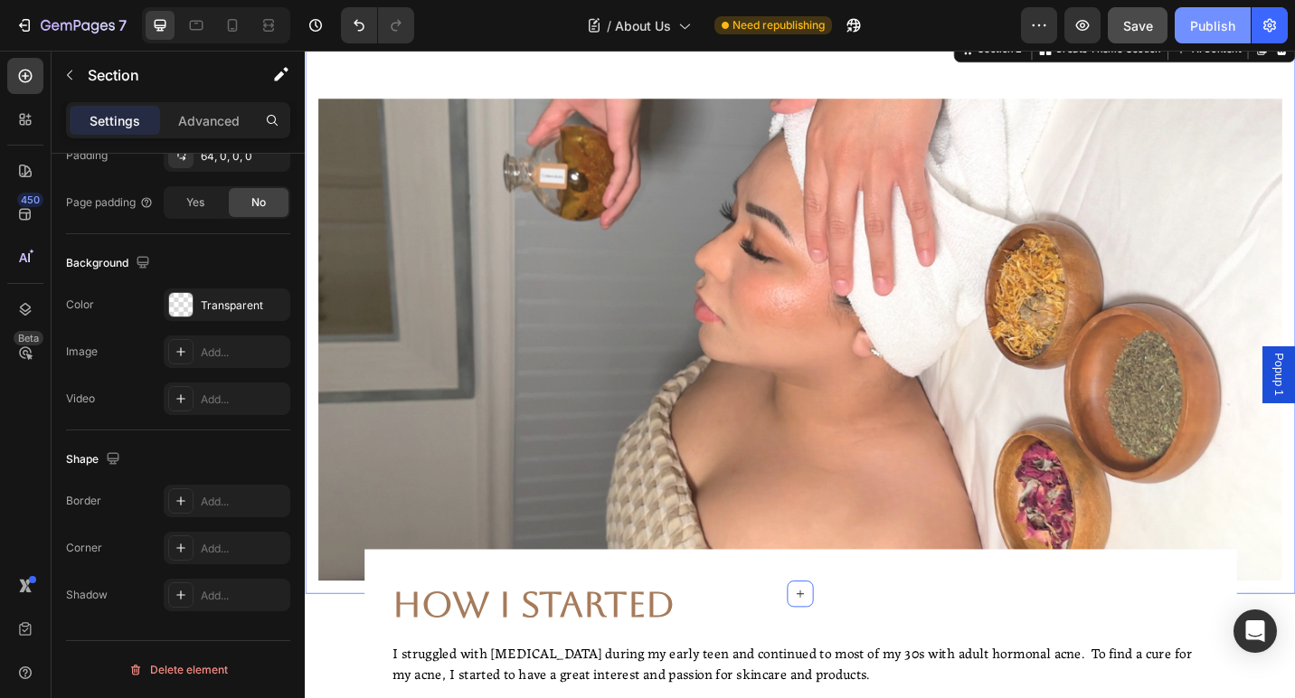
click at [1188, 42] on button "Publish" at bounding box center [1212, 25] width 76 height 36
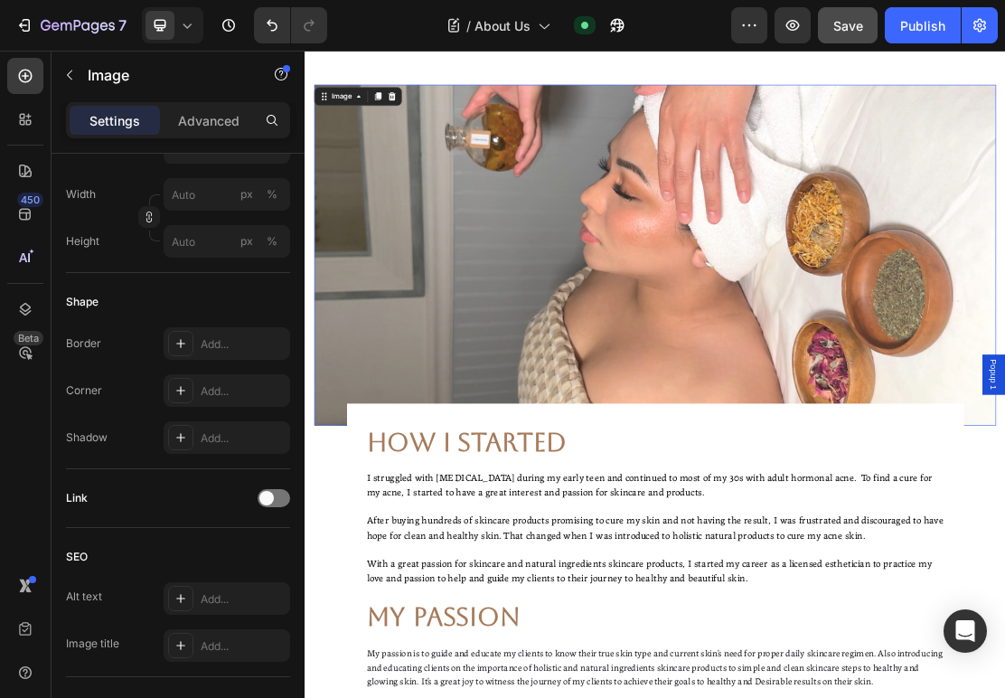
click at [538, 229] on img at bounding box center [847, 367] width 1056 height 528
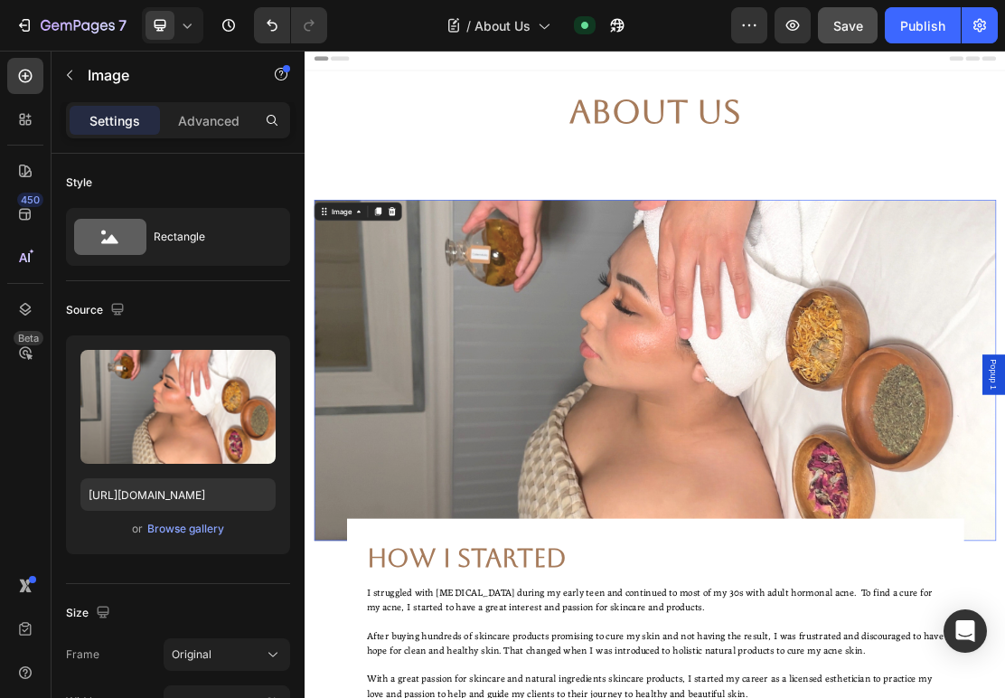
scroll to position [0, 0]
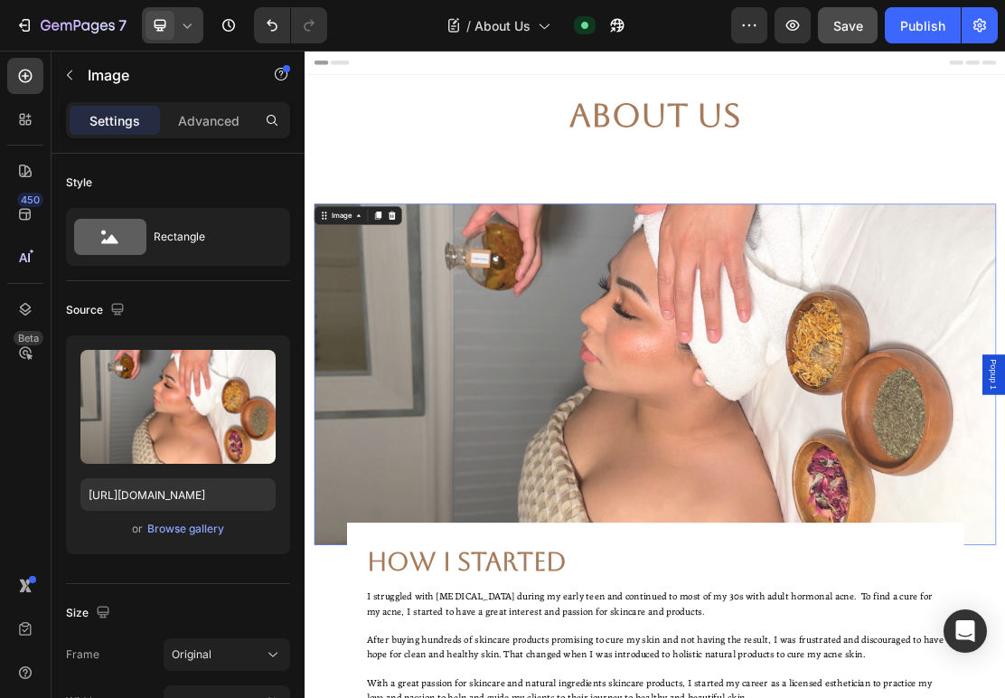
click at [167, 29] on icon at bounding box center [160, 25] width 18 height 18
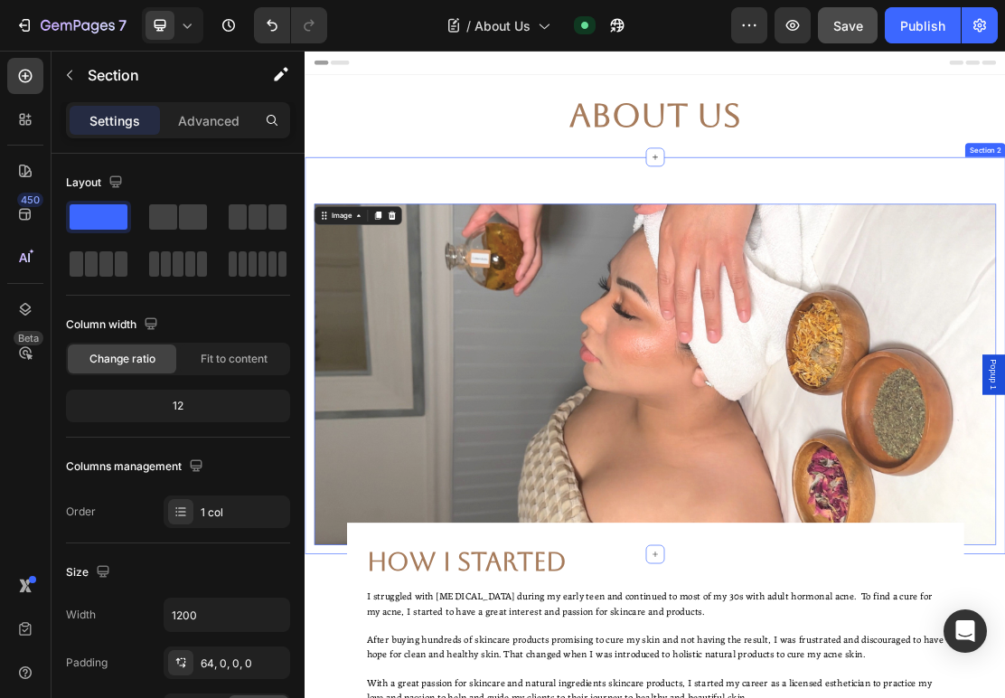
click at [499, 235] on div "Image 0 Row Section 2" at bounding box center [847, 522] width 1085 height 615
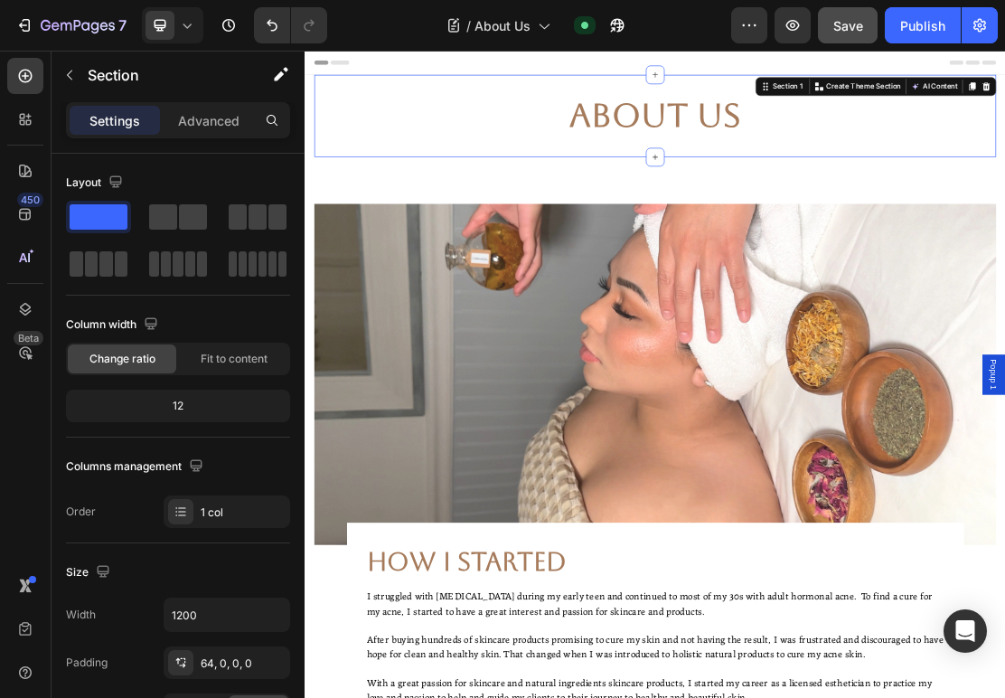
click at [697, 198] on div "About Us Heading Section 1 Create Theme Section AI Content Write with GemAI Wha…" at bounding box center [847, 151] width 1056 height 127
click at [734, 277] on div "Image Row" at bounding box center [847, 551] width 1085 height 557
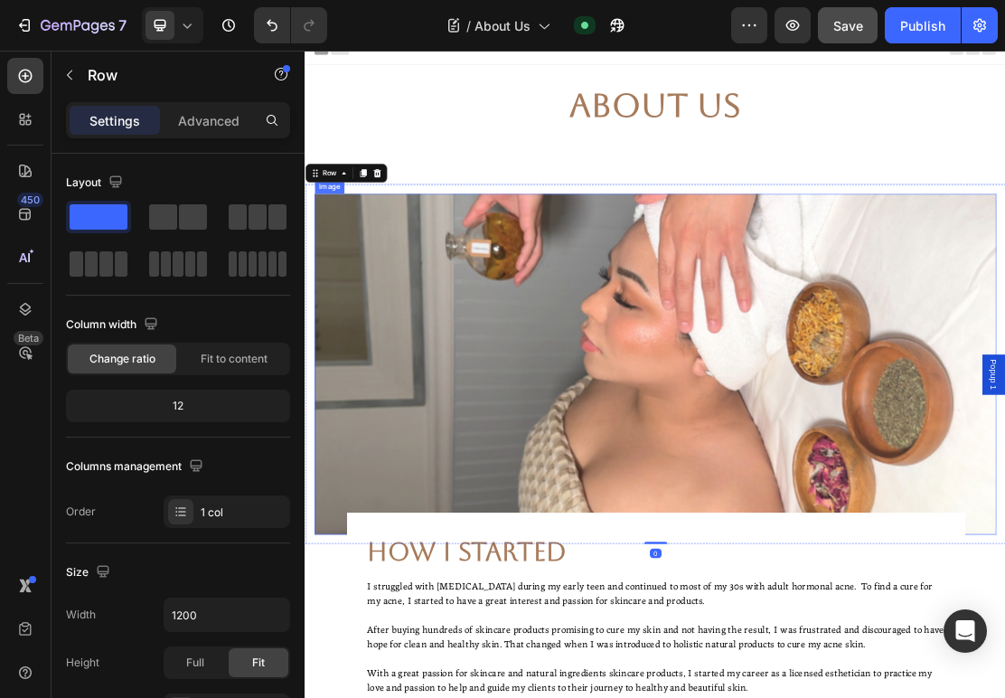
scroll to position [19, 0]
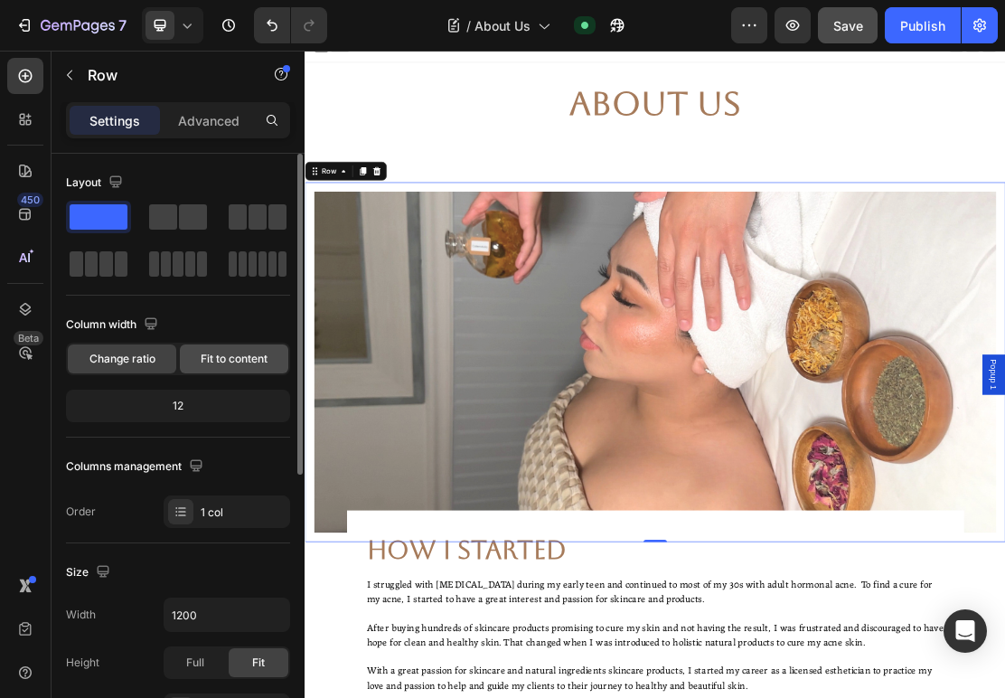
click at [256, 363] on span "Fit to content" at bounding box center [234, 359] width 67 height 16
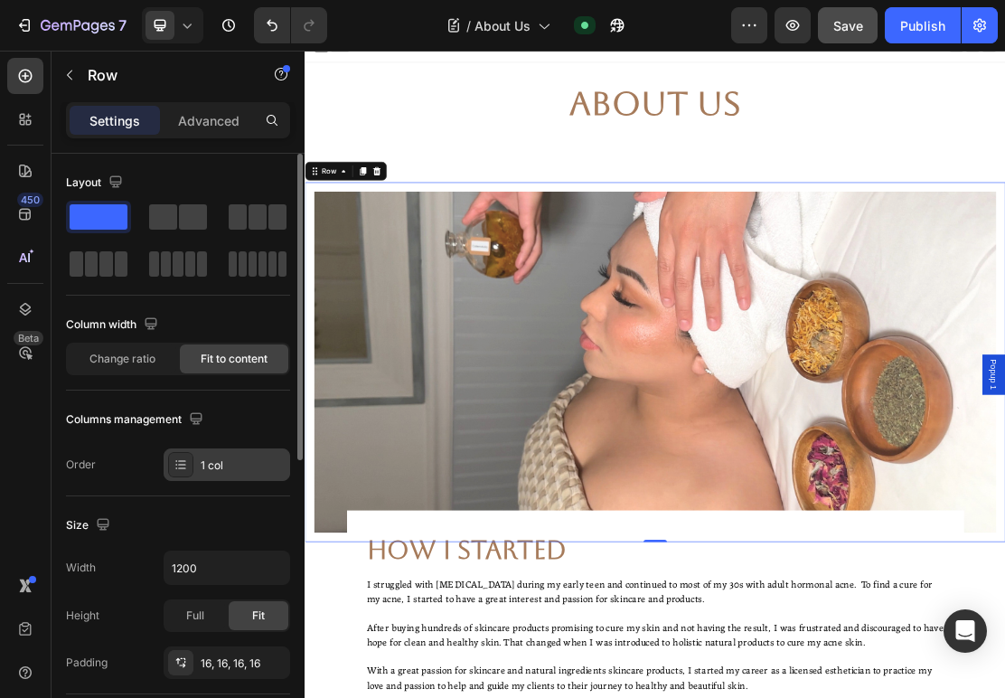
click at [218, 468] on div "1 col" at bounding box center [243, 465] width 85 height 16
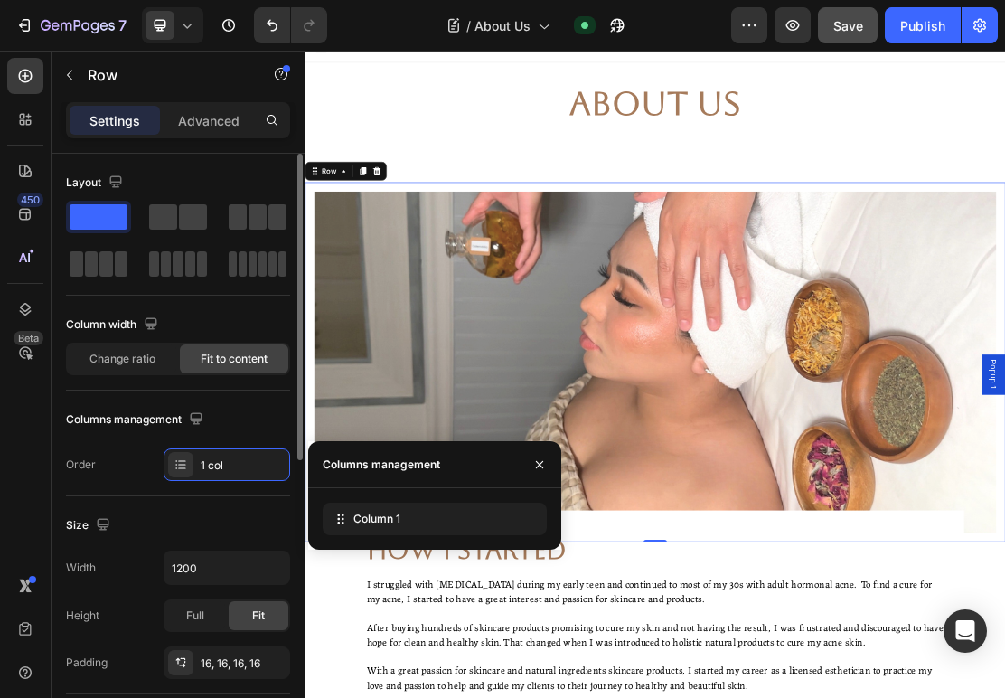
click at [221, 425] on div "Columns management" at bounding box center [178, 419] width 224 height 29
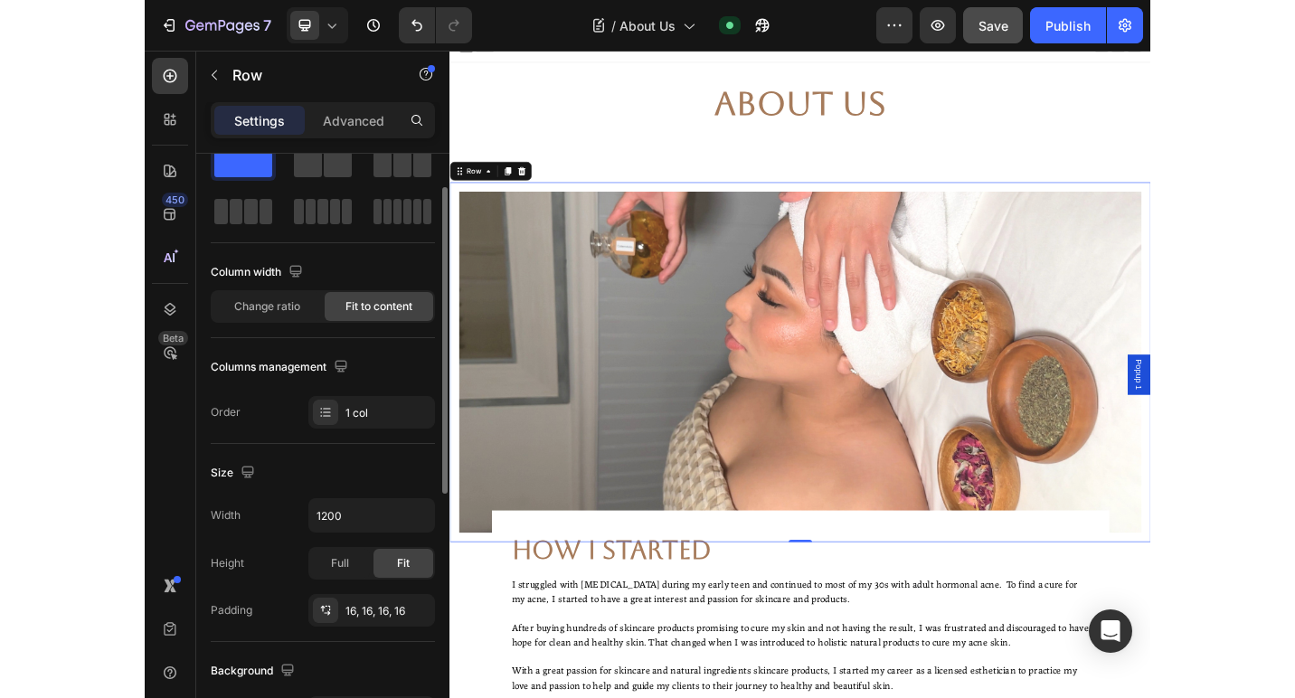
scroll to position [57, 0]
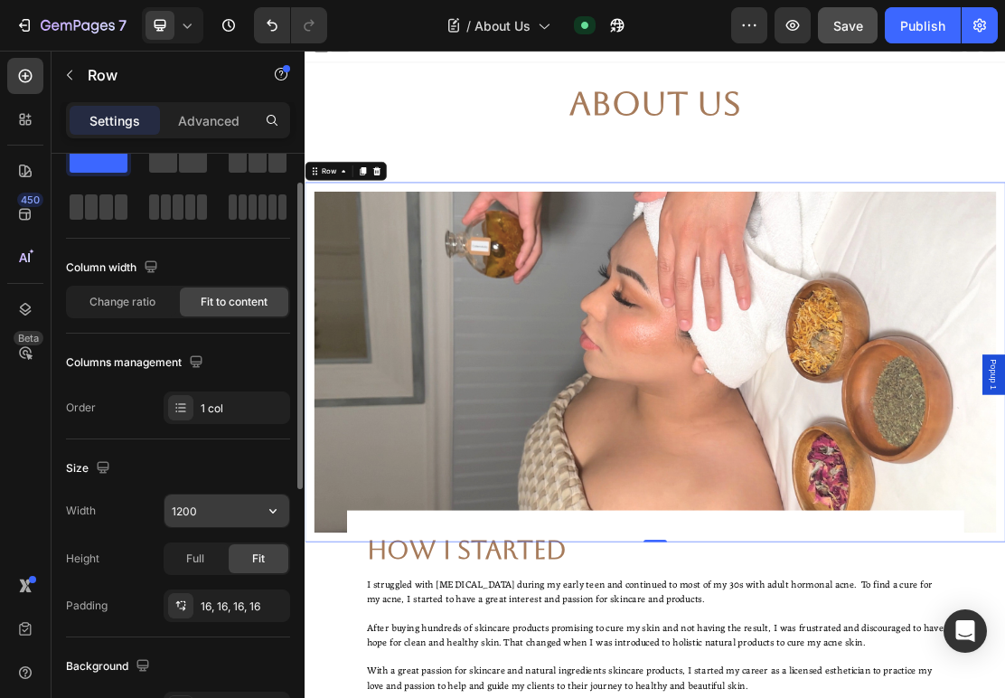
click at [221, 512] on input "1200" at bounding box center [227, 511] width 125 height 33
click at [262, 515] on button "button" at bounding box center [273, 511] width 33 height 33
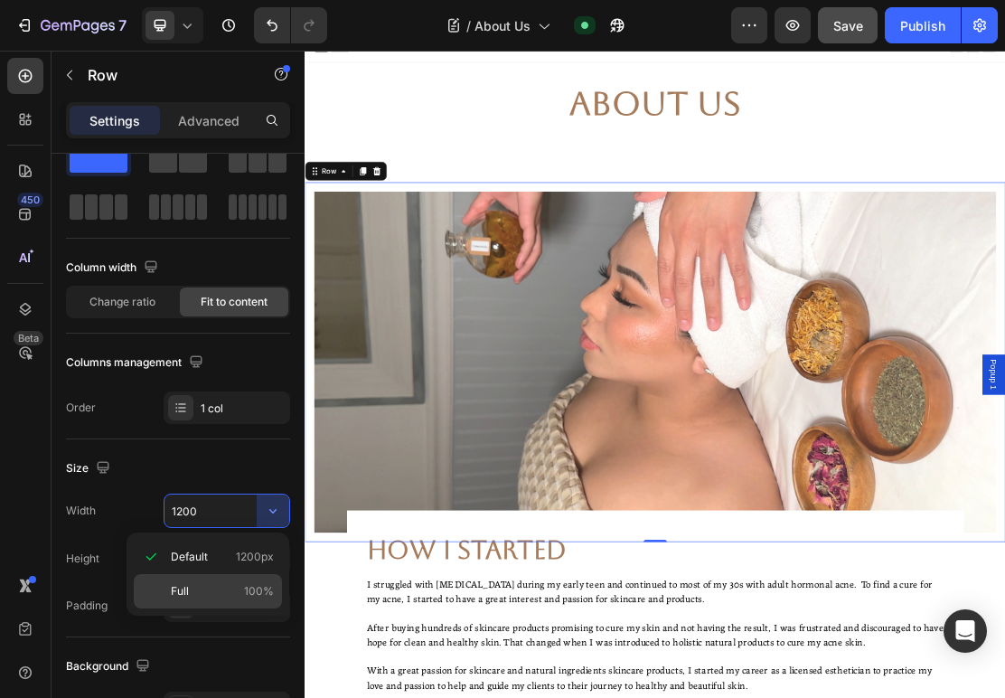
click at [216, 576] on div "Full 100%" at bounding box center [208, 591] width 148 height 34
type input "100%"
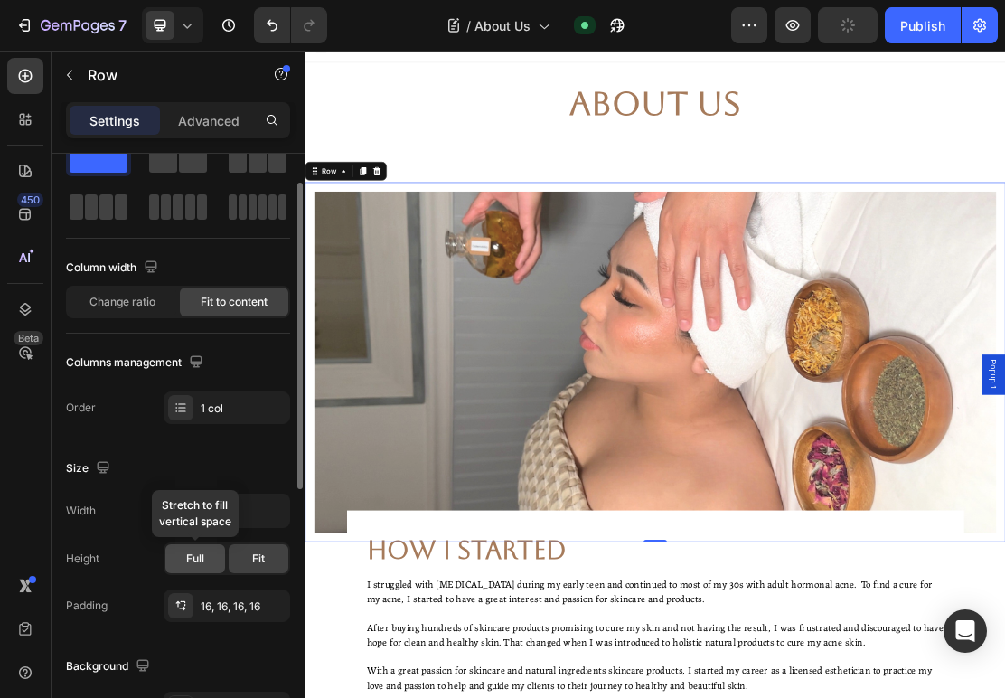
click at [189, 559] on span "Full" at bounding box center [195, 559] width 18 height 16
click at [246, 555] on div "Fit" at bounding box center [259, 558] width 60 height 29
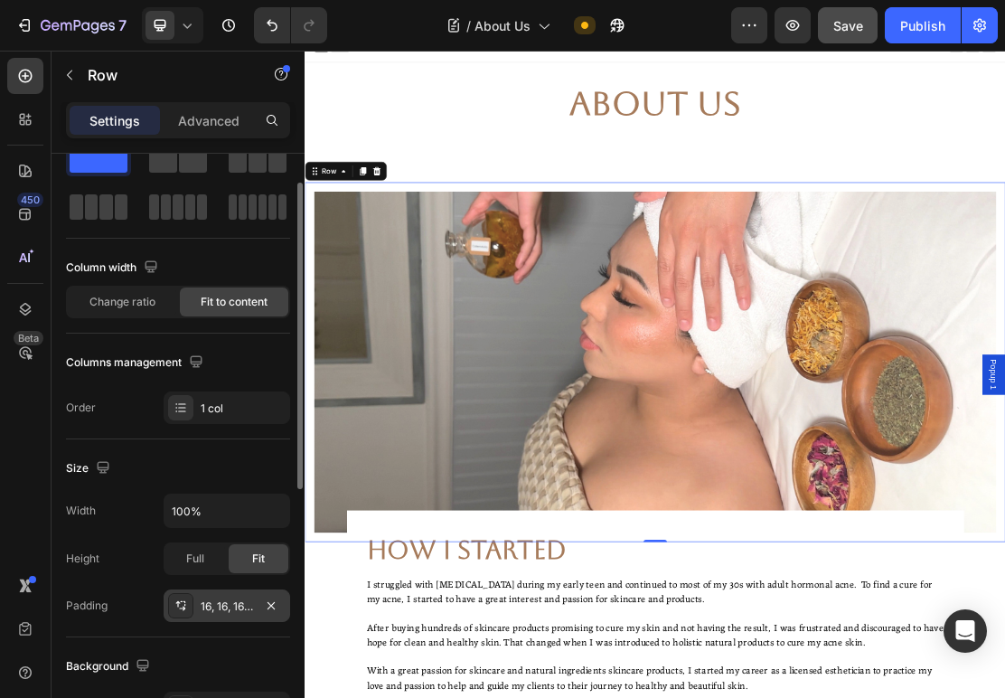
click at [244, 600] on div "16, 16, 16, 16" at bounding box center [227, 607] width 52 height 16
click at [250, 557] on div "Fit" at bounding box center [259, 558] width 60 height 29
click at [229, 552] on div "Fit" at bounding box center [259, 558] width 60 height 29
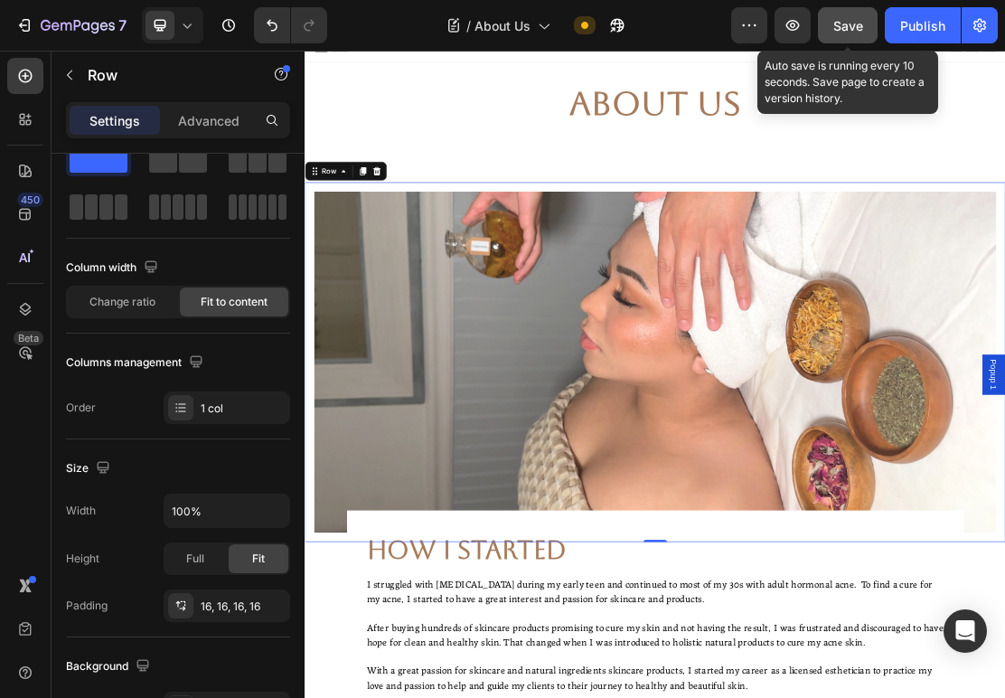
click at [842, 21] on span "Save" at bounding box center [849, 25] width 30 height 15
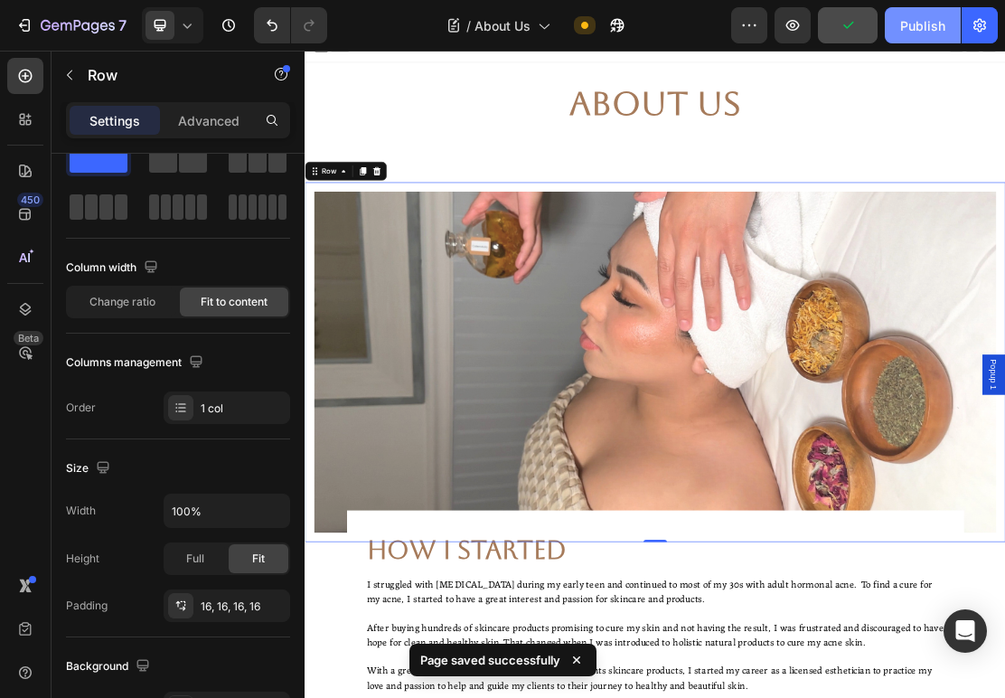
click at [948, 31] on button "Publish" at bounding box center [923, 25] width 76 height 36
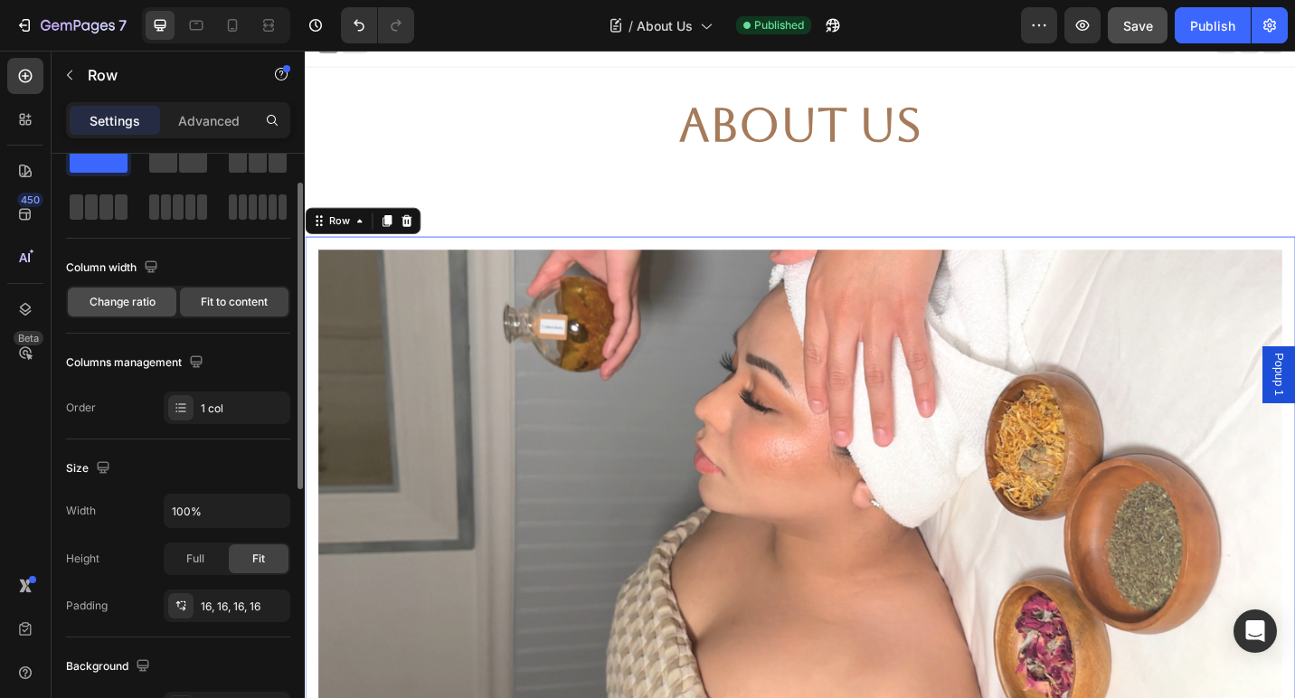
click at [154, 294] on span "Change ratio" at bounding box center [123, 302] width 66 height 16
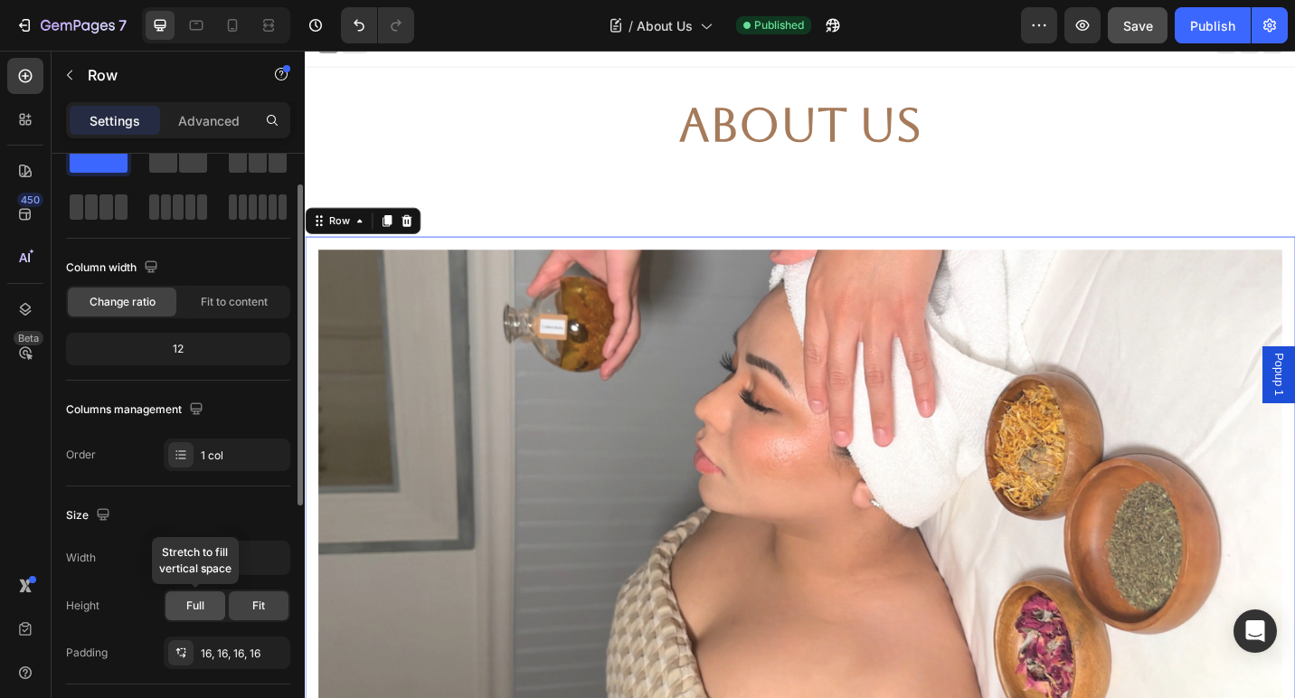
click at [199, 603] on span "Full" at bounding box center [195, 606] width 18 height 16
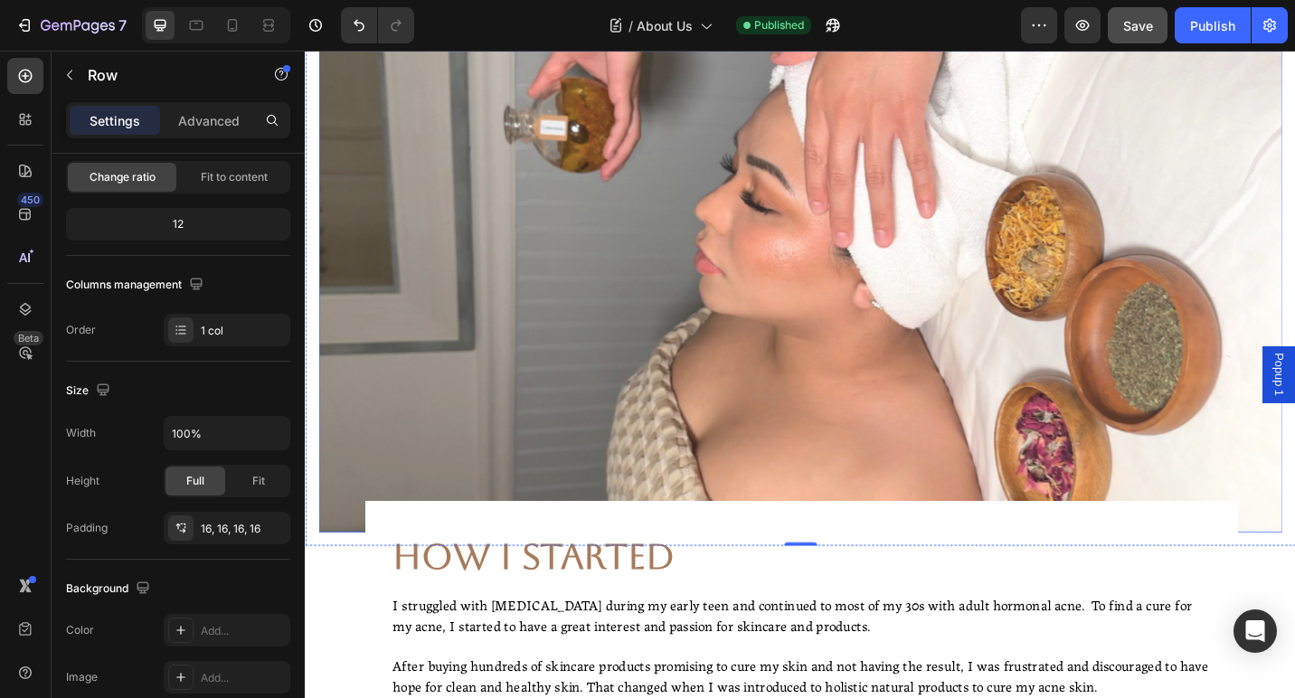
scroll to position [250, 0]
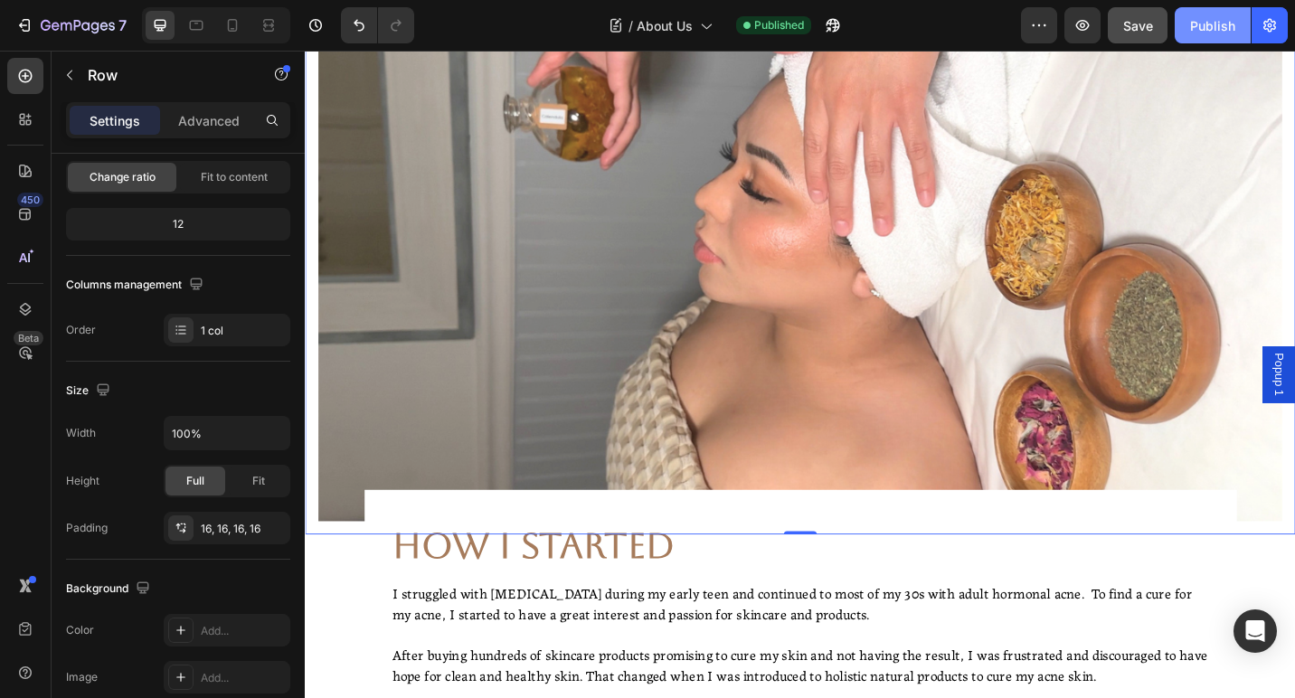
click at [1199, 21] on div "Publish" at bounding box center [1212, 25] width 45 height 19
